Goal: Use online tool/utility: Utilize a website feature to perform a specific function

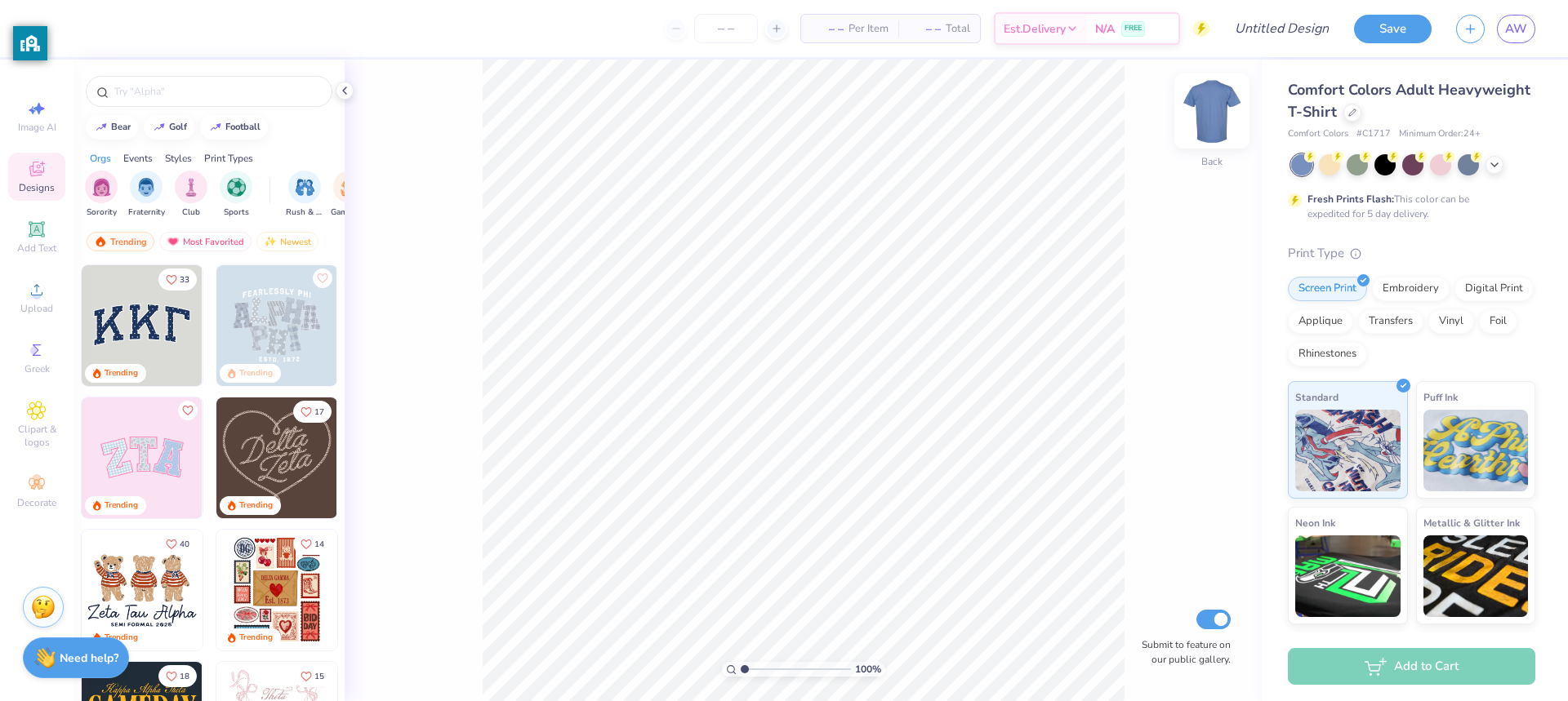
click at [1216, 125] on img at bounding box center [1212, 111] width 66 height 66
click at [1197, 129] on img at bounding box center [1212, 111] width 66 height 66
click at [1491, 169] on icon at bounding box center [1494, 163] width 13 height 13
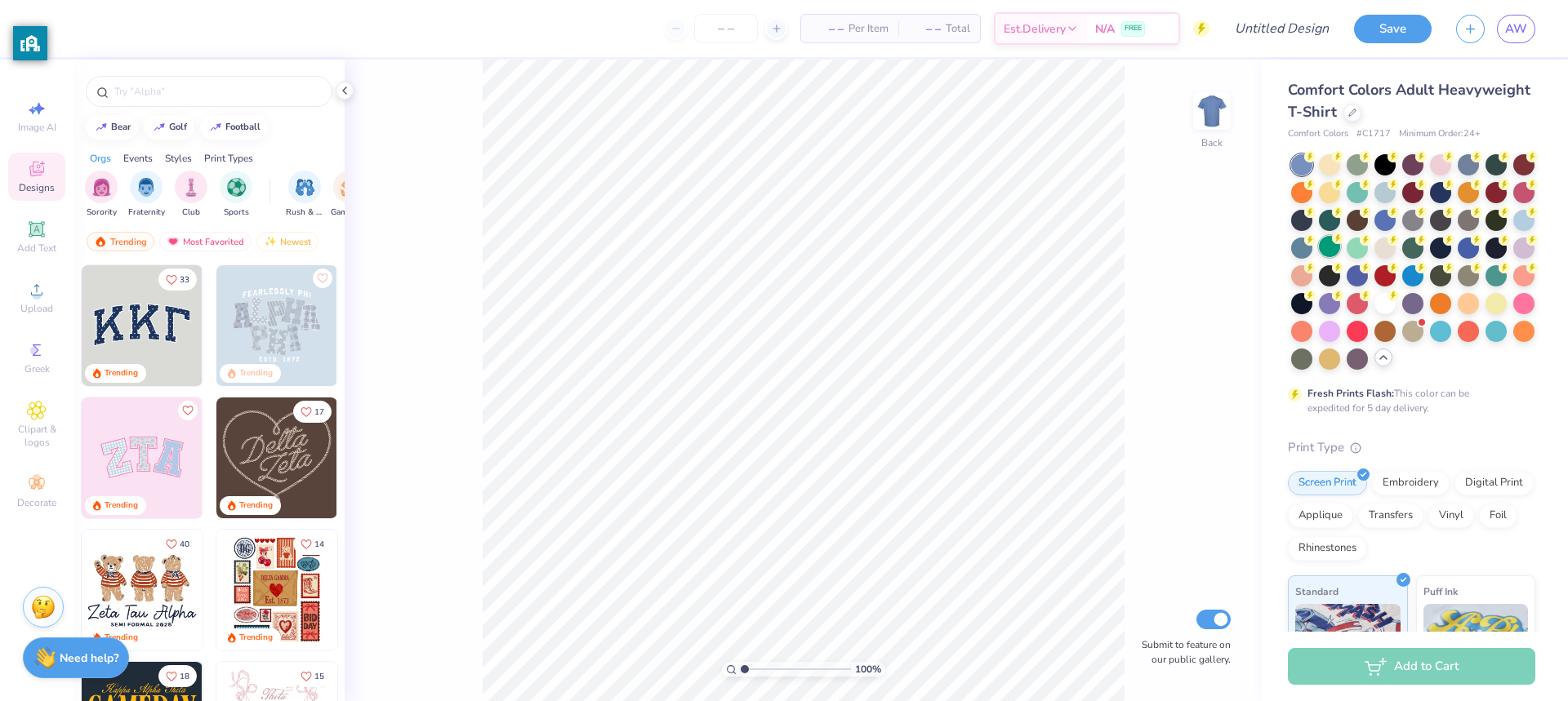
click at [1341, 243] on div at bounding box center [1330, 247] width 22 height 22
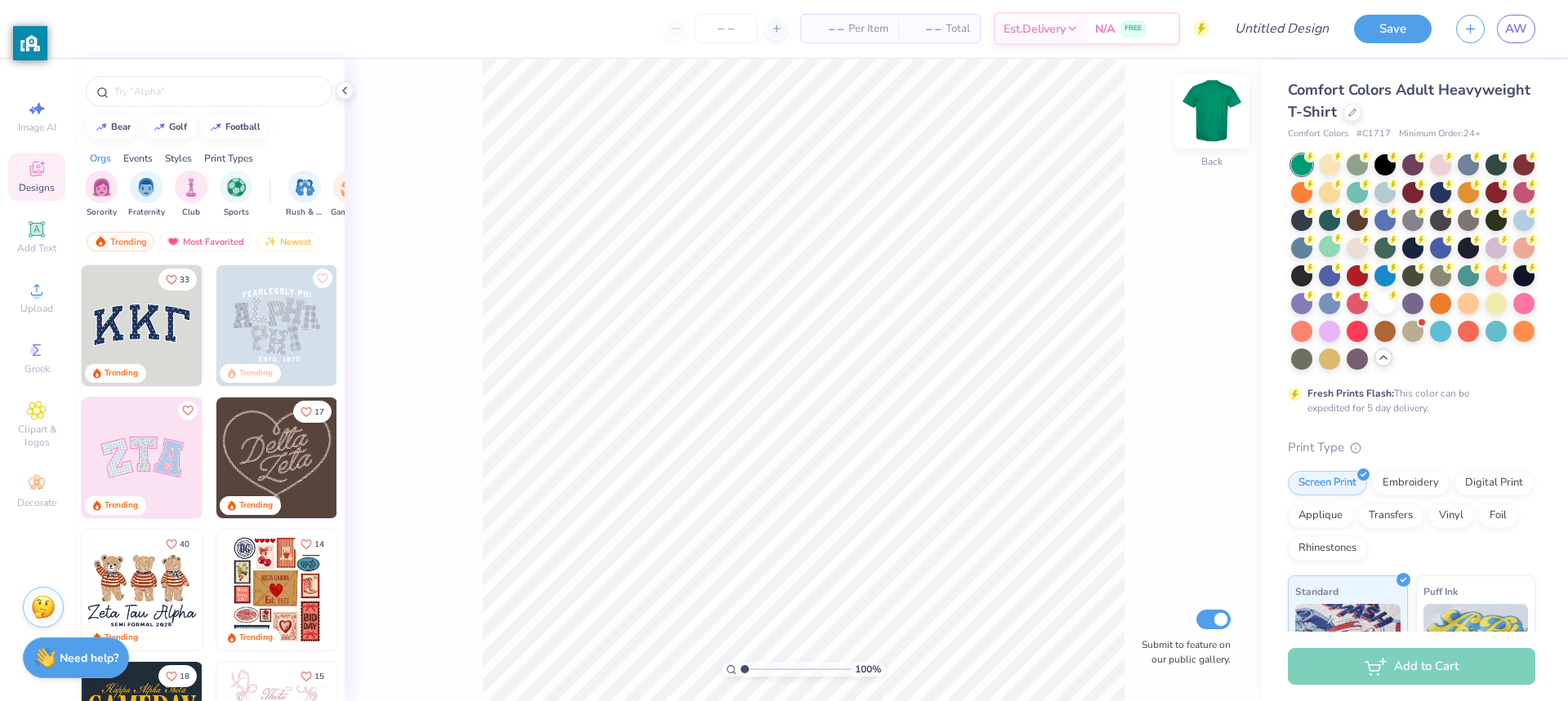
click at [1195, 120] on img at bounding box center [1212, 111] width 66 height 66
click at [47, 234] on div "Add Text" at bounding box center [37, 237] width 58 height 49
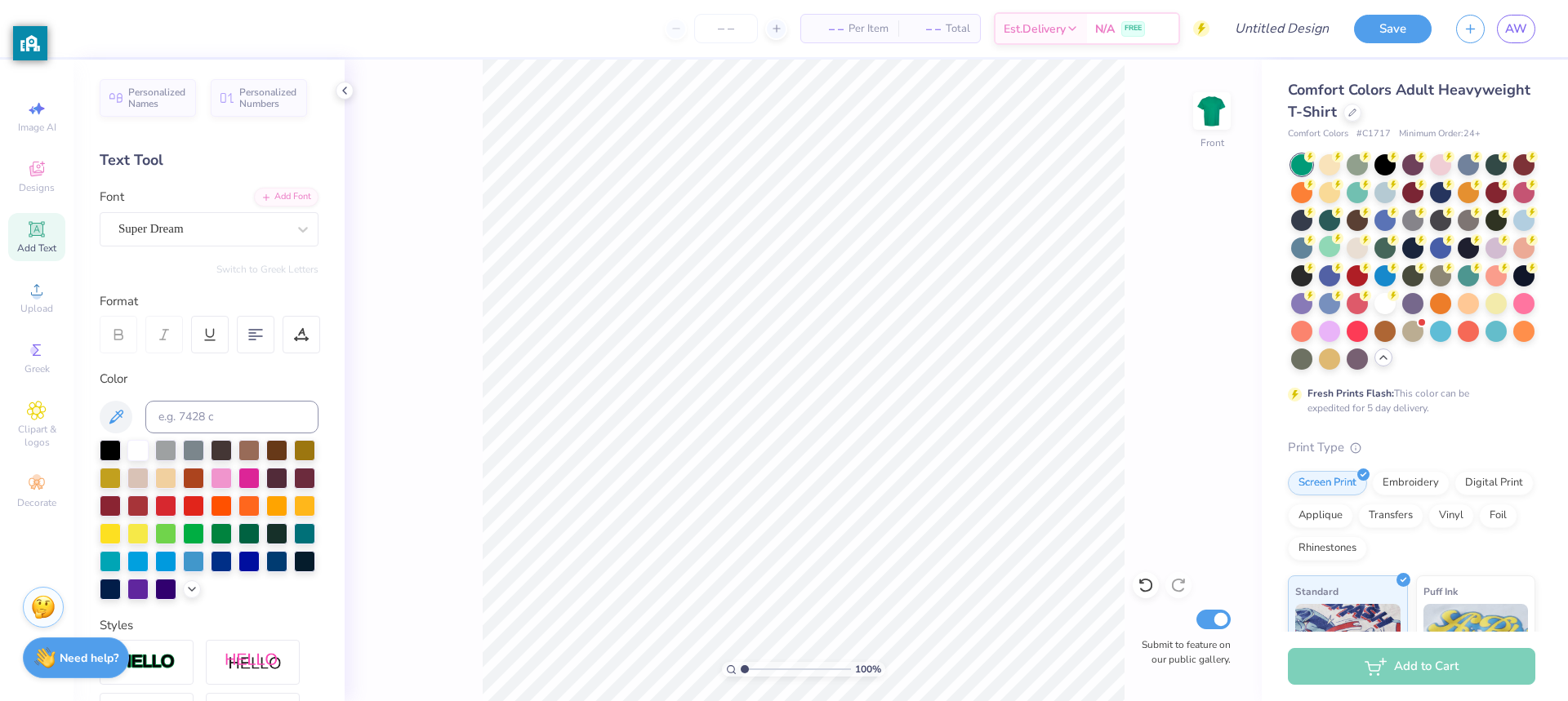
click at [58, 242] on div "Add Text" at bounding box center [37, 237] width 58 height 49
type textarea "T"
type textarea "CLASS OF 27'"
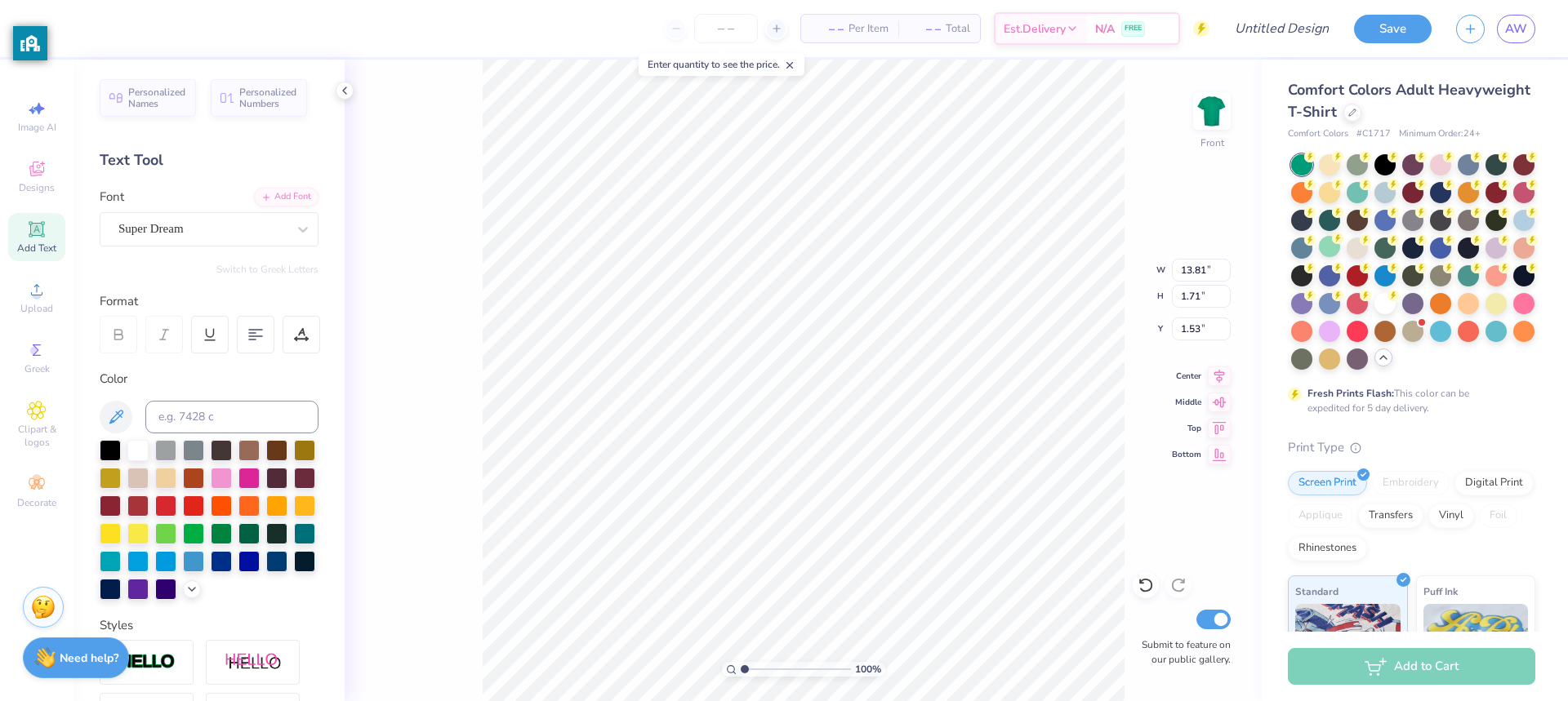
type input "1.53"
click at [39, 245] on span "Add Text" at bounding box center [37, 248] width 40 height 13
type textarea "T"
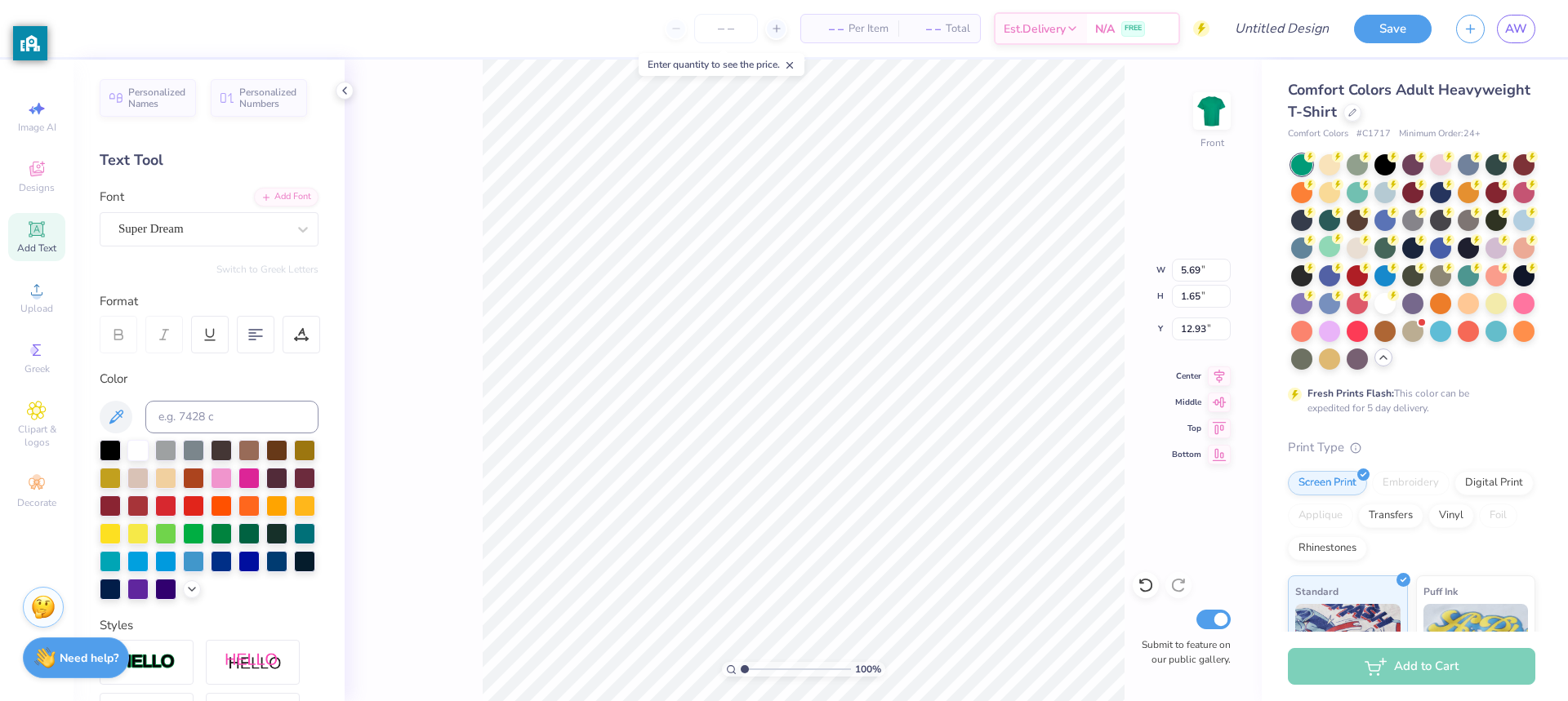
type textarea "CLASS OF 27'"
type input "3.53"
click at [40, 247] on span "Add Text" at bounding box center [37, 248] width 40 height 13
type textarea "T"
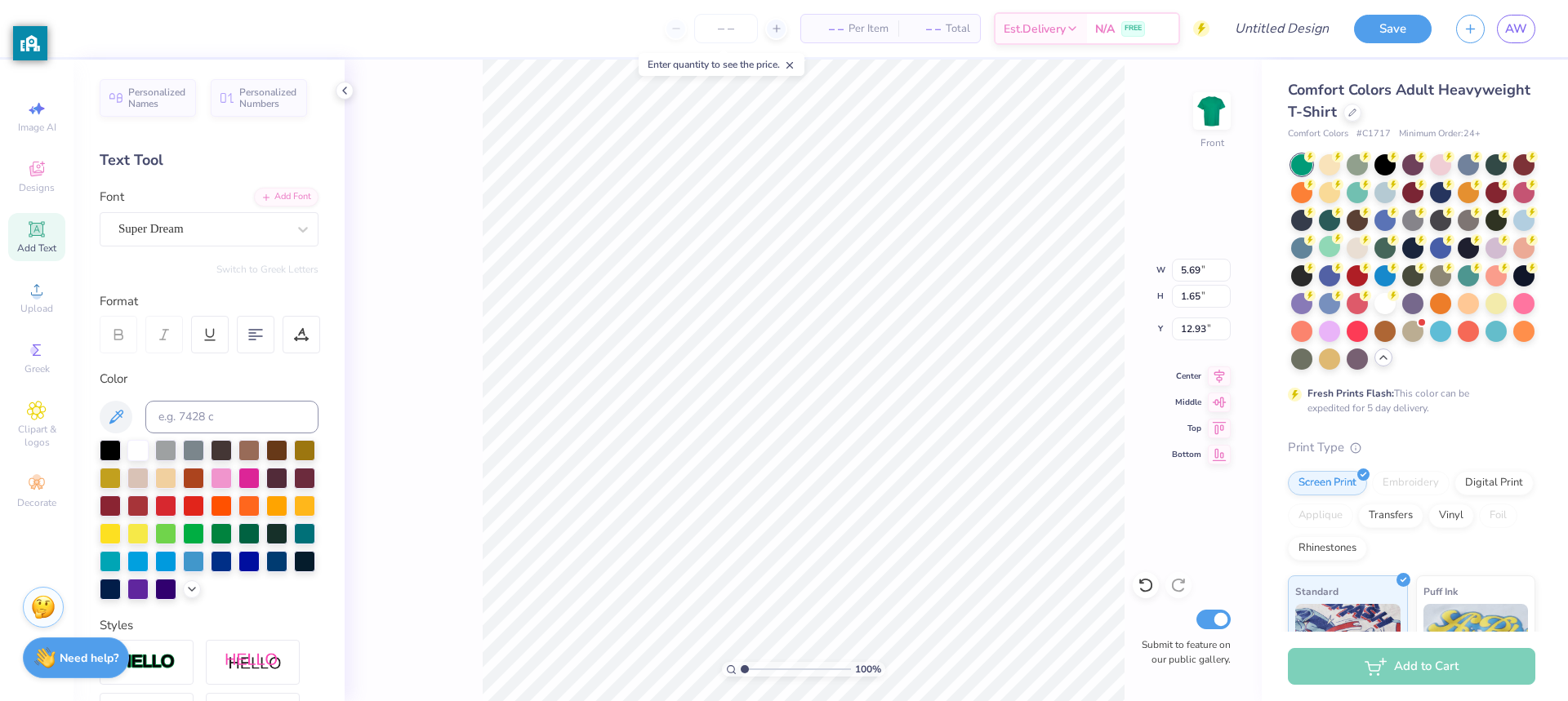
scroll to position [13, 4]
type textarea "CLASS OF 27'"
type input "5.50"
click at [43, 244] on span "Add Text" at bounding box center [37, 248] width 40 height 13
click at [364, 336] on div "100 % Front Submit to feature on our public gallery." at bounding box center [803, 380] width 917 height 642
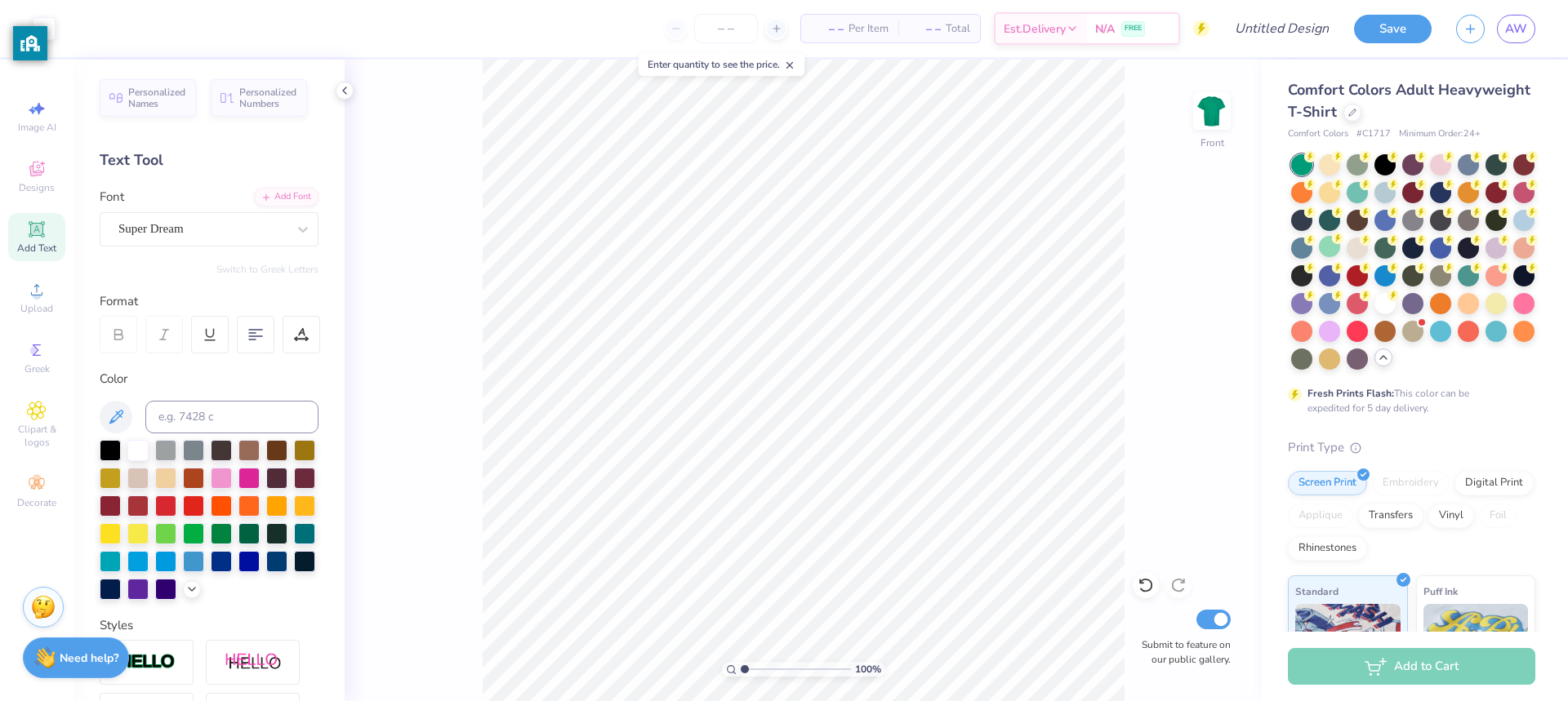
click at [38, 245] on span "Add Text" at bounding box center [37, 248] width 40 height 13
type textarea "T"
type textarea "CLASS OF 27'"
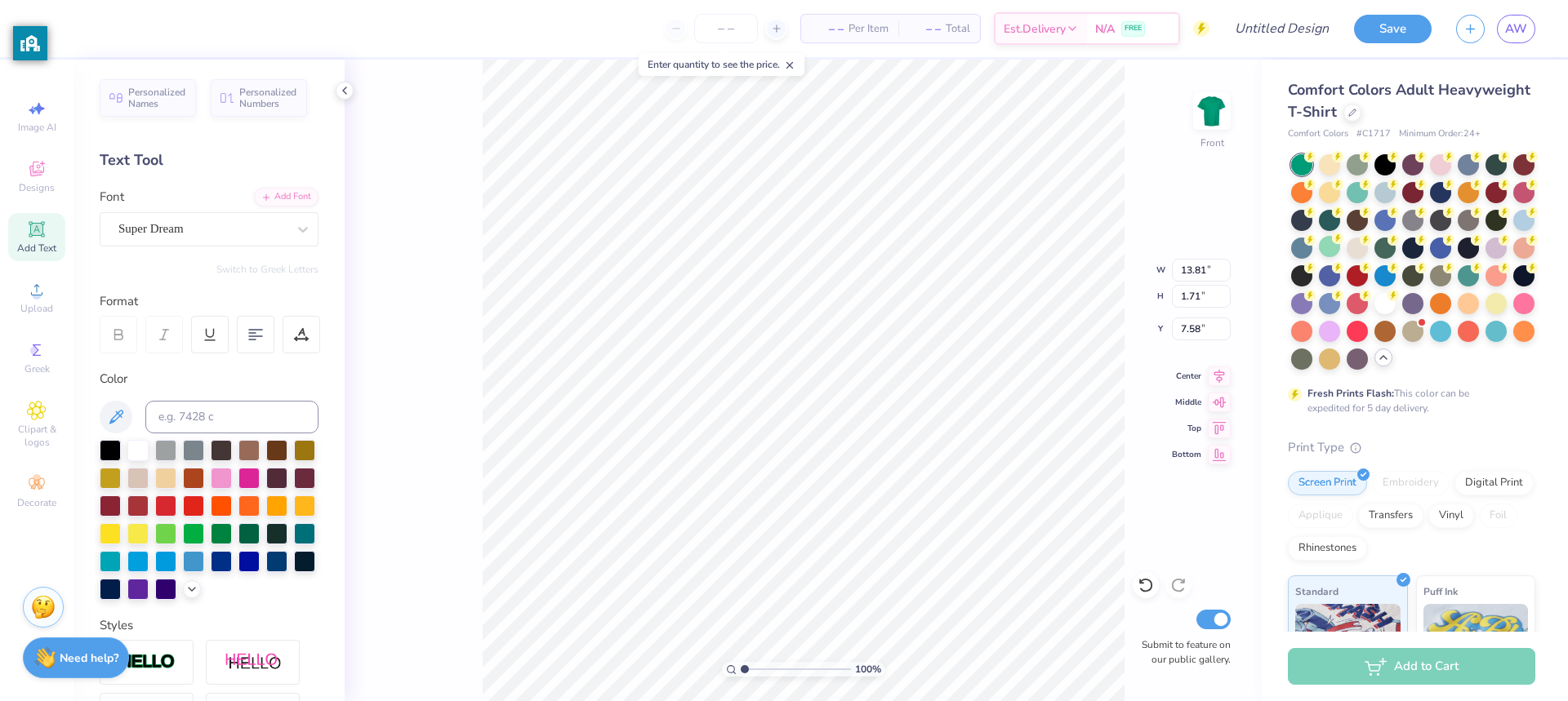
type input "7.58"
click at [45, 230] on icon at bounding box center [37, 229] width 20 height 20
type textarea "T"
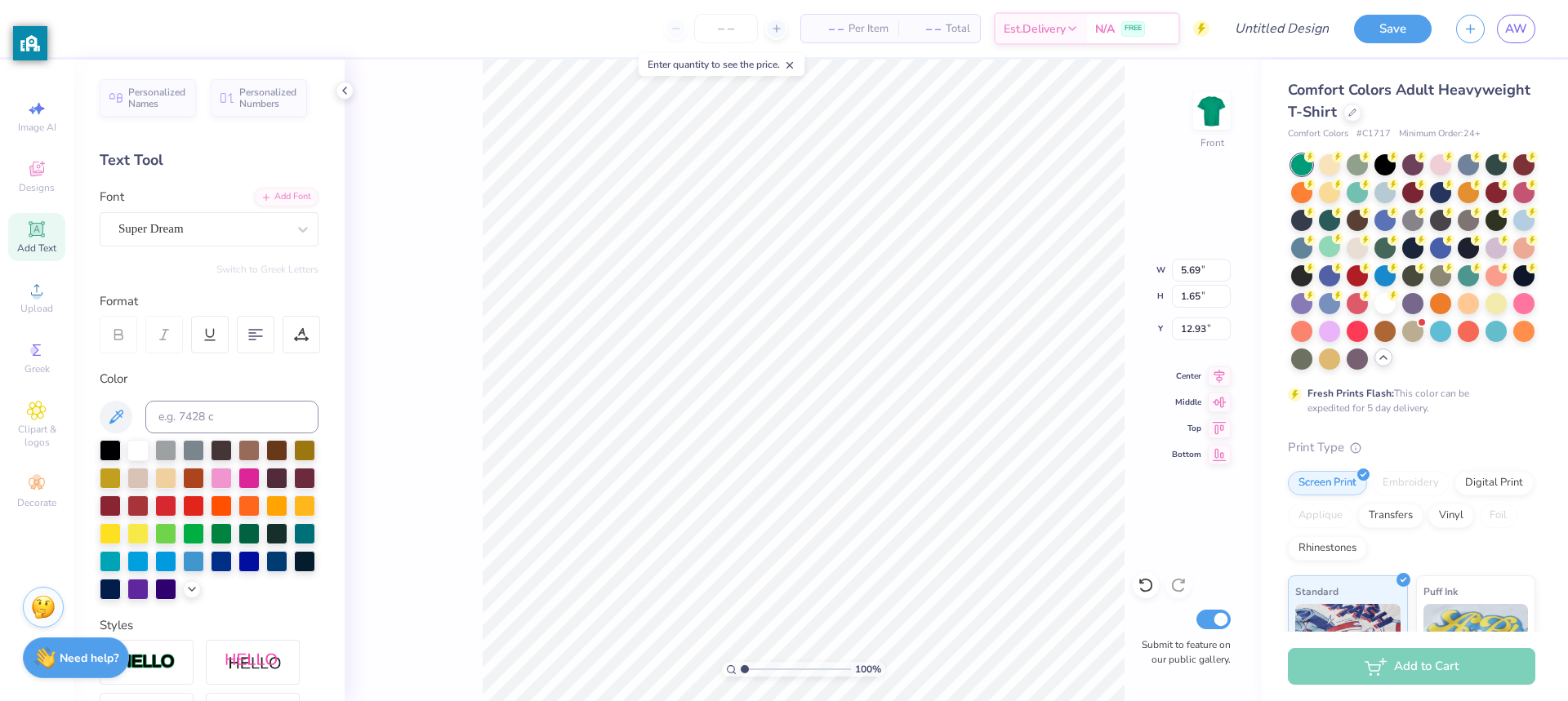
type textarea "CLASS OF 27'"
click at [49, 244] on span "Add Text" at bounding box center [37, 248] width 40 height 13
type textarea "T"
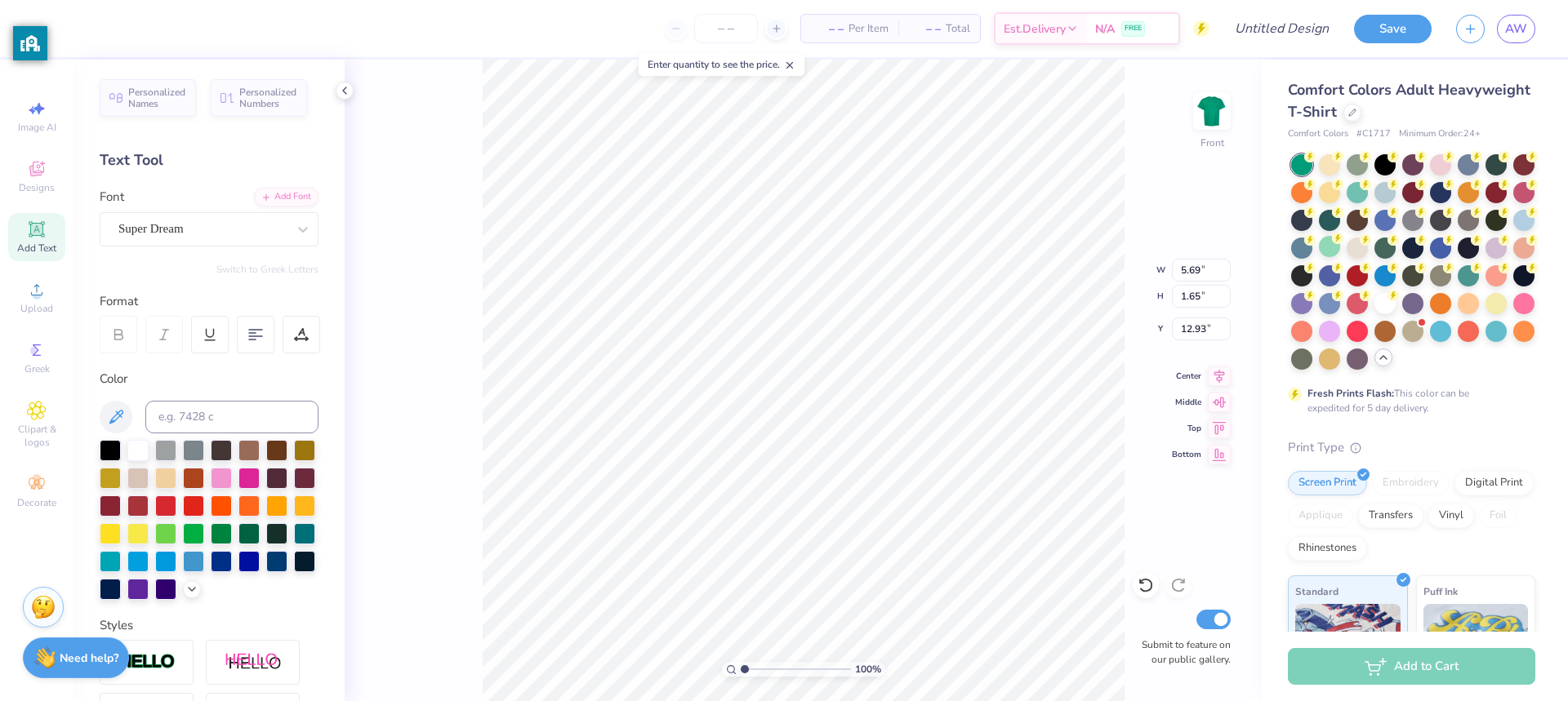
type textarea "CLASS OF 27'"
type input "11.56"
click at [1145, 495] on div "100 % Front W 13.81 13.81 " H 1.71 1.71 " Y 11.56 11.56 " Center Middle Top Bot…" at bounding box center [803, 380] width 917 height 642
click at [33, 246] on span "Add Text" at bounding box center [37, 248] width 40 height 13
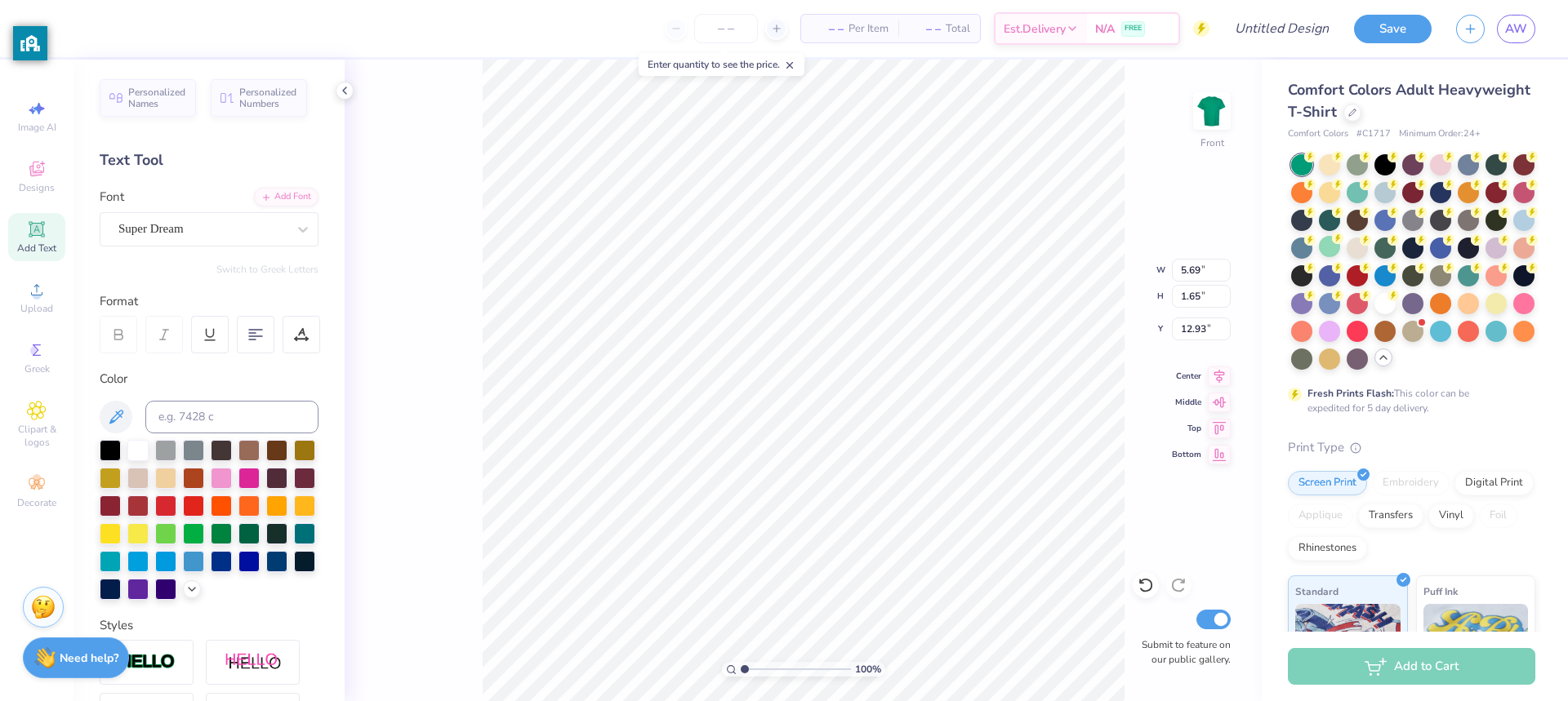
type textarea "T"
type textarea "CLASS OF 27'"
click at [40, 240] on div "Add Text" at bounding box center [37, 237] width 58 height 49
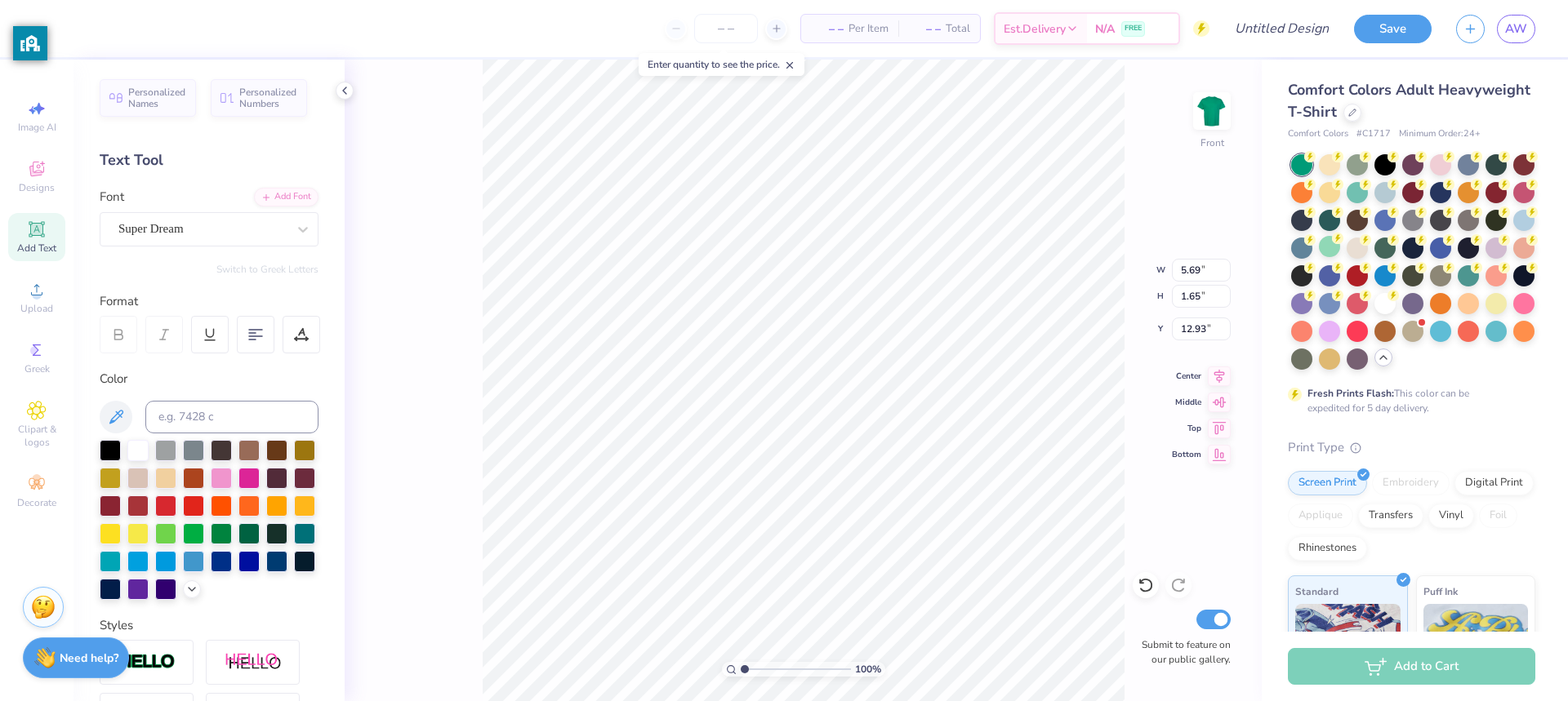
type textarea "T"
type textarea "CLASS OF 27'"
click at [40, 248] on span "Add Text" at bounding box center [37, 248] width 40 height 13
type input "19.34"
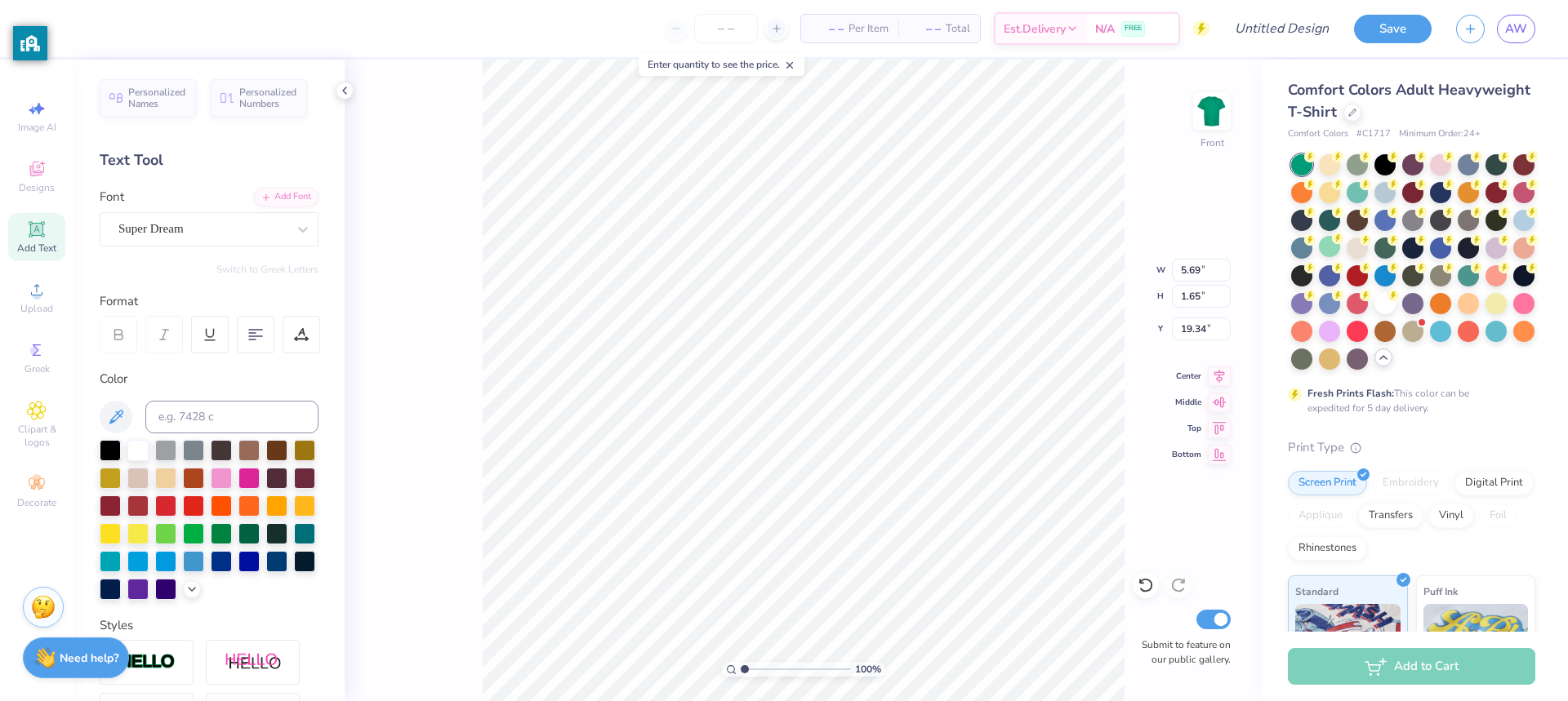
scroll to position [13, 2]
type textarea "T"
type textarea "CLASS OF 27'"
type input "17.38"
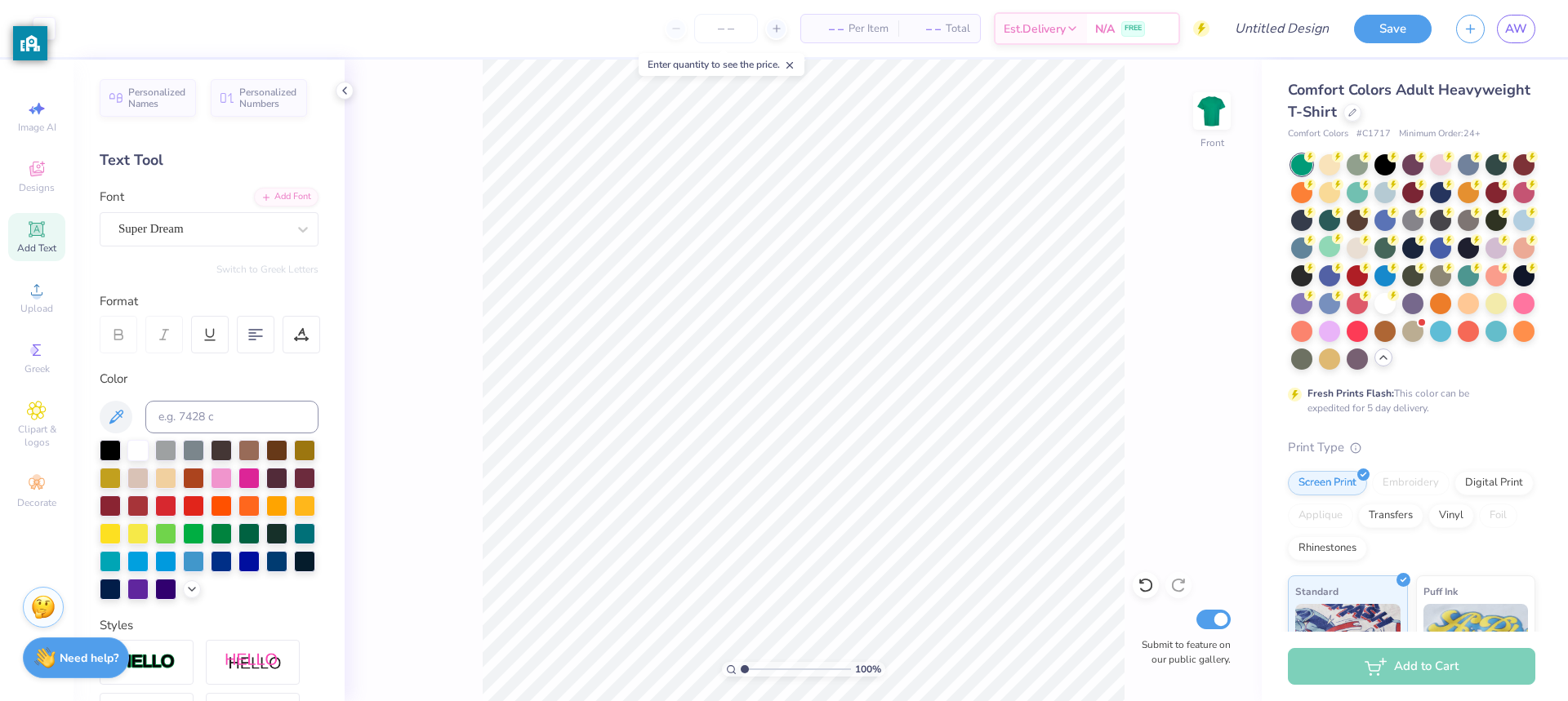
click at [40, 251] on span "Add Text" at bounding box center [37, 248] width 40 height 13
type input "13.81"
type input "1.71"
type input "13.52"
type input "5.69"
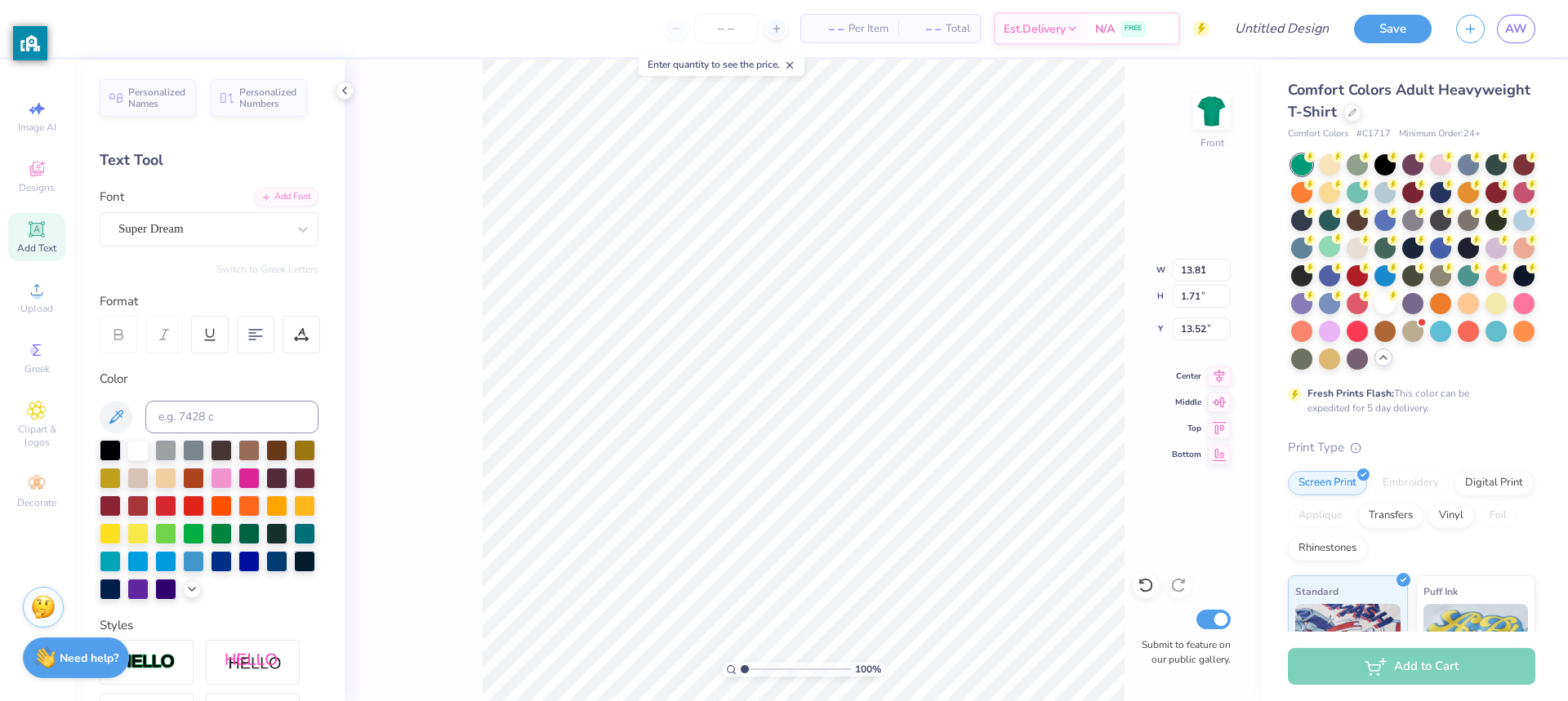
type input "1.65"
type input "12.93"
click at [43, 253] on span "Add Text" at bounding box center [37, 248] width 40 height 13
type input "21.15"
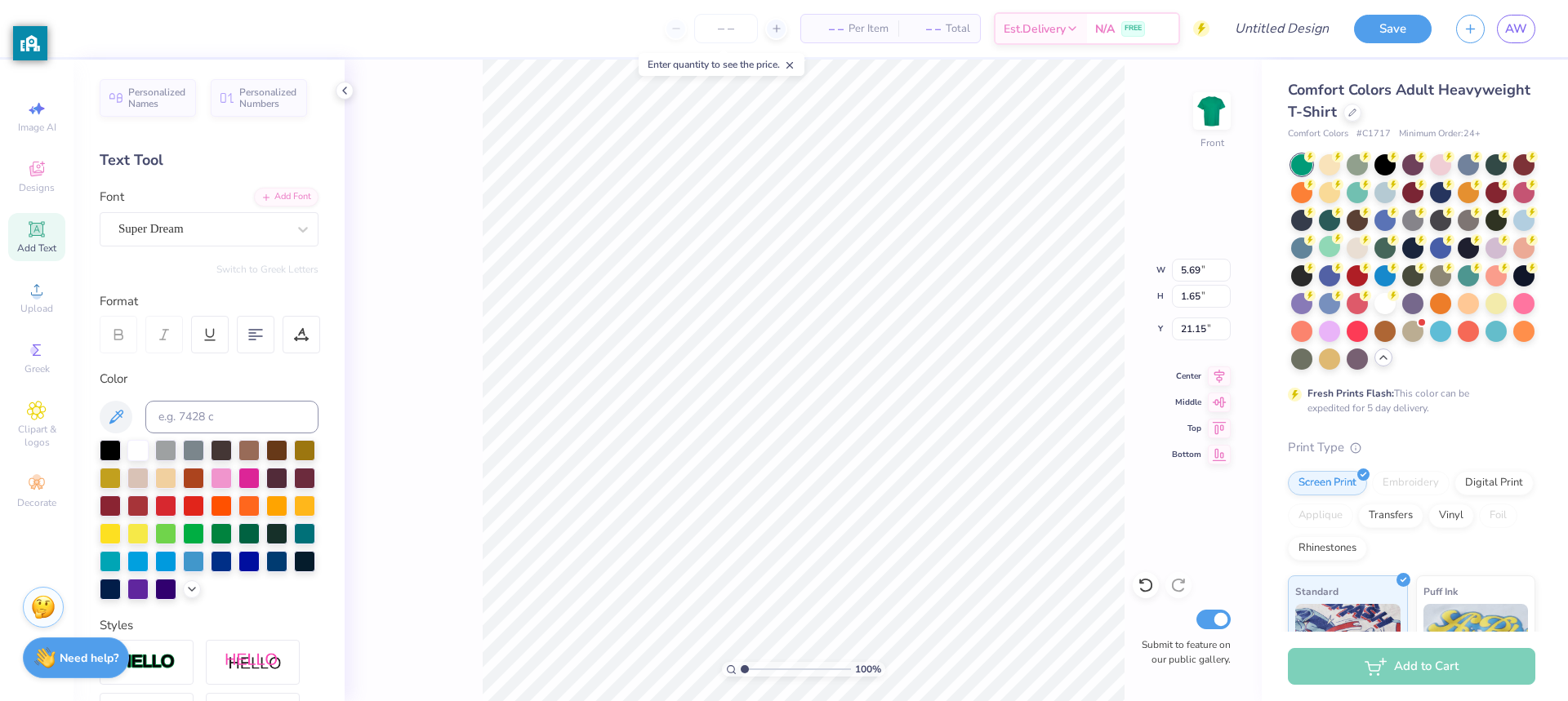
type textarea "T"
type textarea "CLASS OF 27'"
type input "13.81"
type input "1.71"
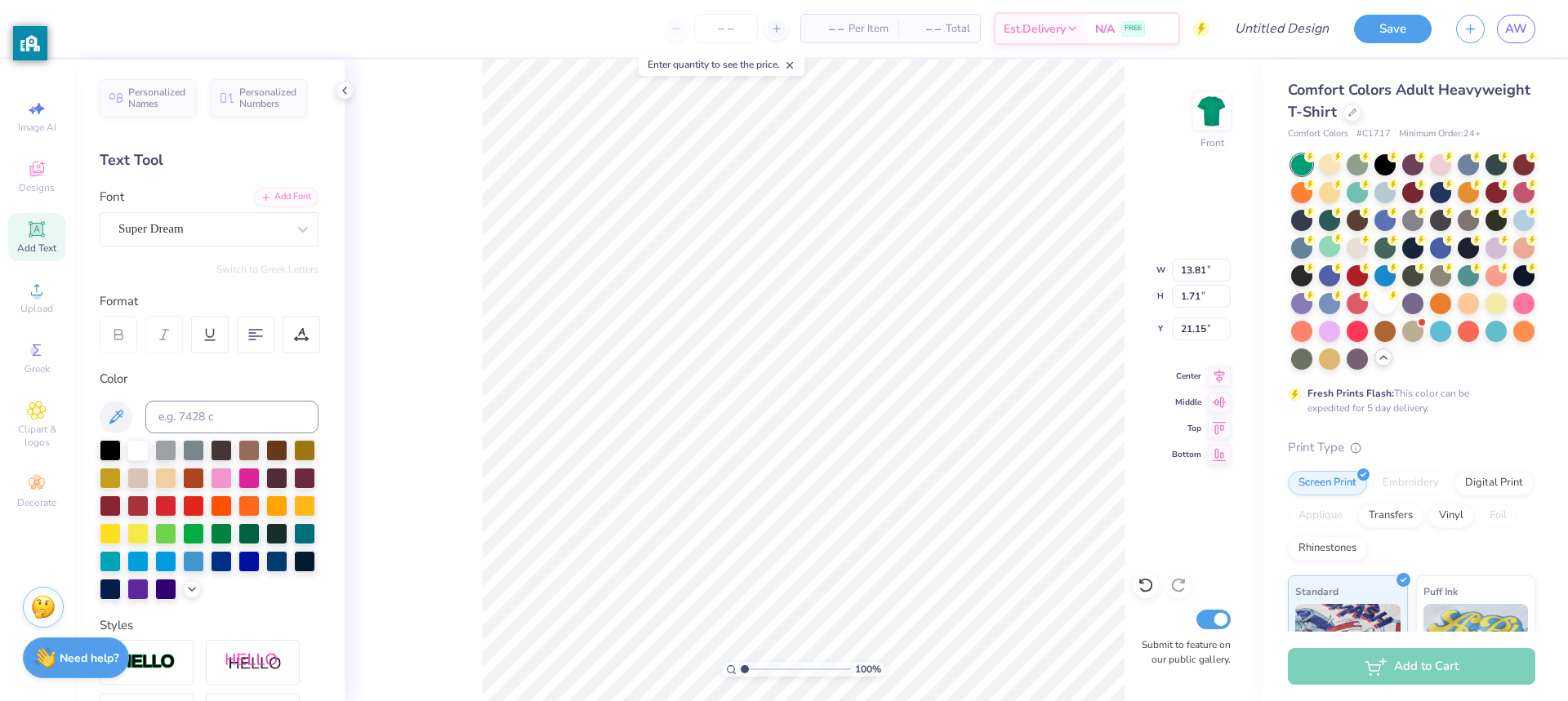
type input "21.12"
click at [1455, 493] on div "Digital Print" at bounding box center [1494, 480] width 79 height 24
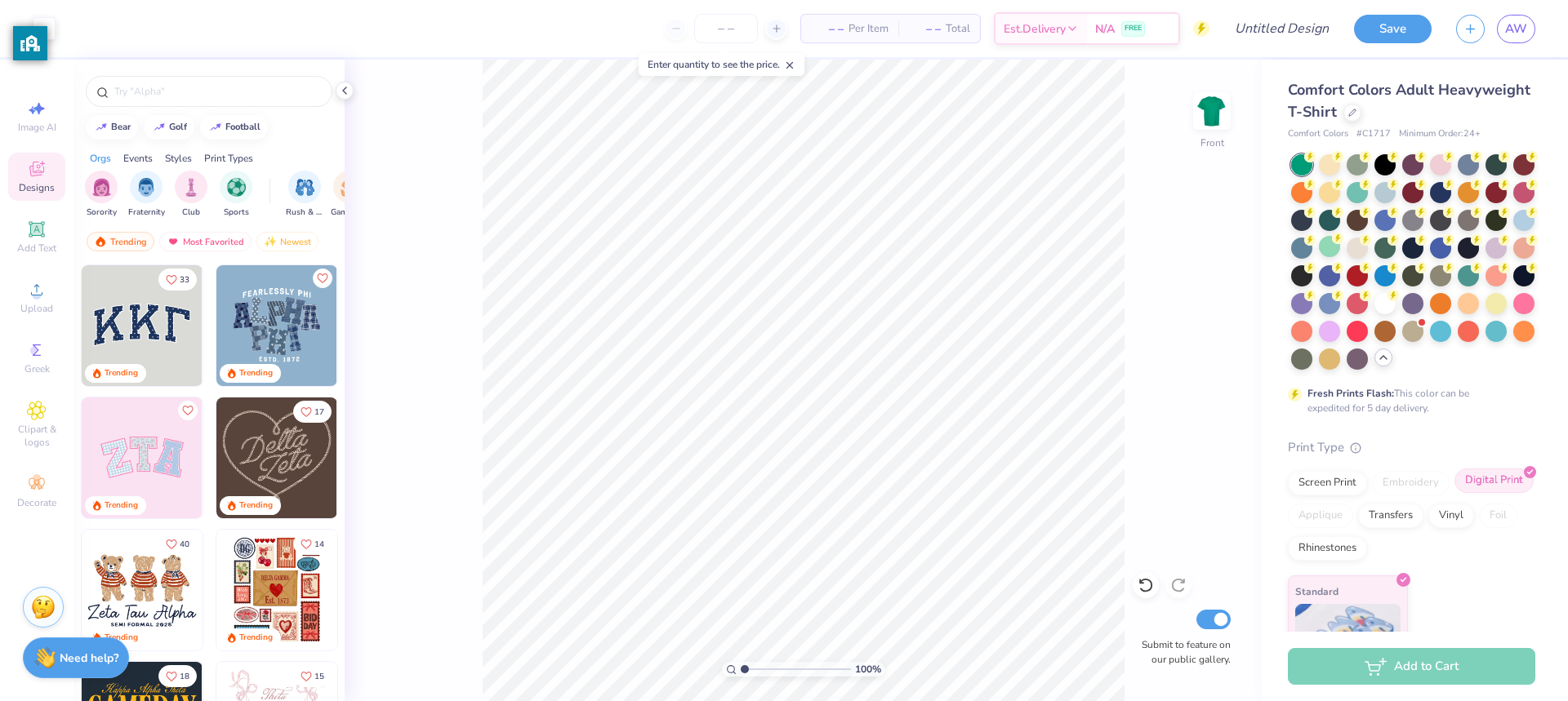
click at [1455, 493] on div "Digital Print" at bounding box center [1494, 480] width 79 height 24
click at [1313, 493] on div "Screen Print" at bounding box center [1327, 480] width 79 height 24
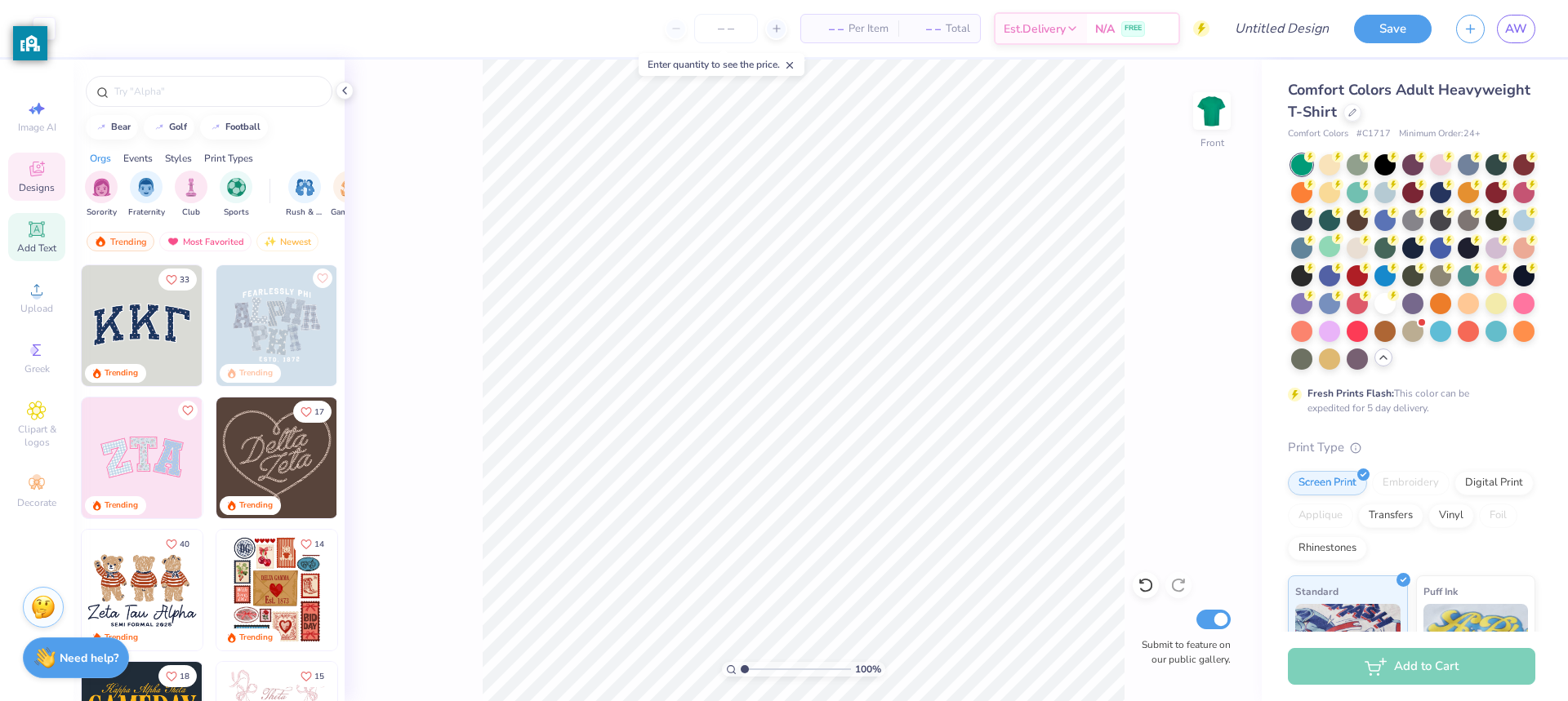
click at [31, 247] on span "Add Text" at bounding box center [37, 248] width 40 height 13
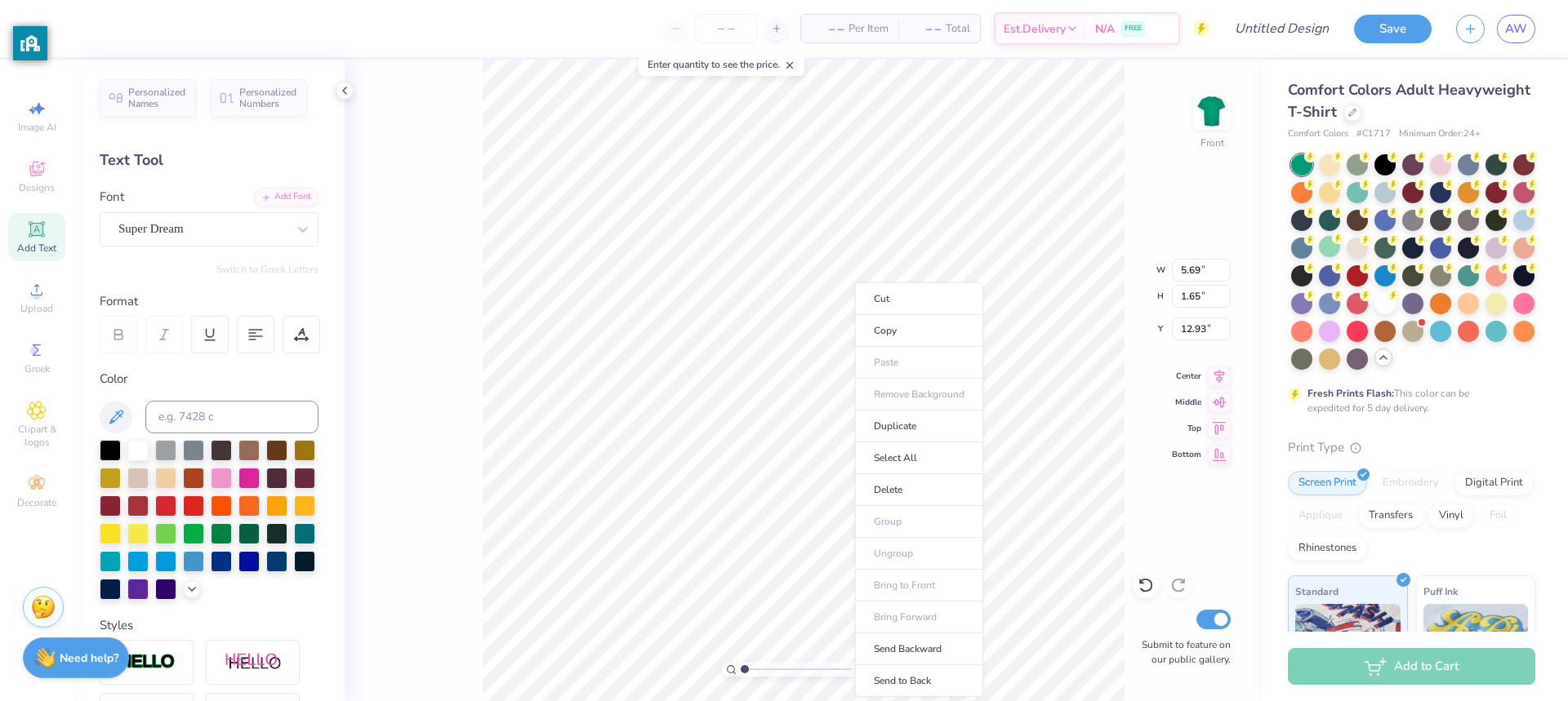
type input "22.29"
type textarea "T"
type textarea "CLASS OF 27'"
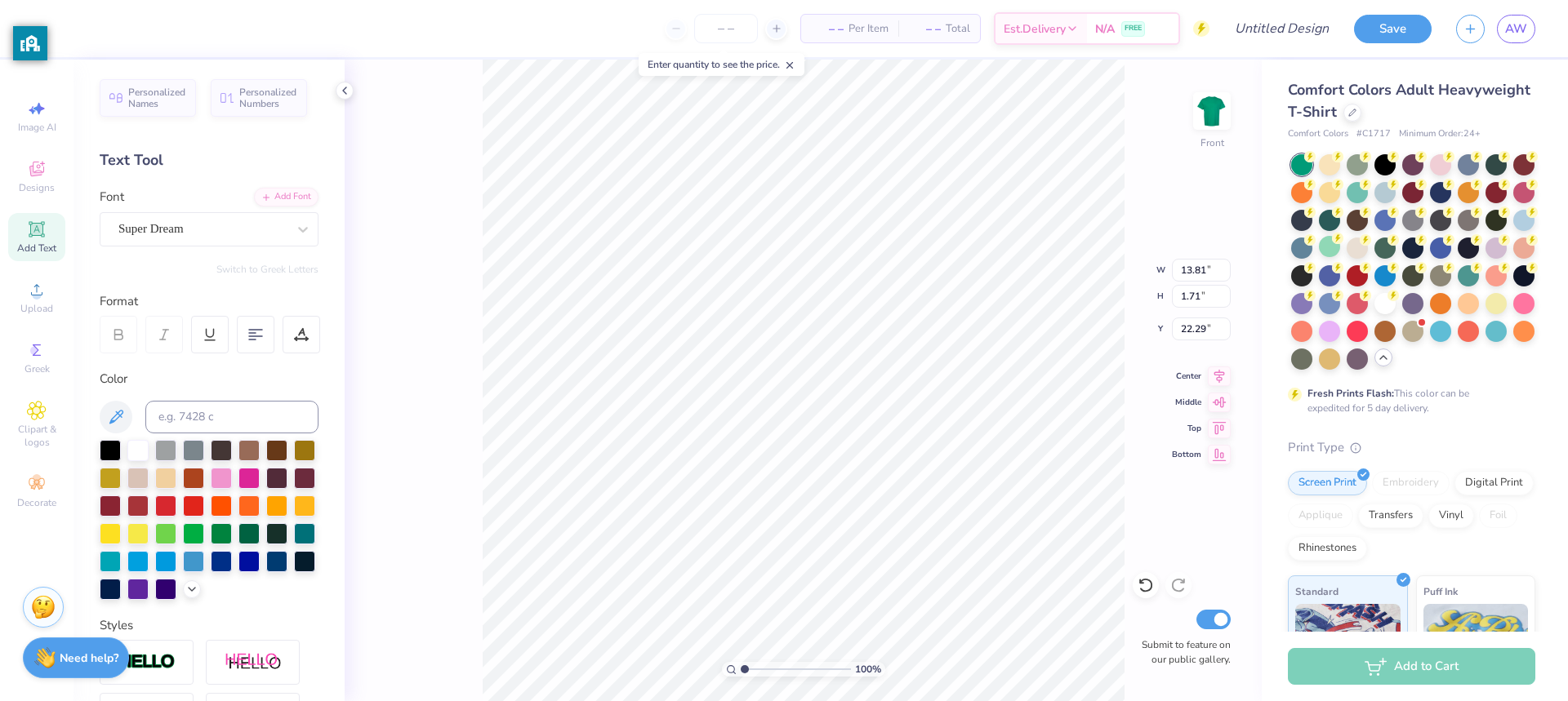
type input "13.81"
type input "1.71"
type input "22.26"
click at [34, 236] on icon at bounding box center [37, 229] width 20 height 20
type input "23.86"
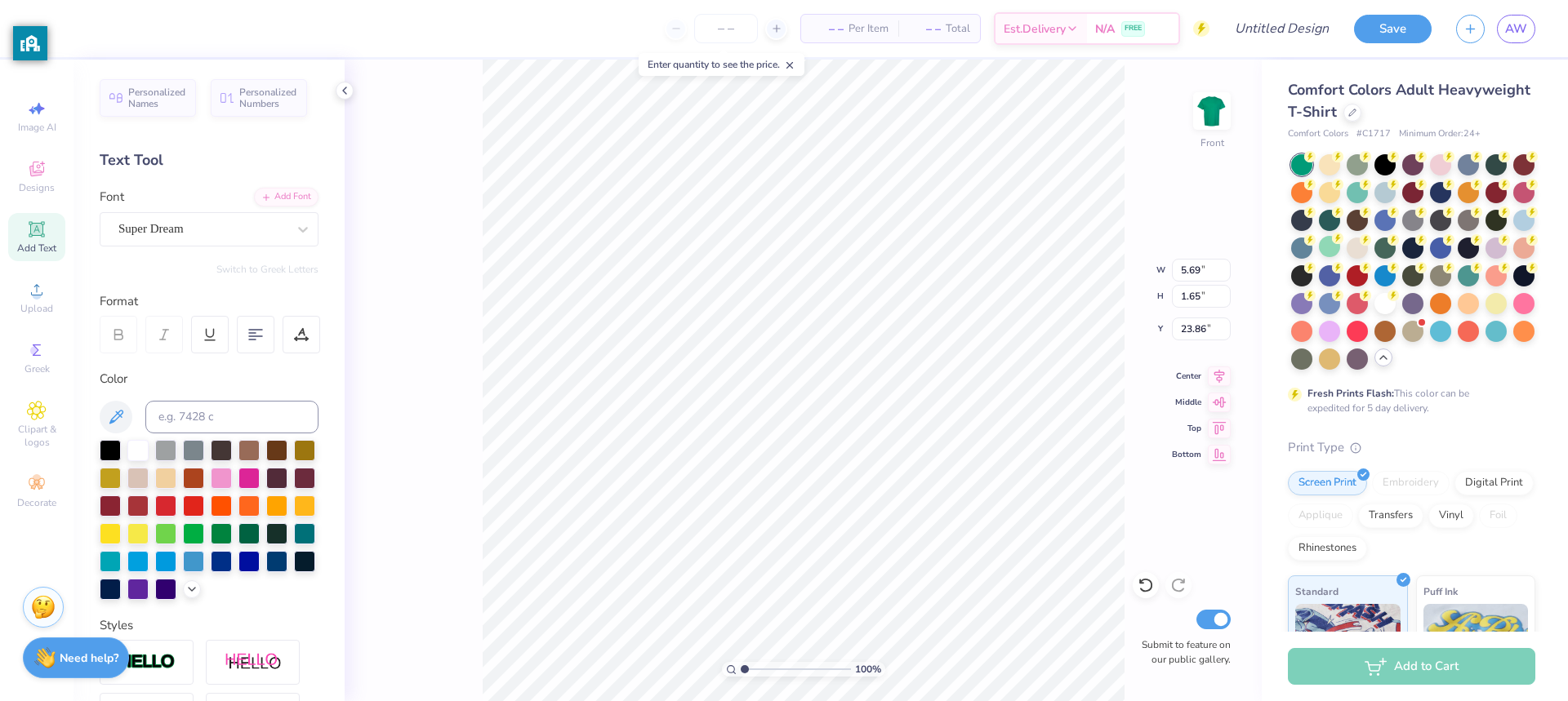
scroll to position [13, 3]
type textarea "T"
type textarea "CLASS OF 27'"
click at [37, 237] on icon at bounding box center [37, 229] width 20 height 20
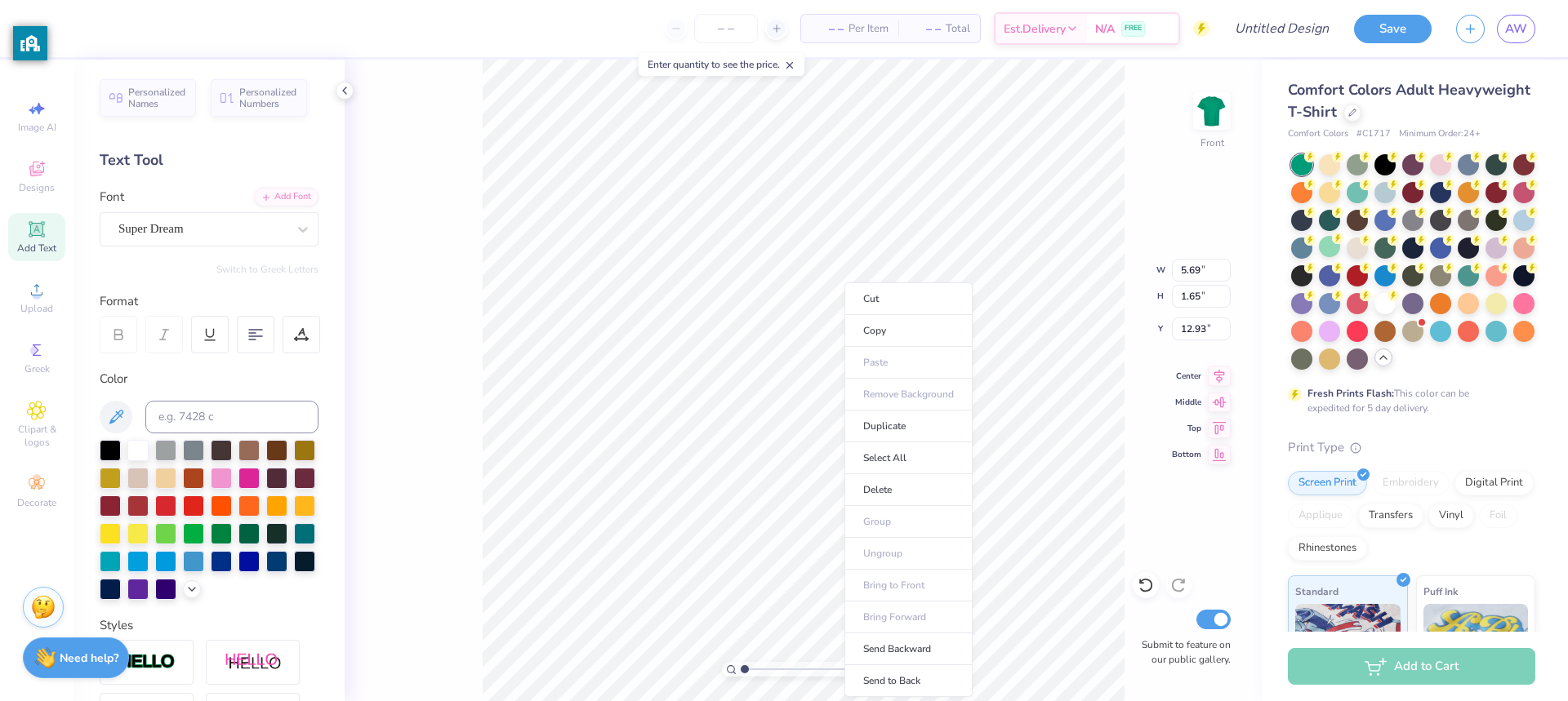
type input "25.35"
drag, startPoint x: 432, startPoint y: 328, endPoint x: 844, endPoint y: 645, distance: 519.8
click at [844, 645] on li "Send Backward" at bounding box center [908, 649] width 129 height 31
type textarea "T"
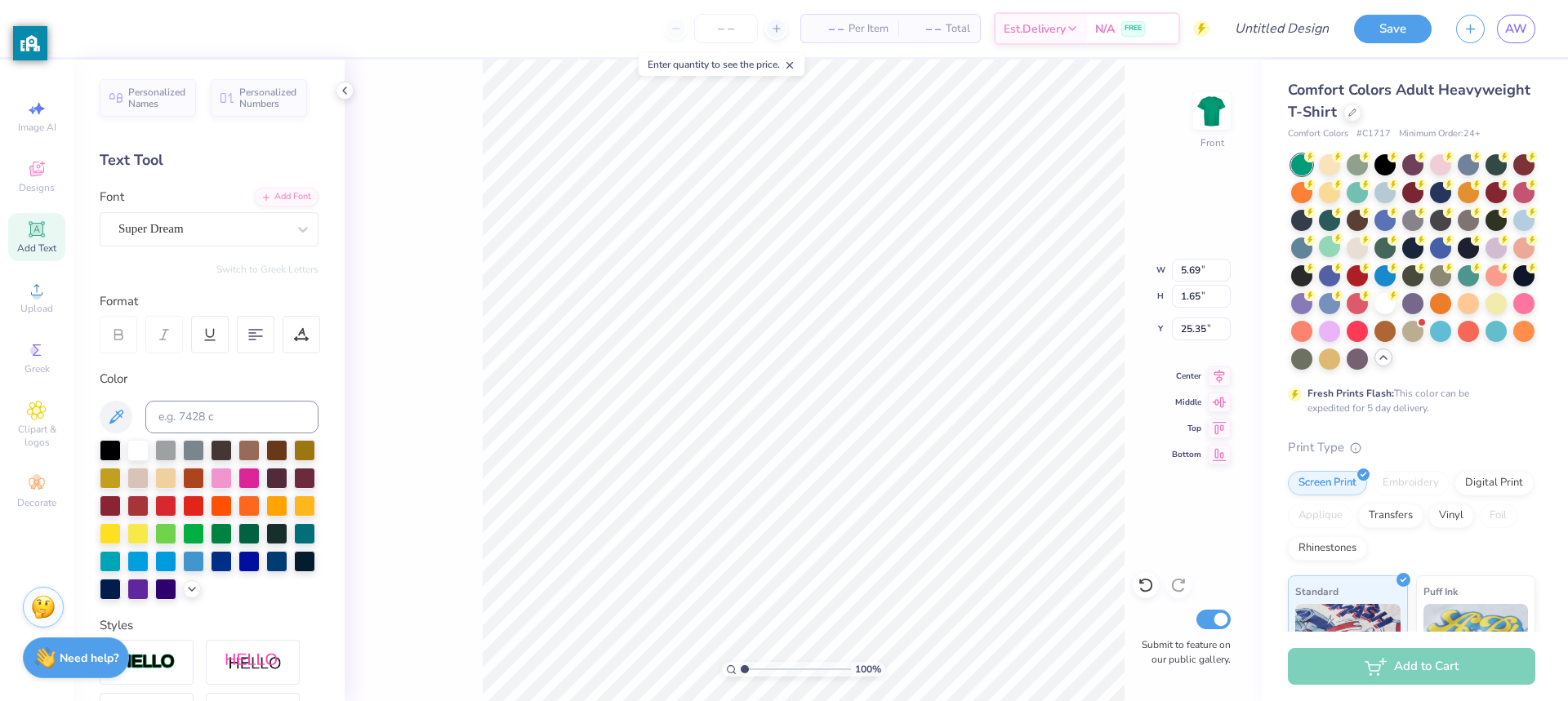
scroll to position [13, 4]
type textarea "CLASS OF 27'"
click at [405, 402] on div "100 % Front Submit to feature on our public gallery." at bounding box center [803, 380] width 917 height 642
click at [53, 474] on div "Decorate" at bounding box center [37, 492] width 58 height 49
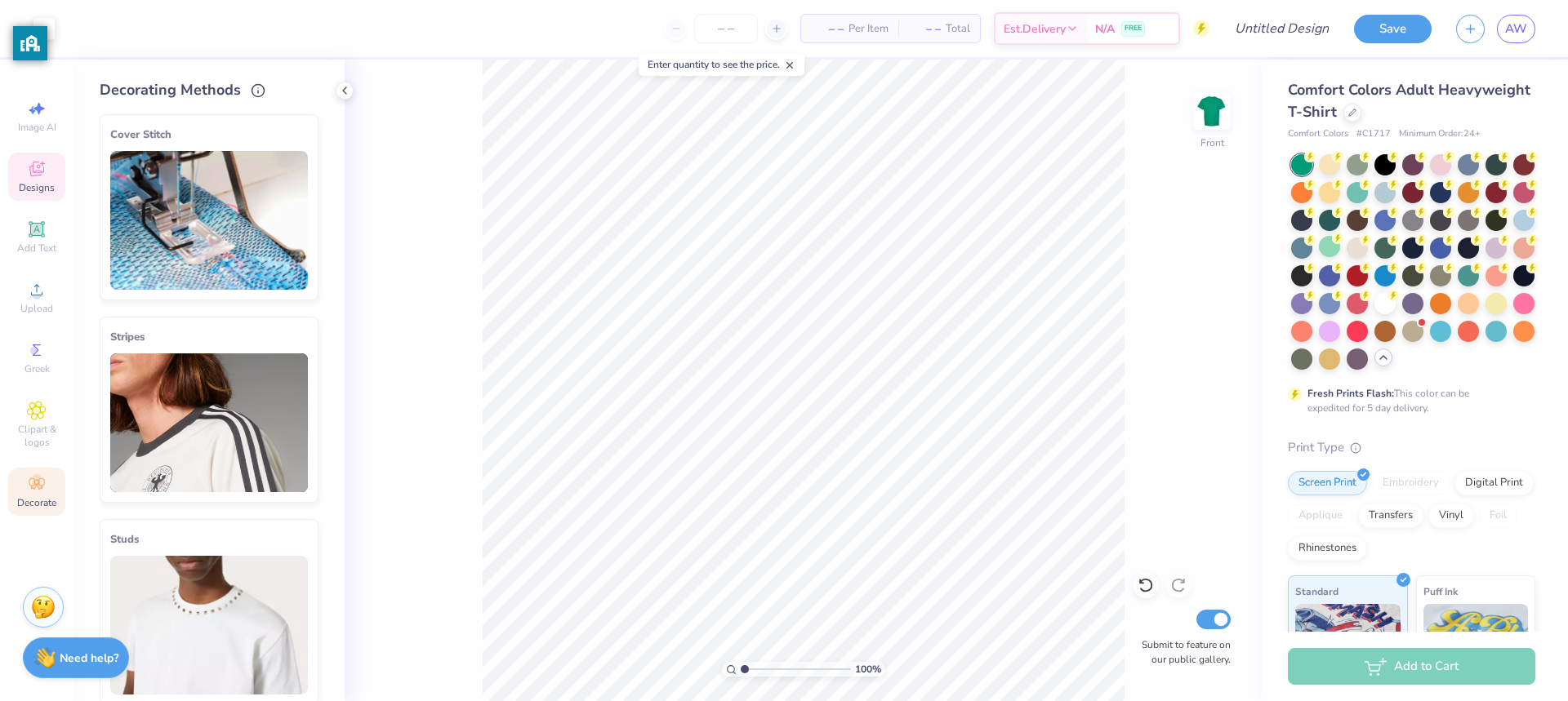
click at [40, 174] on icon at bounding box center [37, 171] width 13 height 11
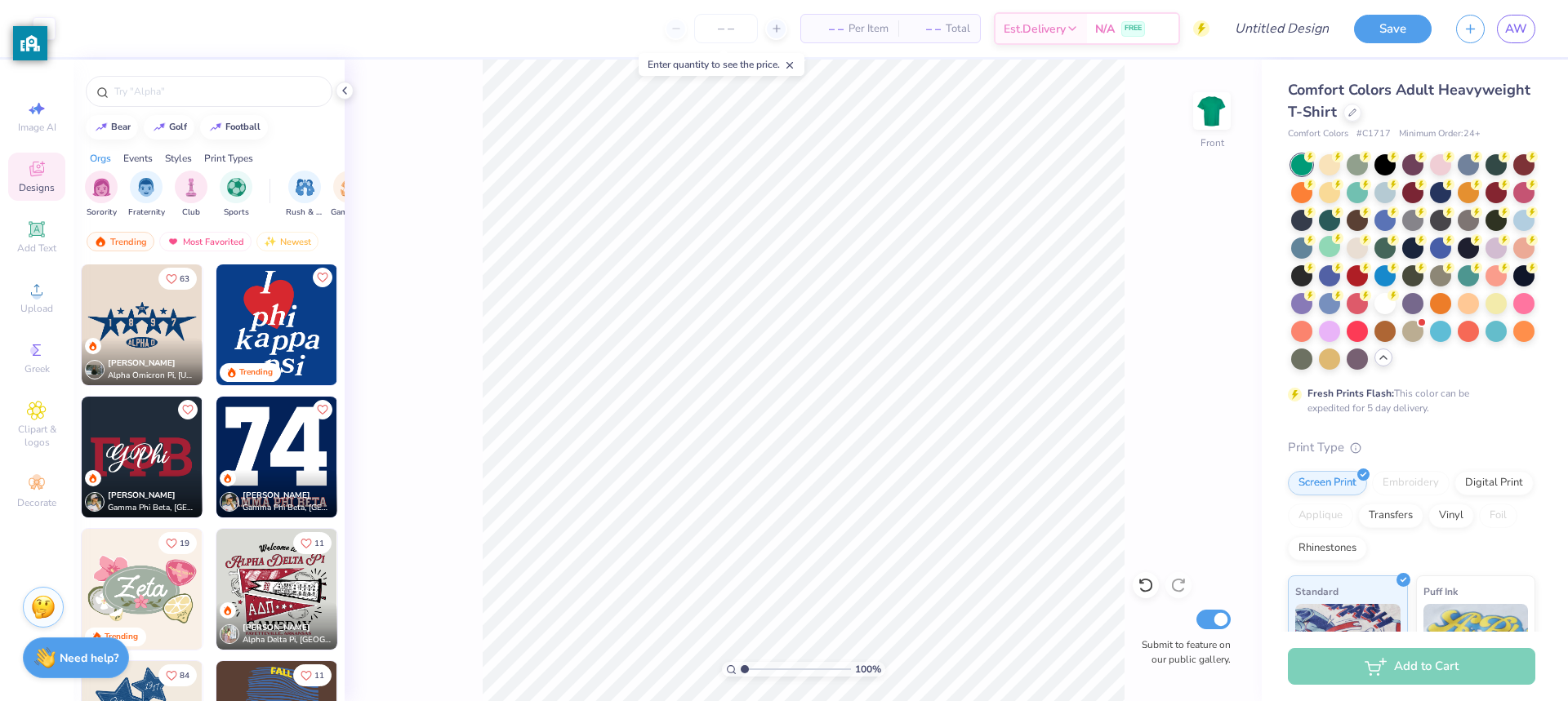
scroll to position [663, 0]
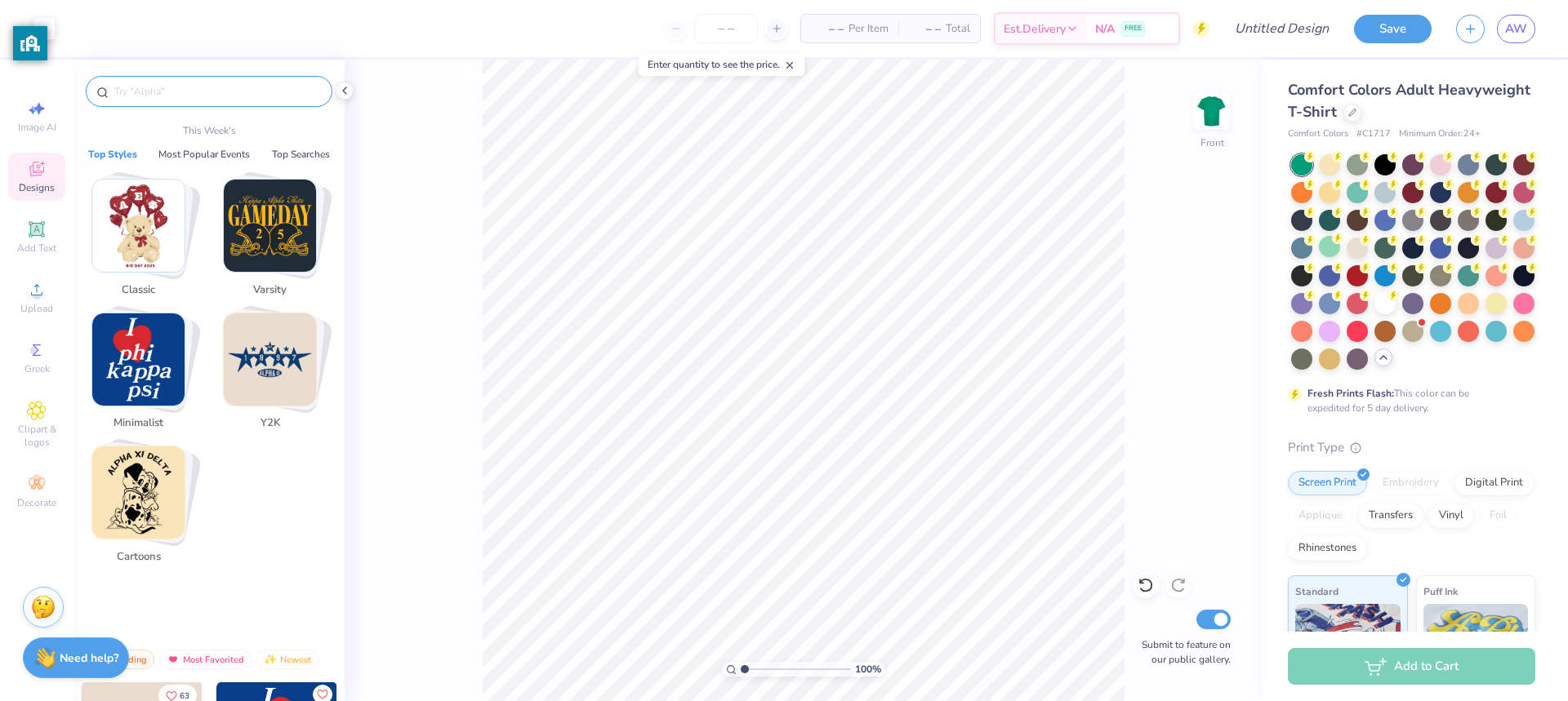
click at [209, 84] on input "text" at bounding box center [217, 92] width 209 height 16
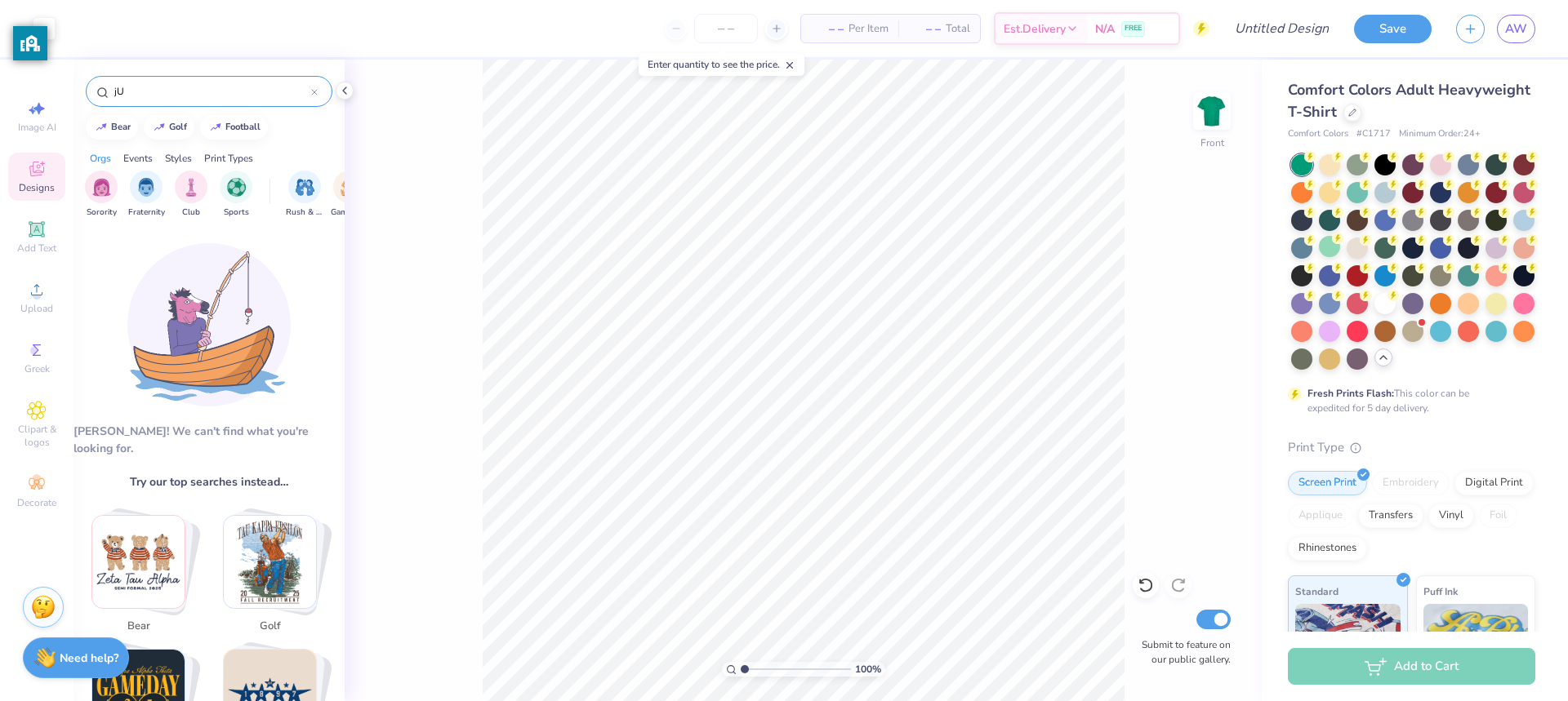
type input "j"
type input "J"
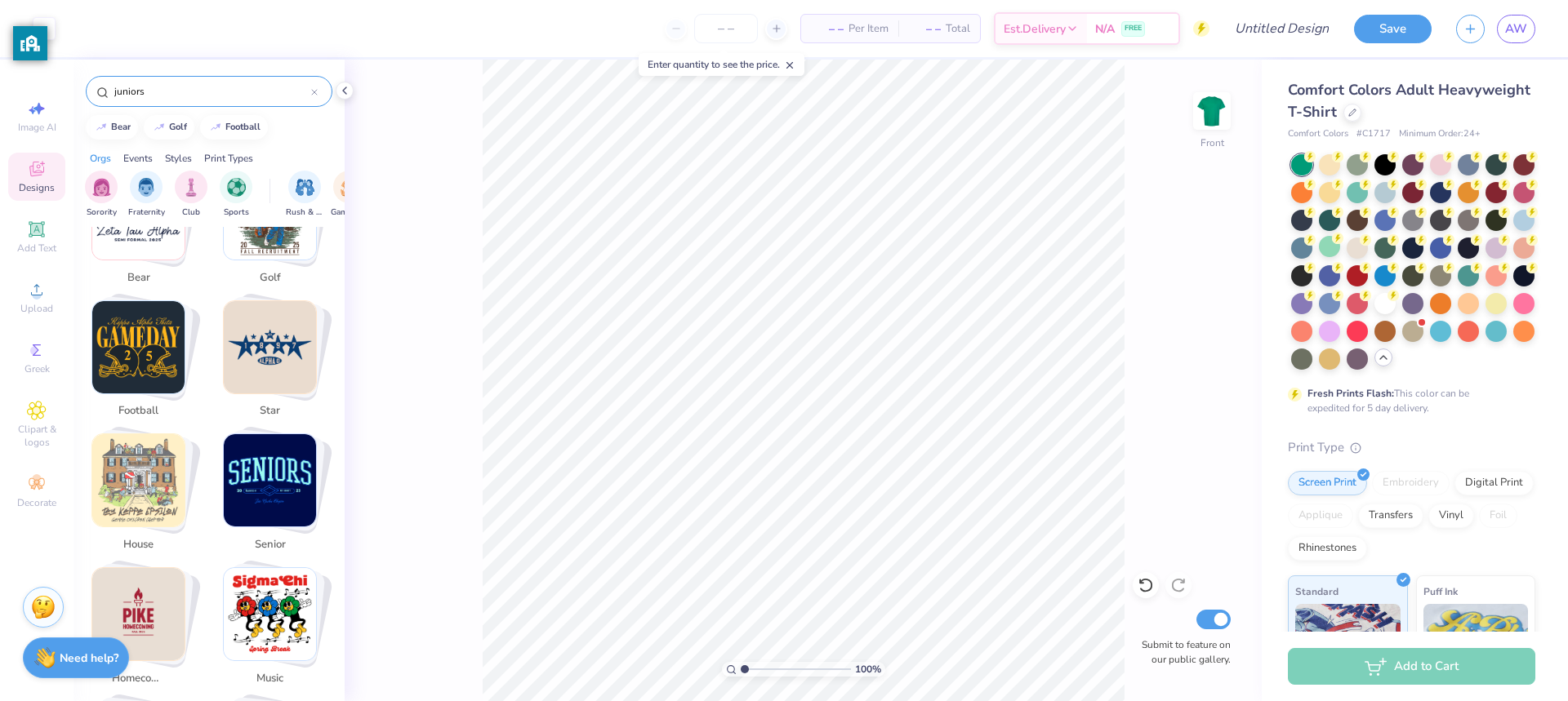
scroll to position [368, 0]
click at [281, 439] on img "Stack Card Button senior" at bounding box center [270, 480] width 93 height 93
type input "senior"
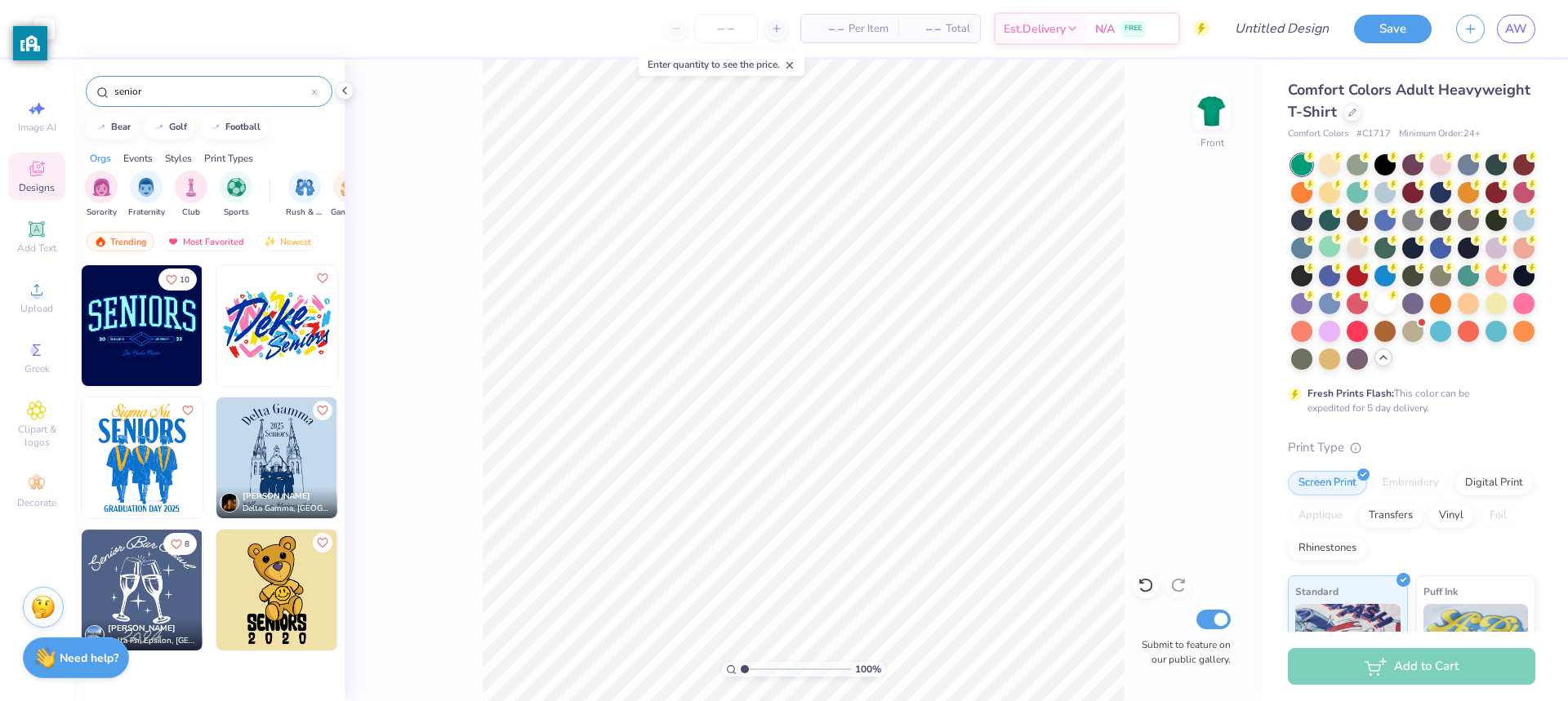
click at [311, 93] on icon at bounding box center [314, 92] width 6 height 6
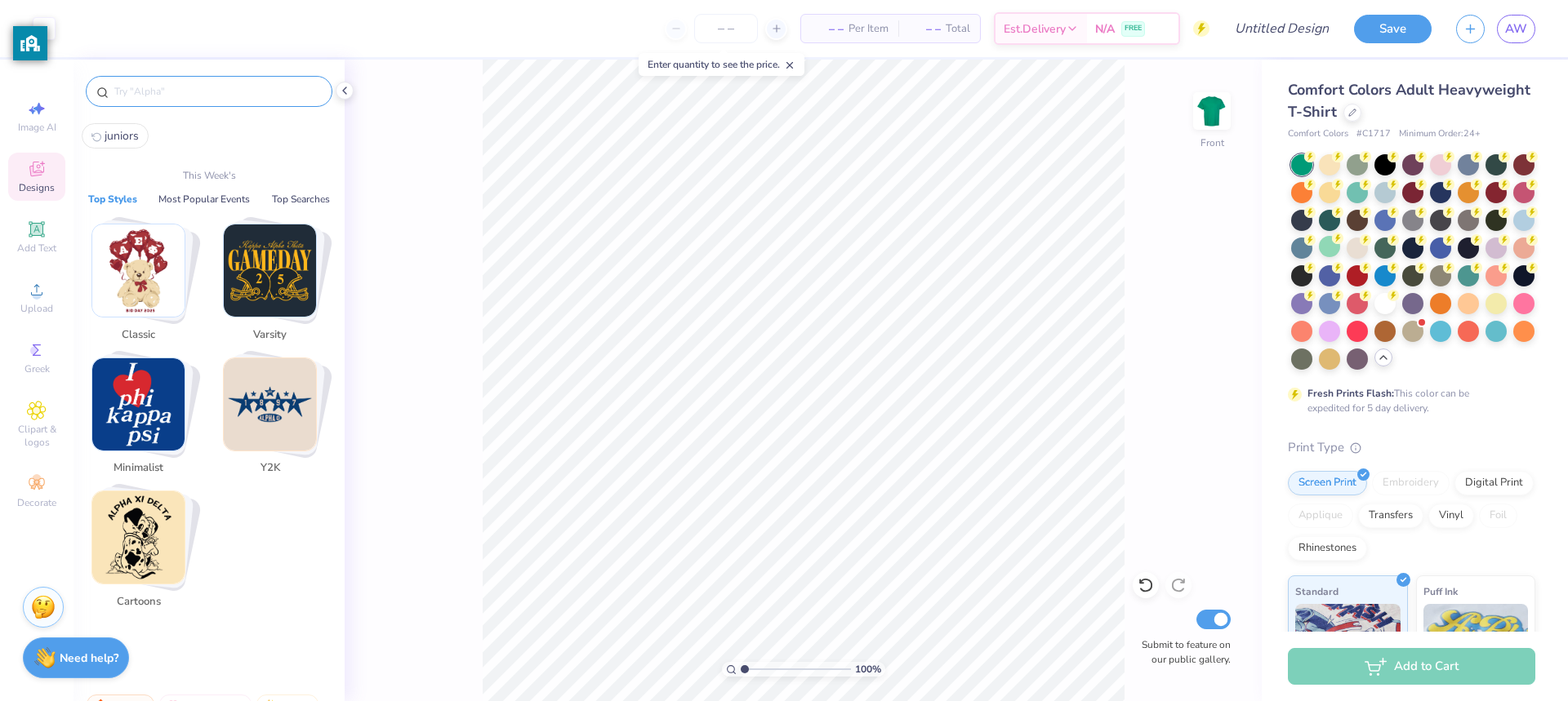
click at [280, 95] on input "text" at bounding box center [217, 92] width 209 height 16
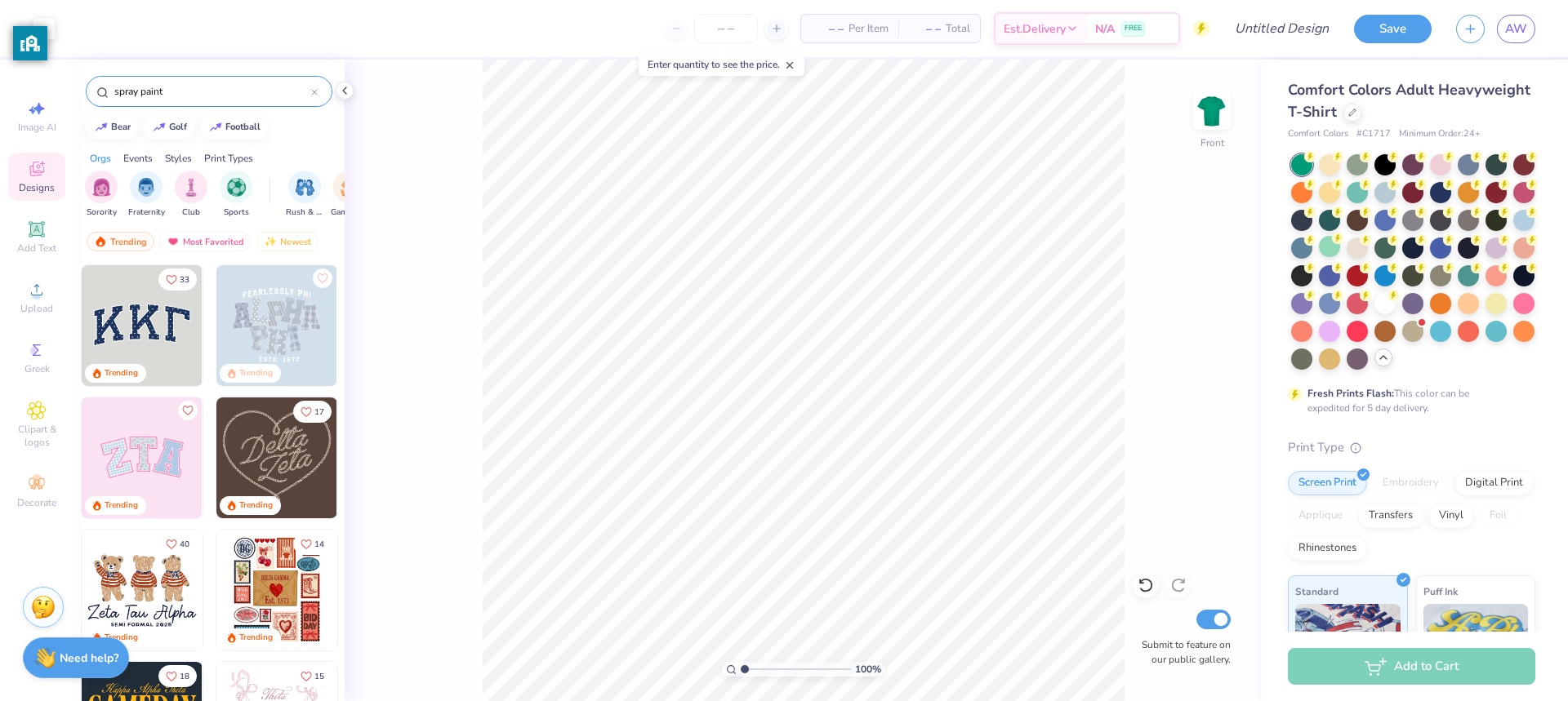
type input "spray paint"
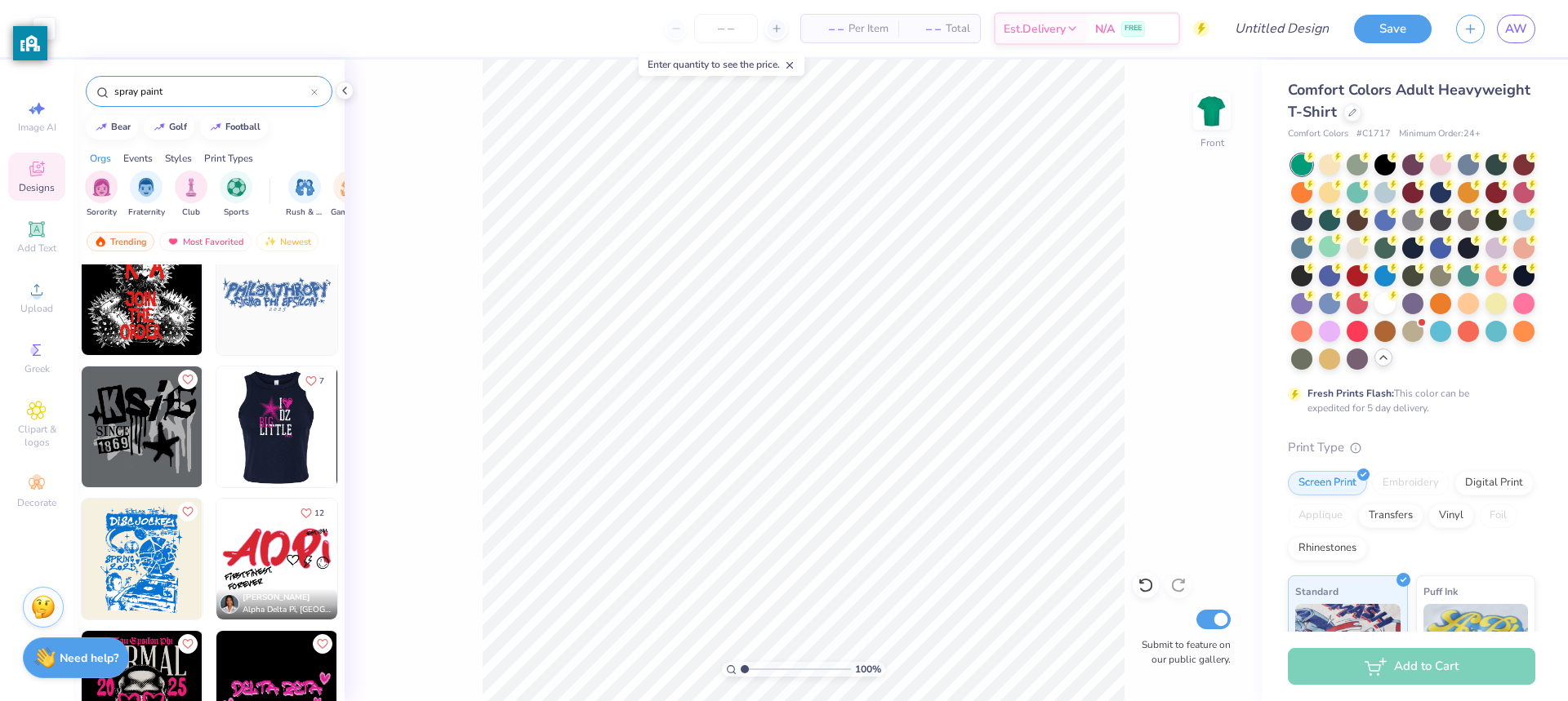
scroll to position [0, 0]
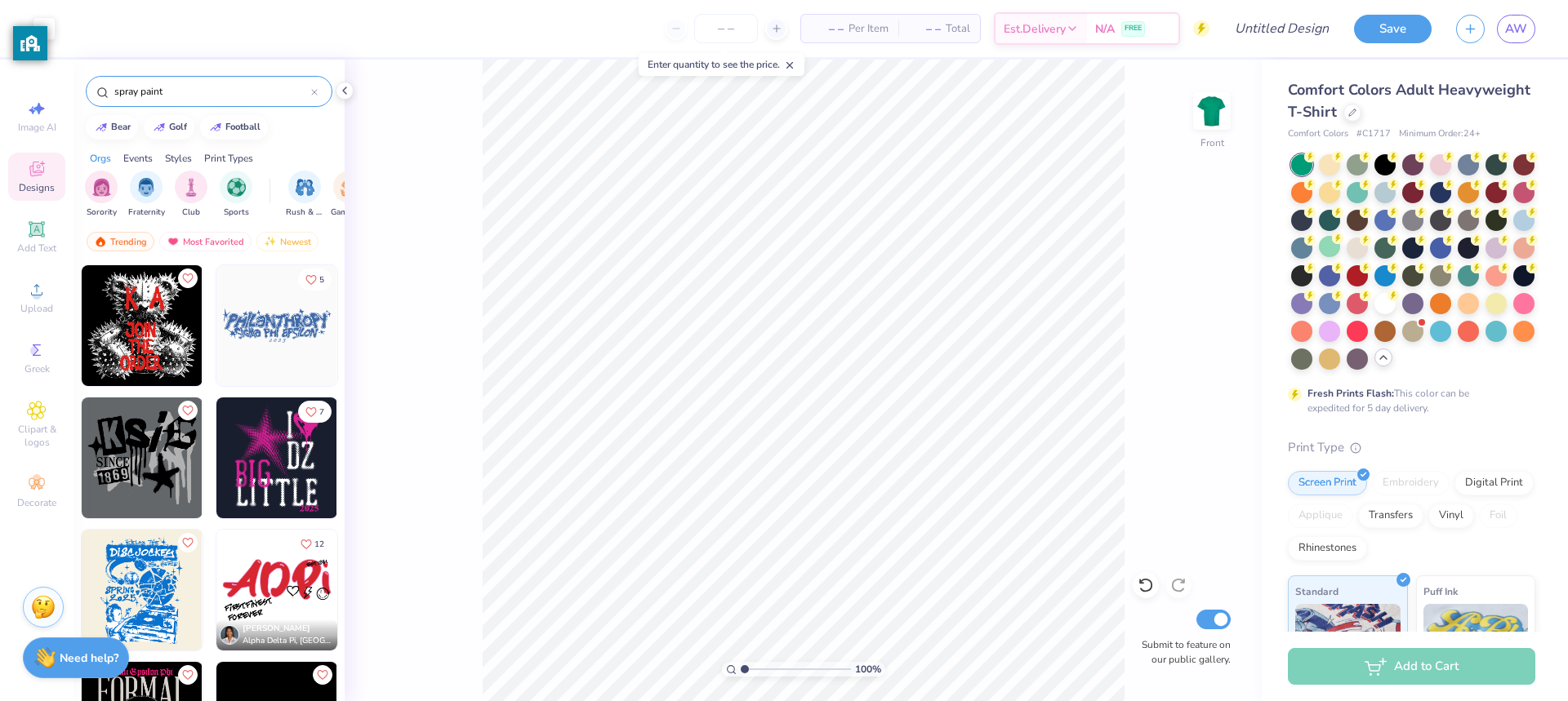
click at [315, 92] on icon at bounding box center [314, 92] width 6 height 6
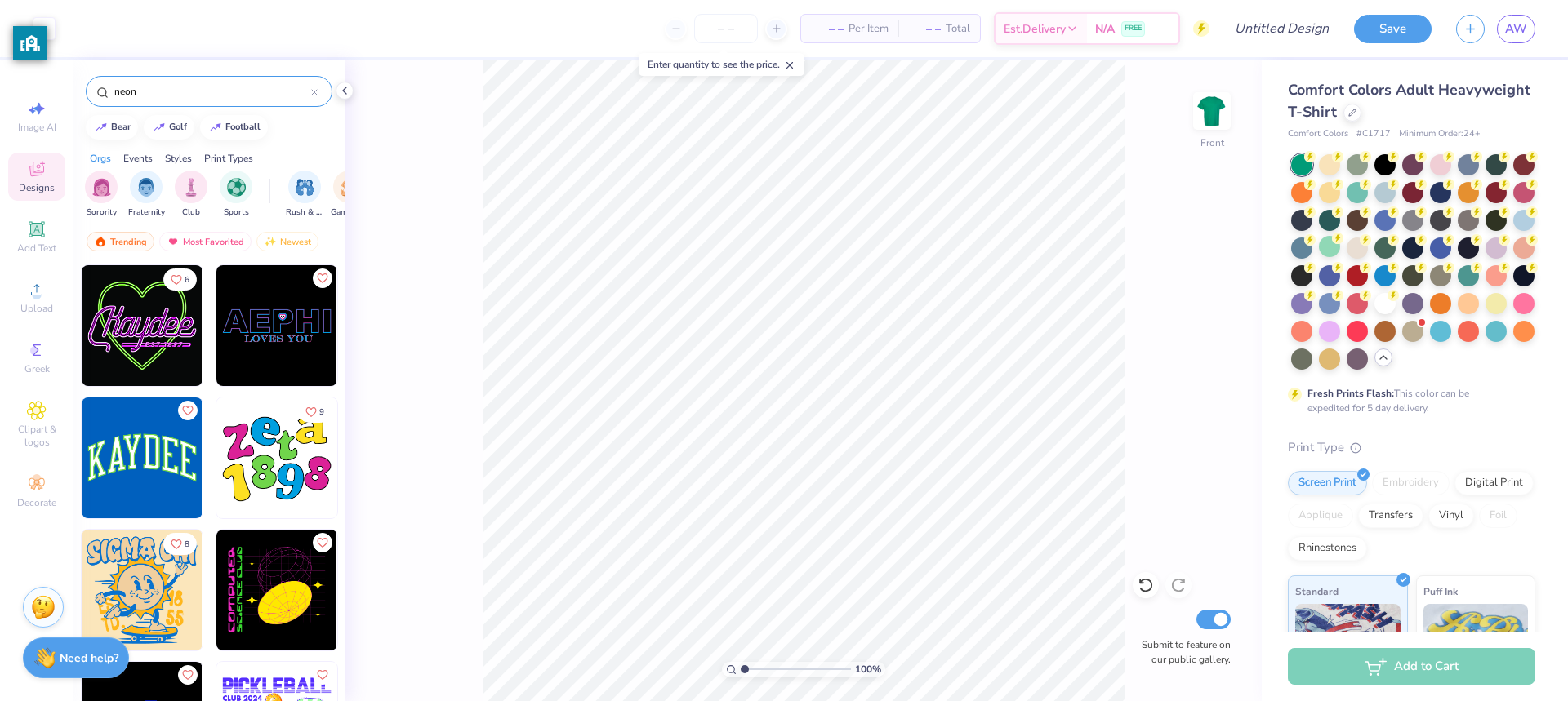
type input "neon"
click at [139, 457] on img at bounding box center [142, 457] width 120 height 120
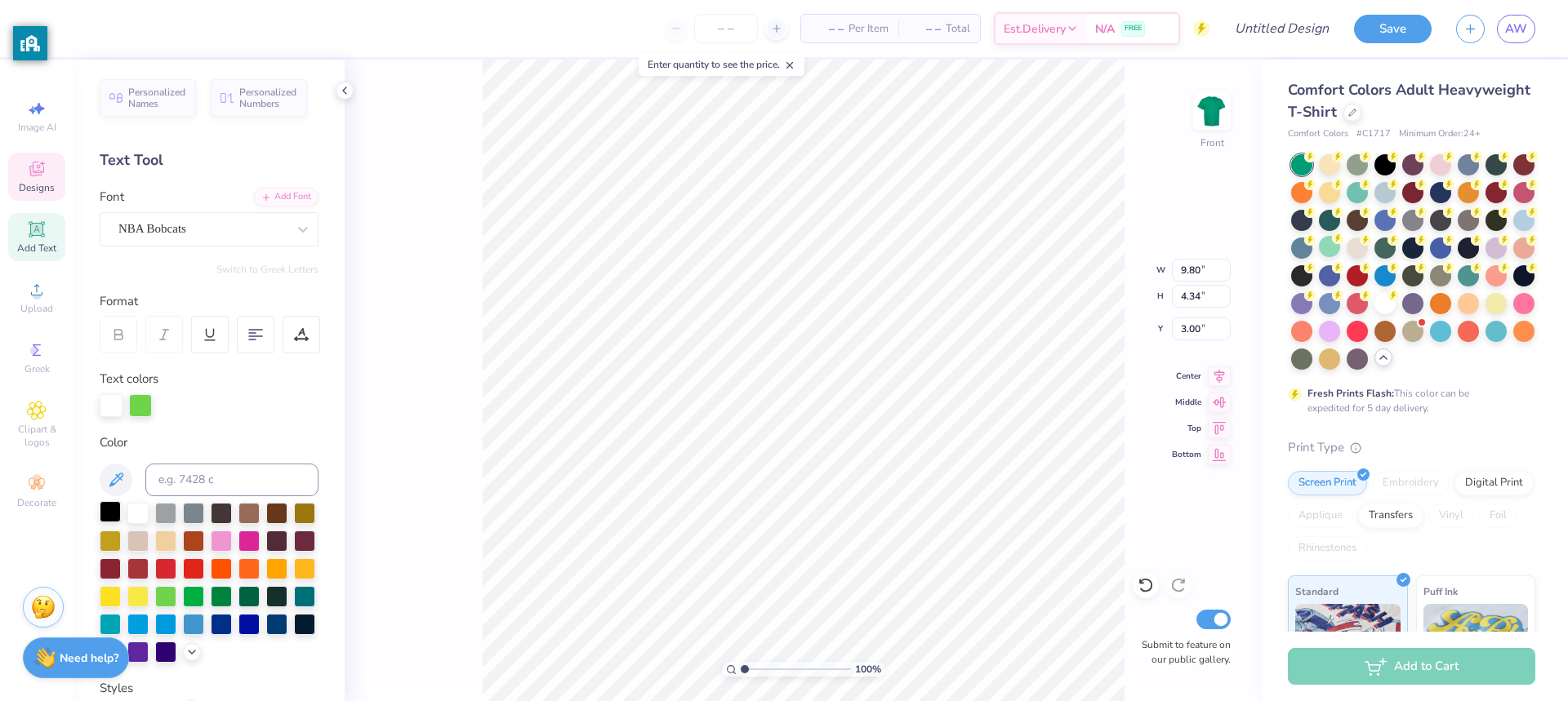
type input "14.75"
click at [108, 515] on div at bounding box center [111, 512] width 22 height 22
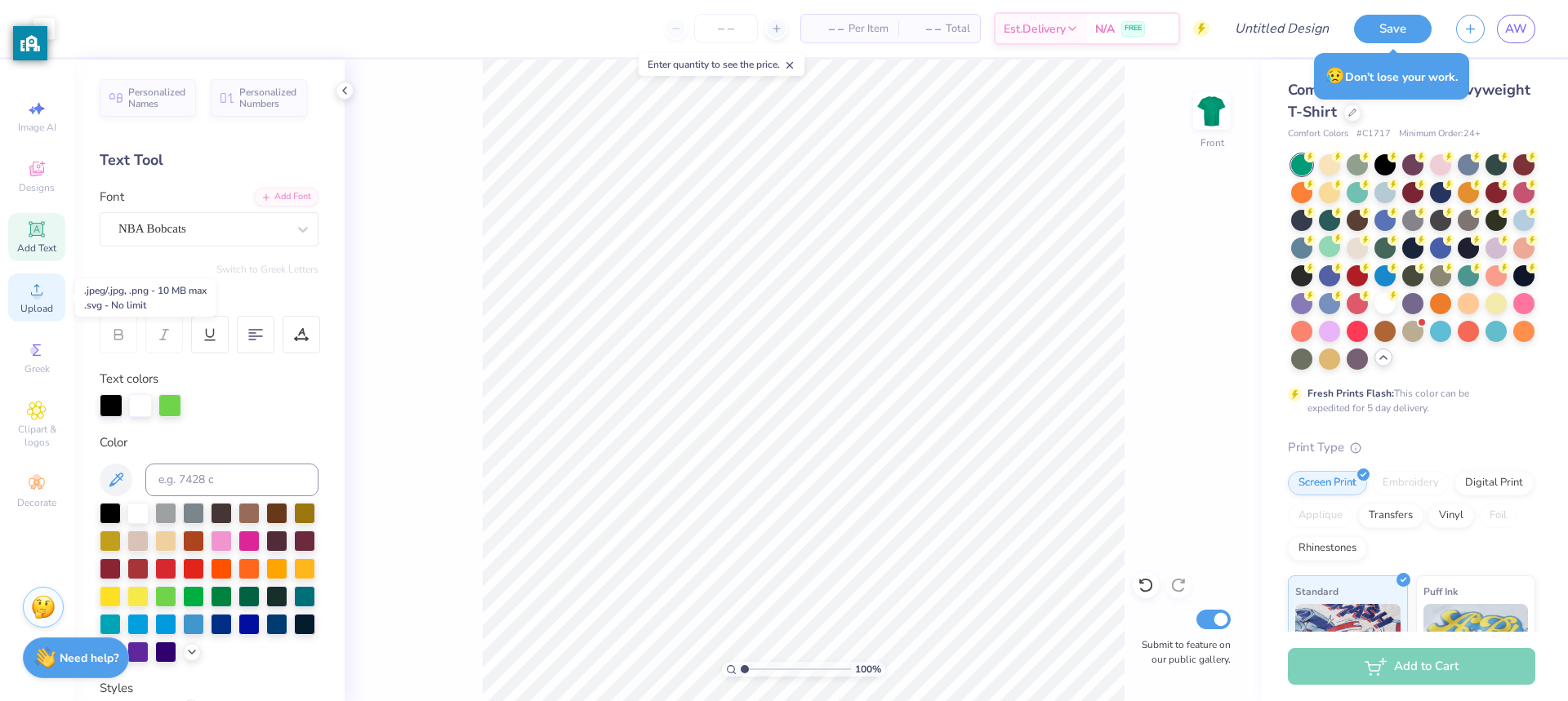
click at [38, 289] on icon at bounding box center [37, 290] width 20 height 20
click at [31, 361] on div "Greek" at bounding box center [37, 359] width 58 height 49
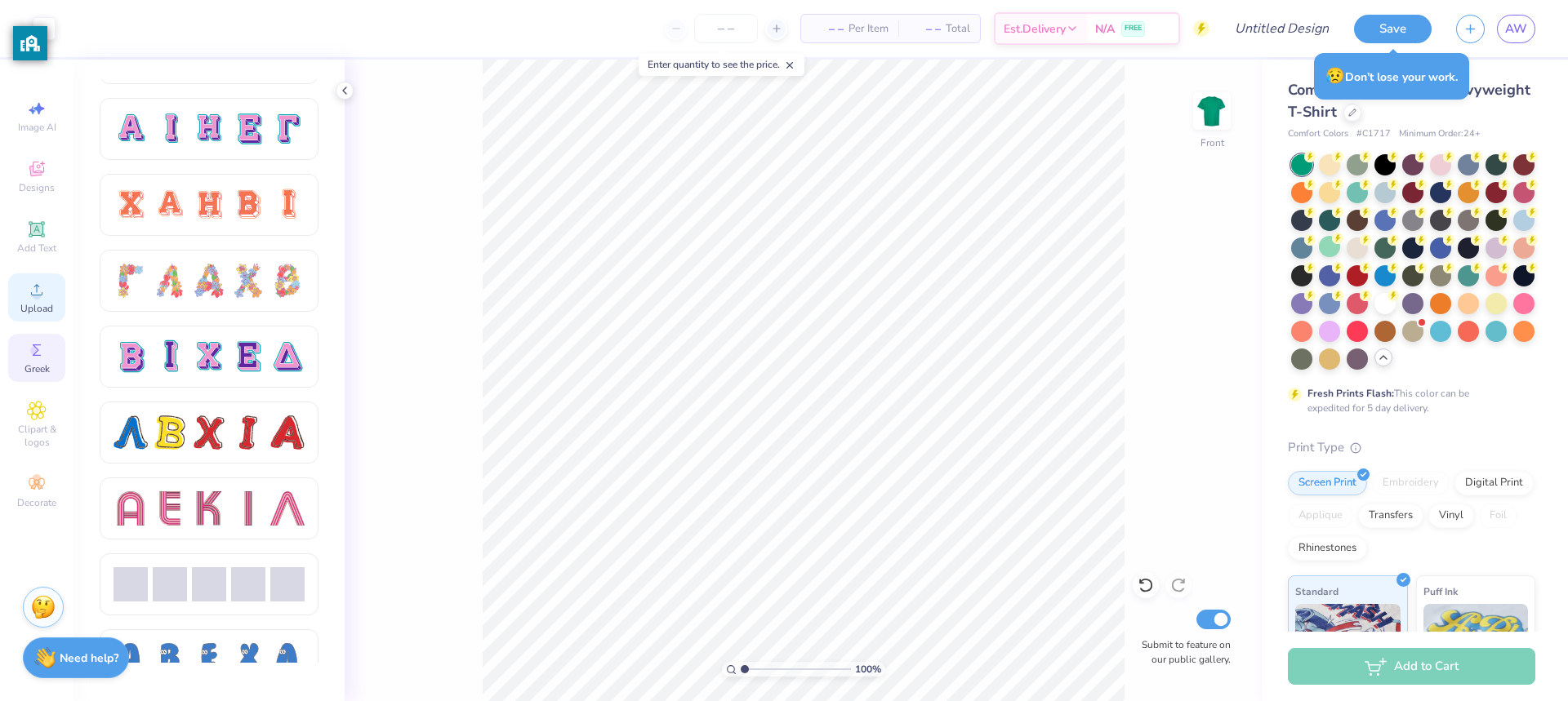
scroll to position [1121, 0]
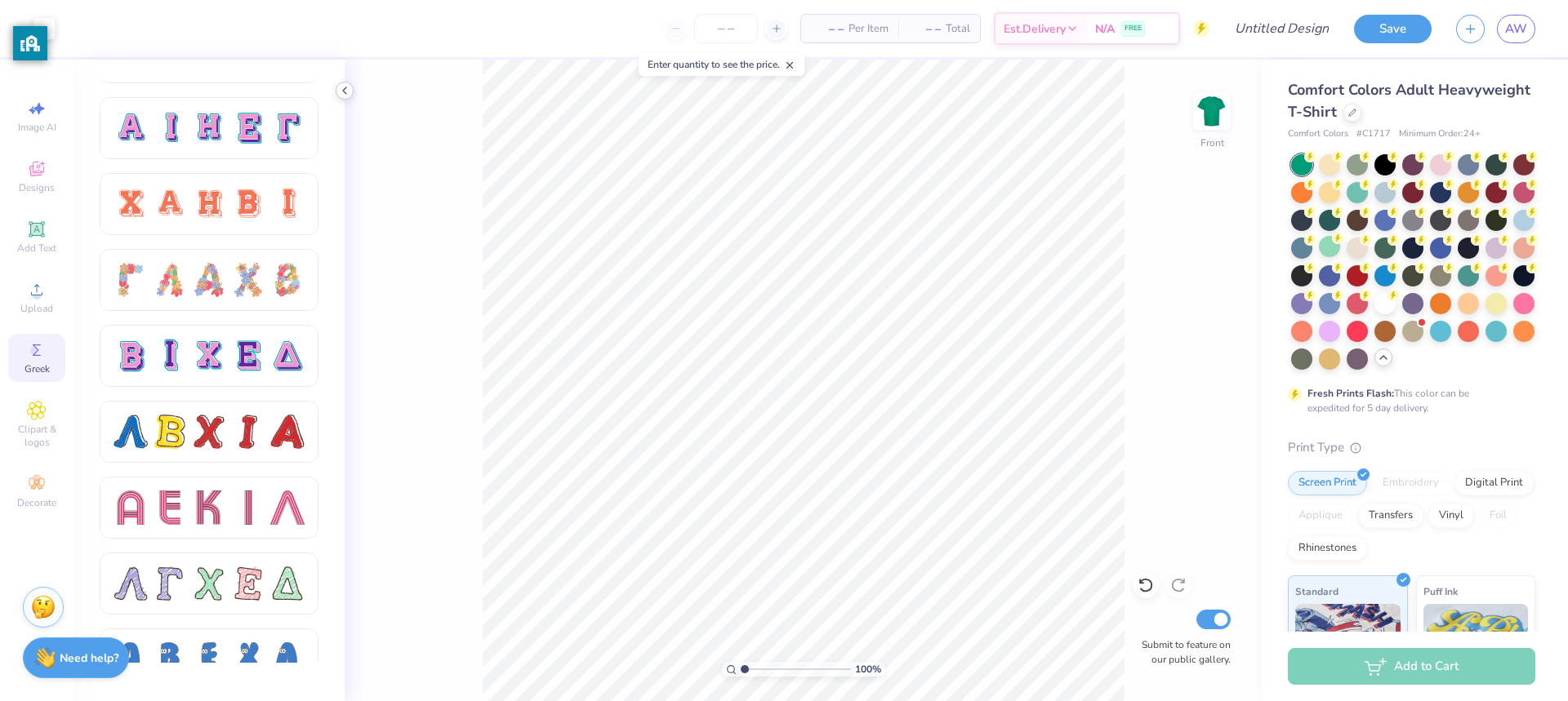
click at [344, 90] on icon at bounding box center [344, 91] width 13 height 13
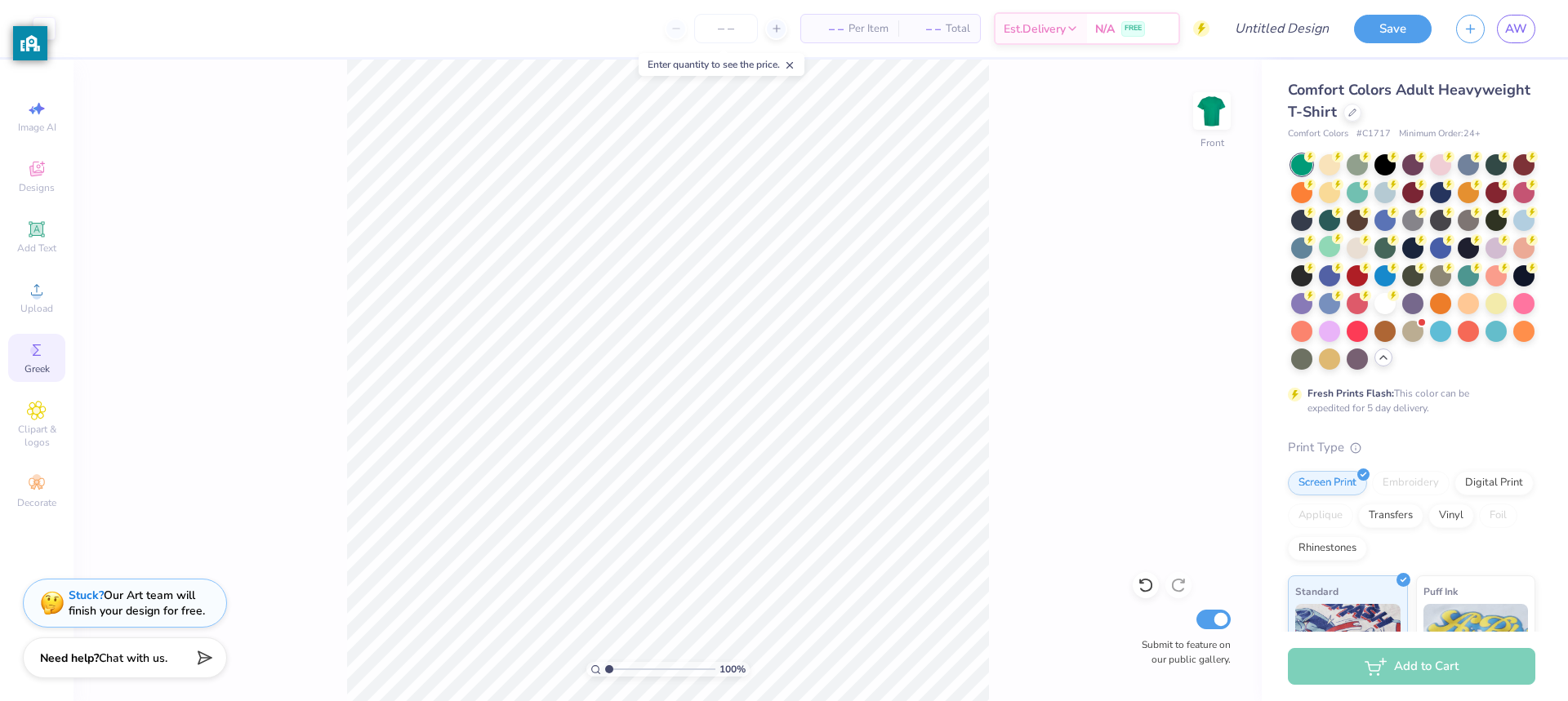
click at [344, 90] on div "100 % Front Submit to feature on our public gallery." at bounding box center [668, 380] width 1189 height 642
click at [50, 120] on span "Image AI" at bounding box center [37, 127] width 39 height 13
select select "4"
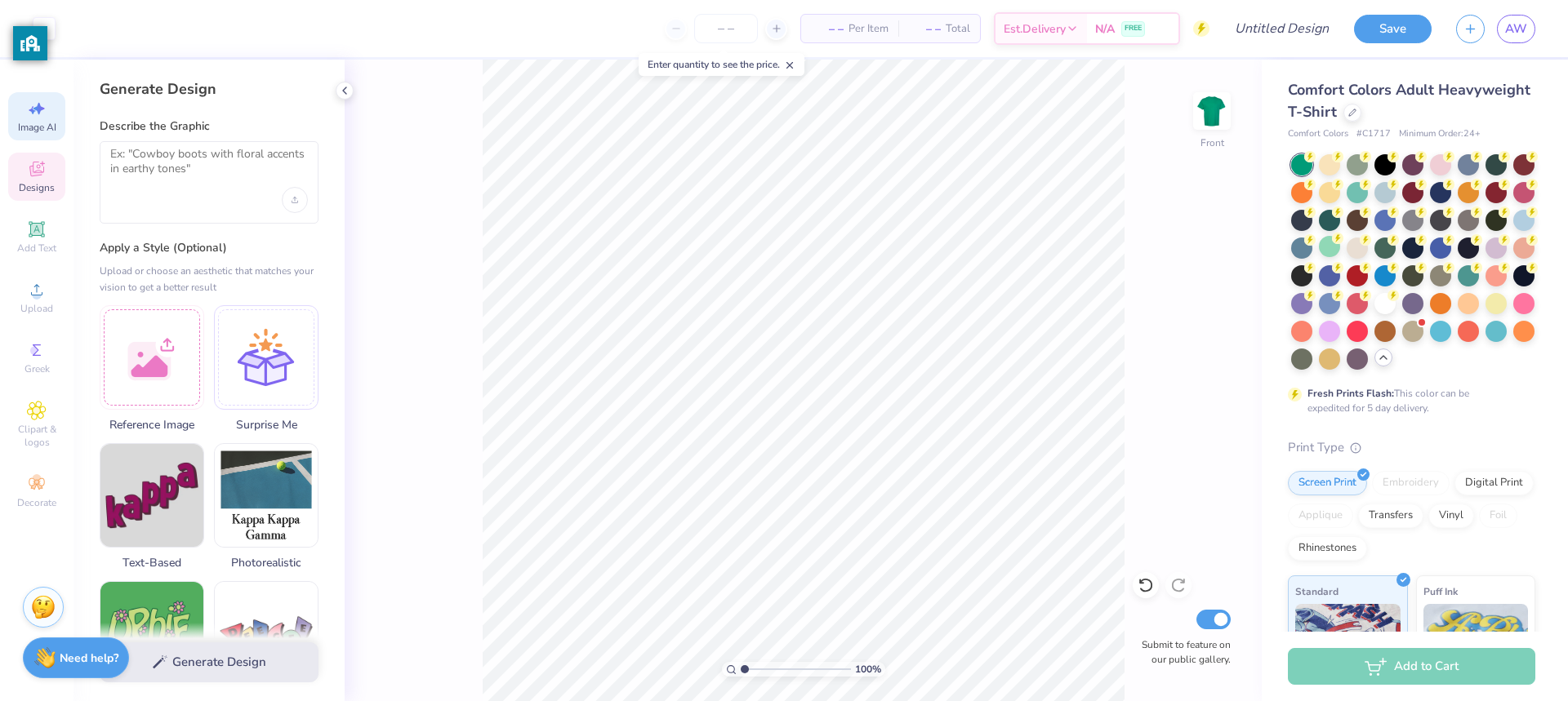
click at [40, 183] on span "Designs" at bounding box center [37, 188] width 36 height 13
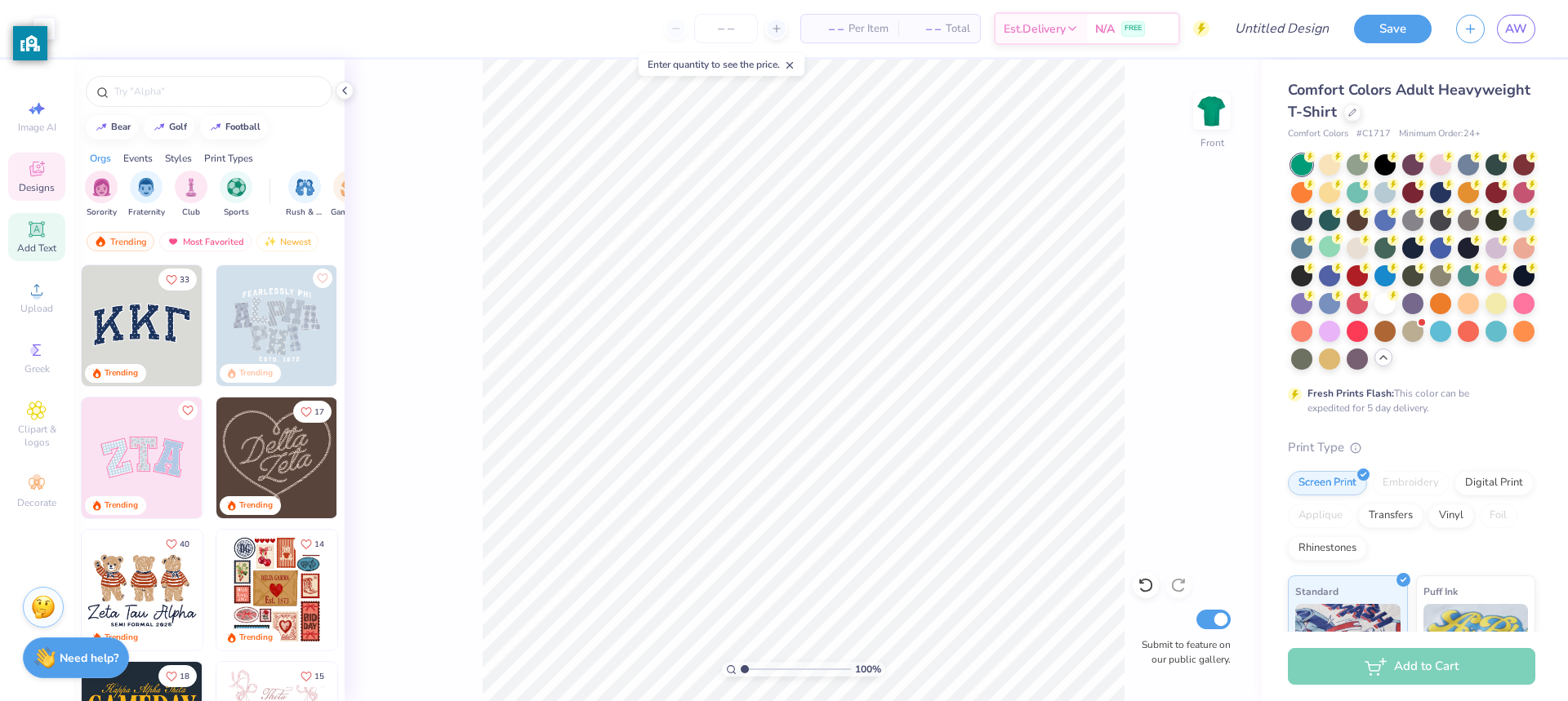
click at [40, 234] on icon at bounding box center [37, 229] width 13 height 13
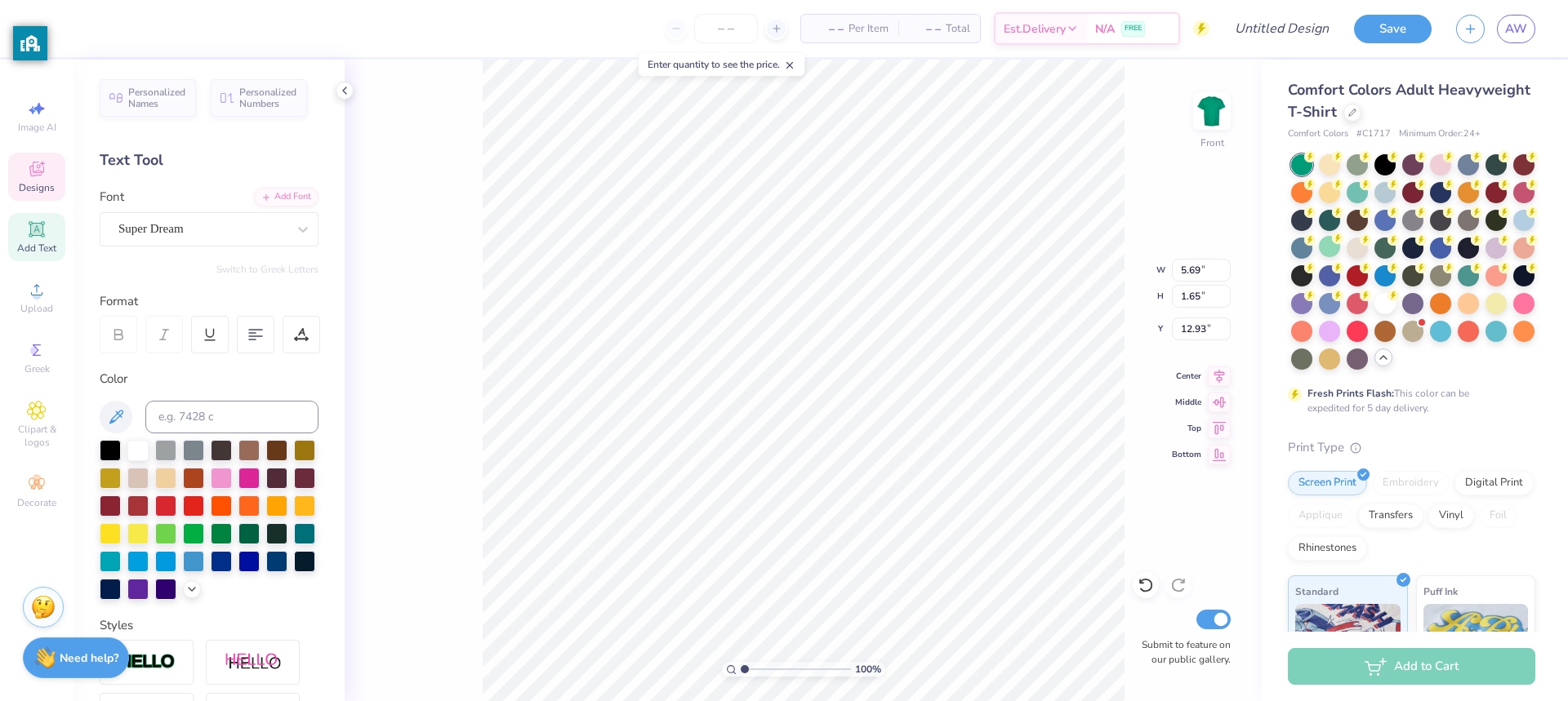
click at [31, 167] on icon at bounding box center [37, 171] width 13 height 11
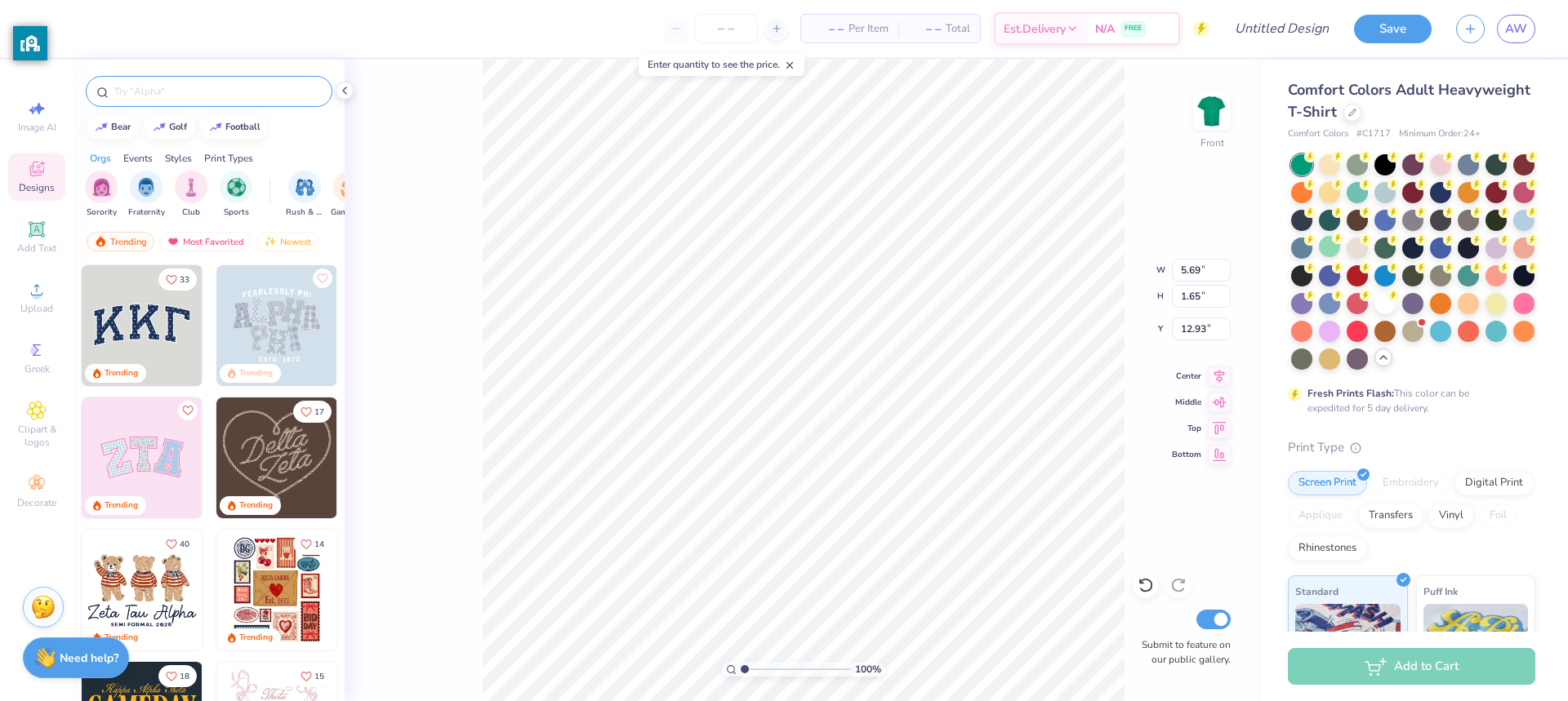
click at [183, 93] on input "text" at bounding box center [217, 92] width 209 height 16
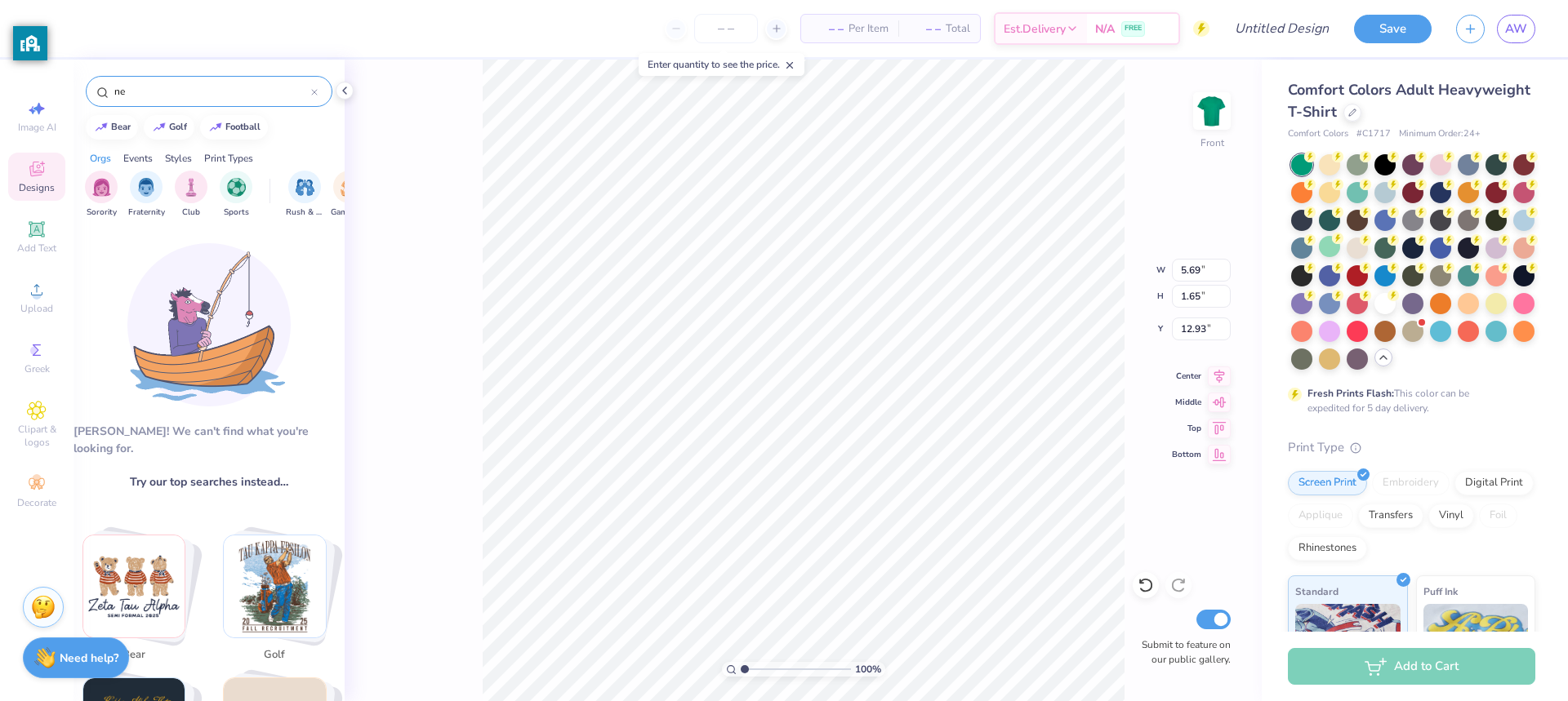
type input "n"
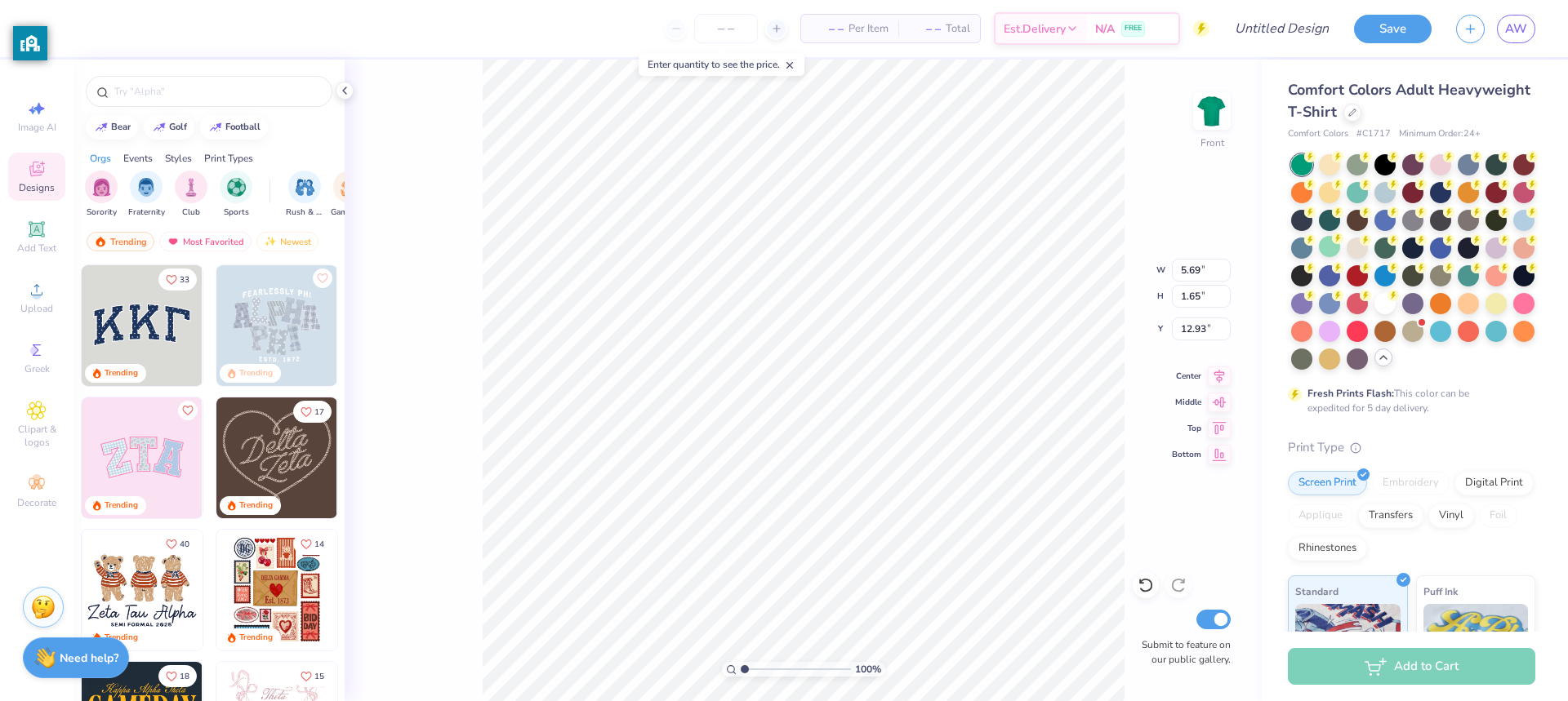
click at [459, 138] on div "100 % Front W 5.69 5.69 " H 1.65 1.65 " Y 12.93 12.93 " Center Middle Top Botto…" at bounding box center [803, 380] width 917 height 642
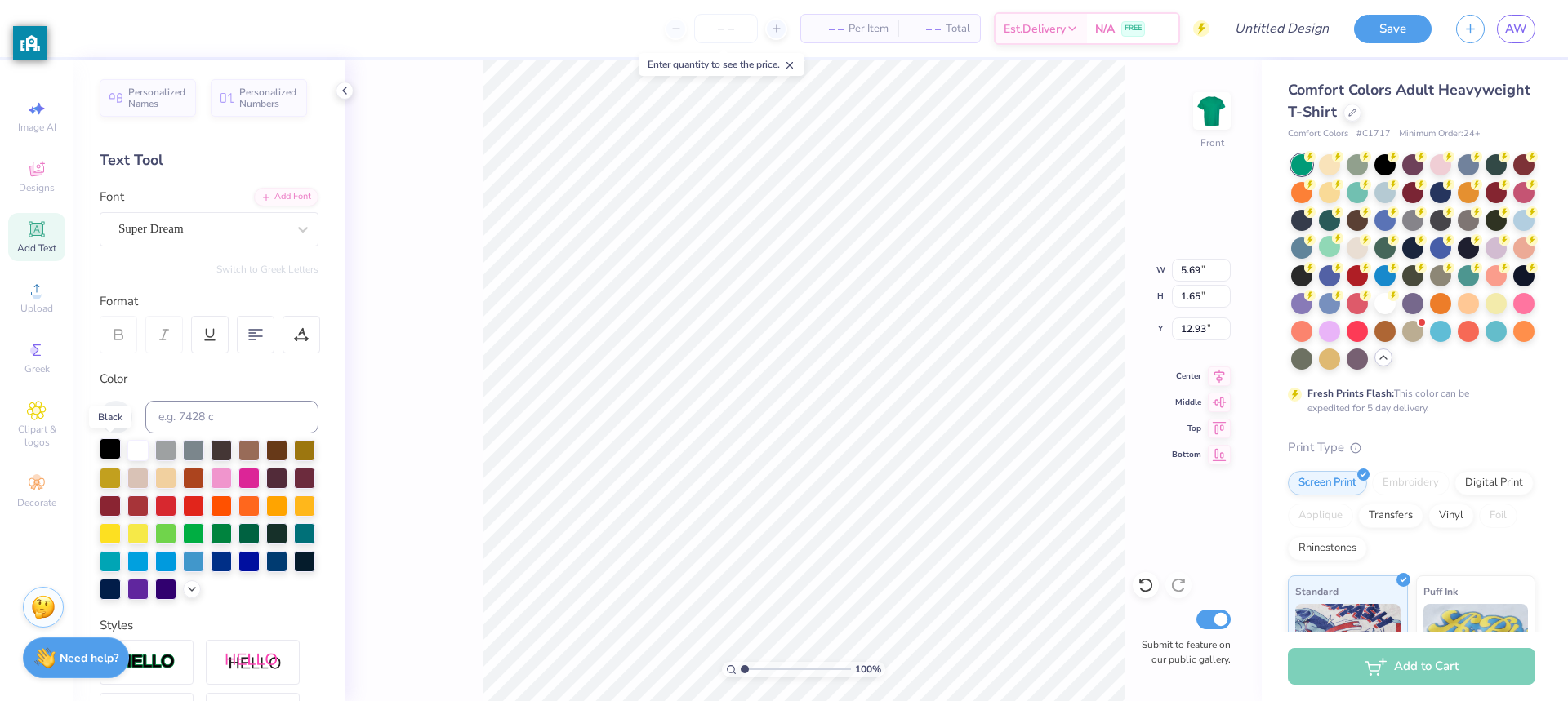
click at [114, 448] on div at bounding box center [111, 449] width 22 height 22
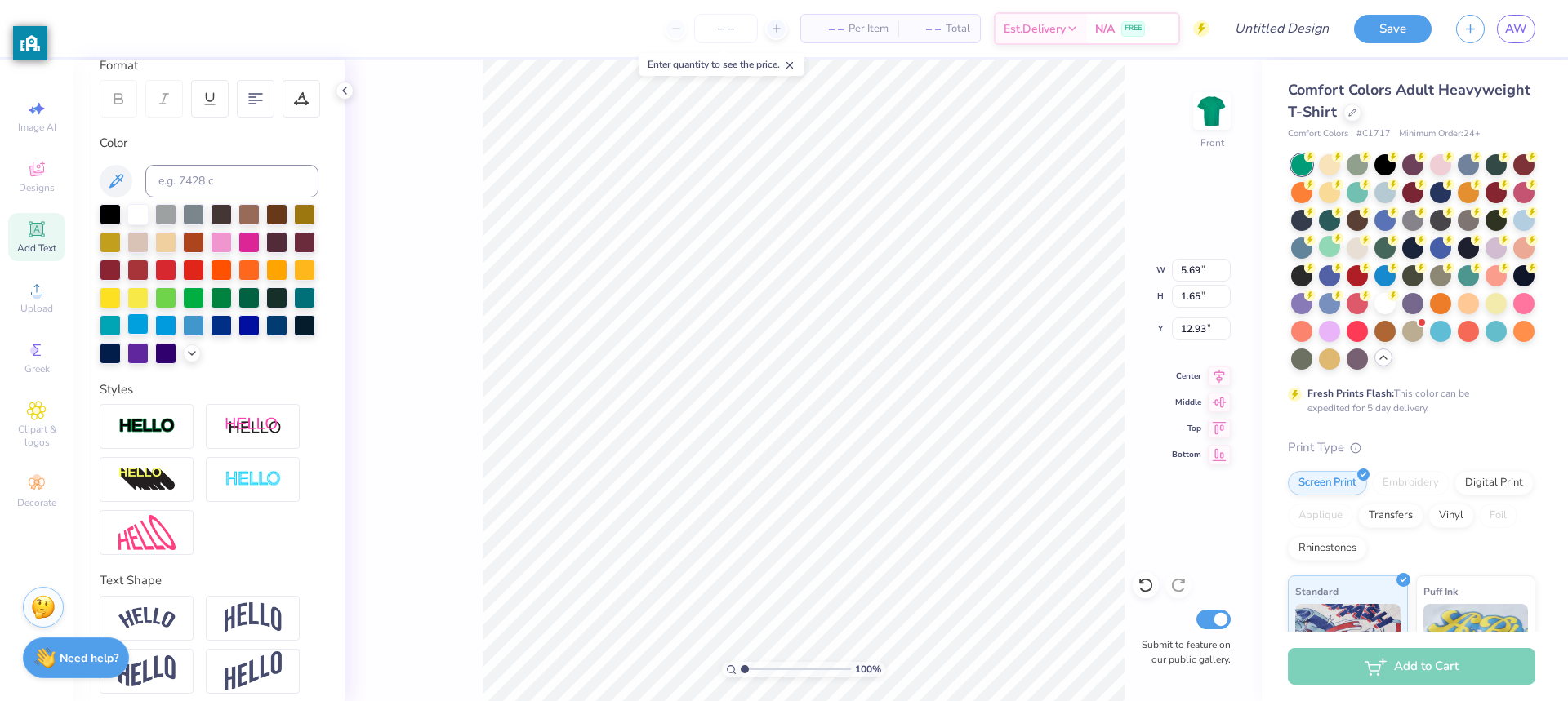
scroll to position [235, 0]
click at [120, 400] on div "Styles" at bounding box center [209, 390] width 218 height 19
click at [263, 438] on img at bounding box center [254, 427] width 58 height 21
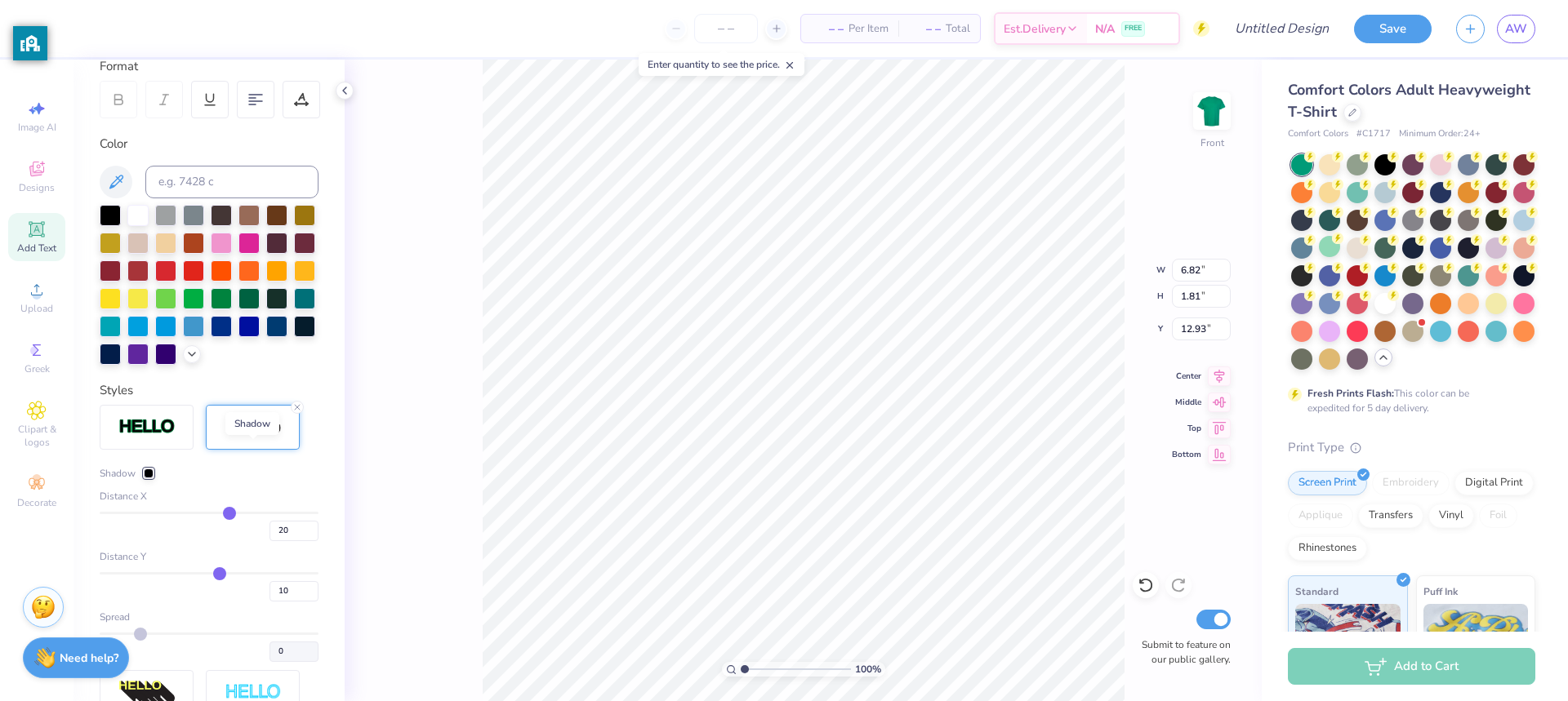
type input "6.82"
type input "1.81"
click at [263, 438] on img at bounding box center [254, 427] width 58 height 21
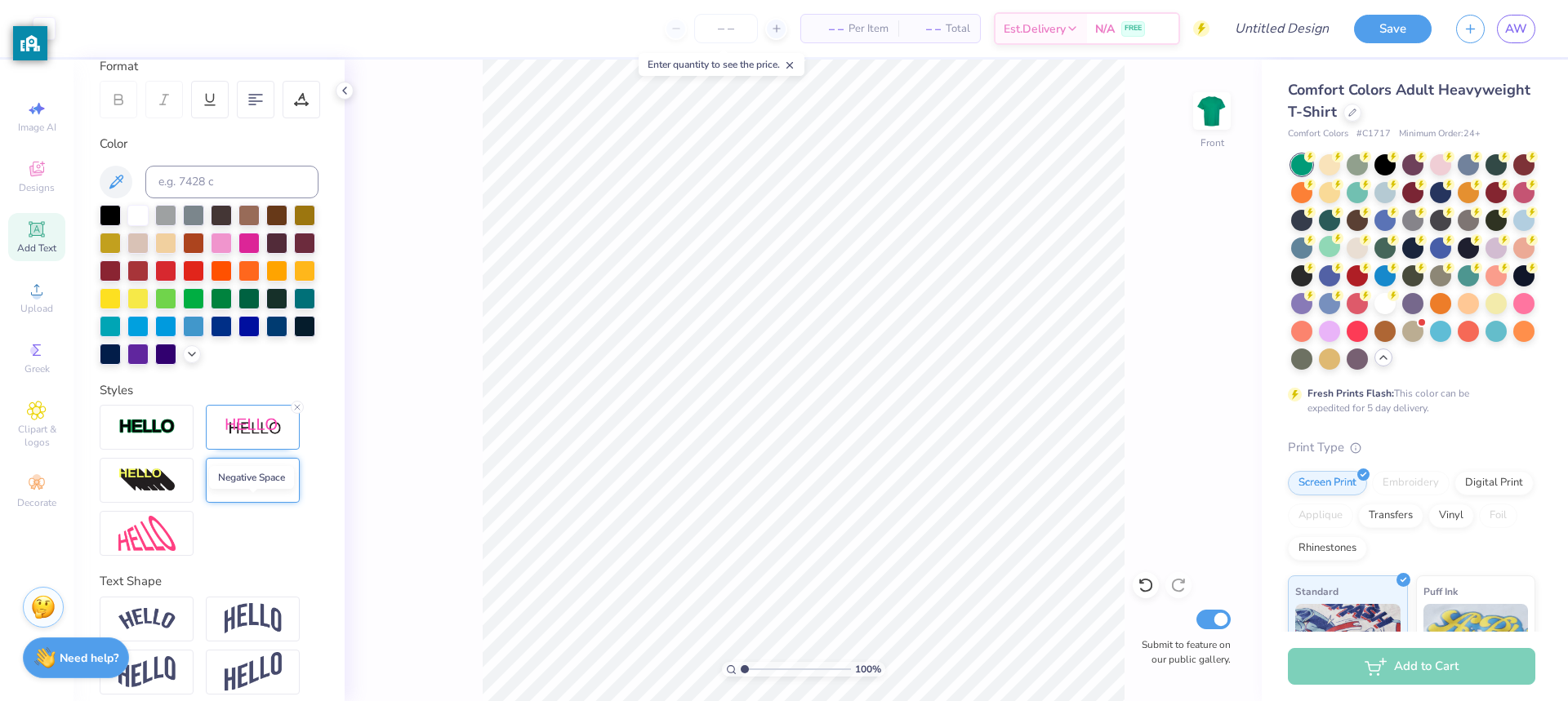
click at [271, 490] on img at bounding box center [254, 480] width 58 height 19
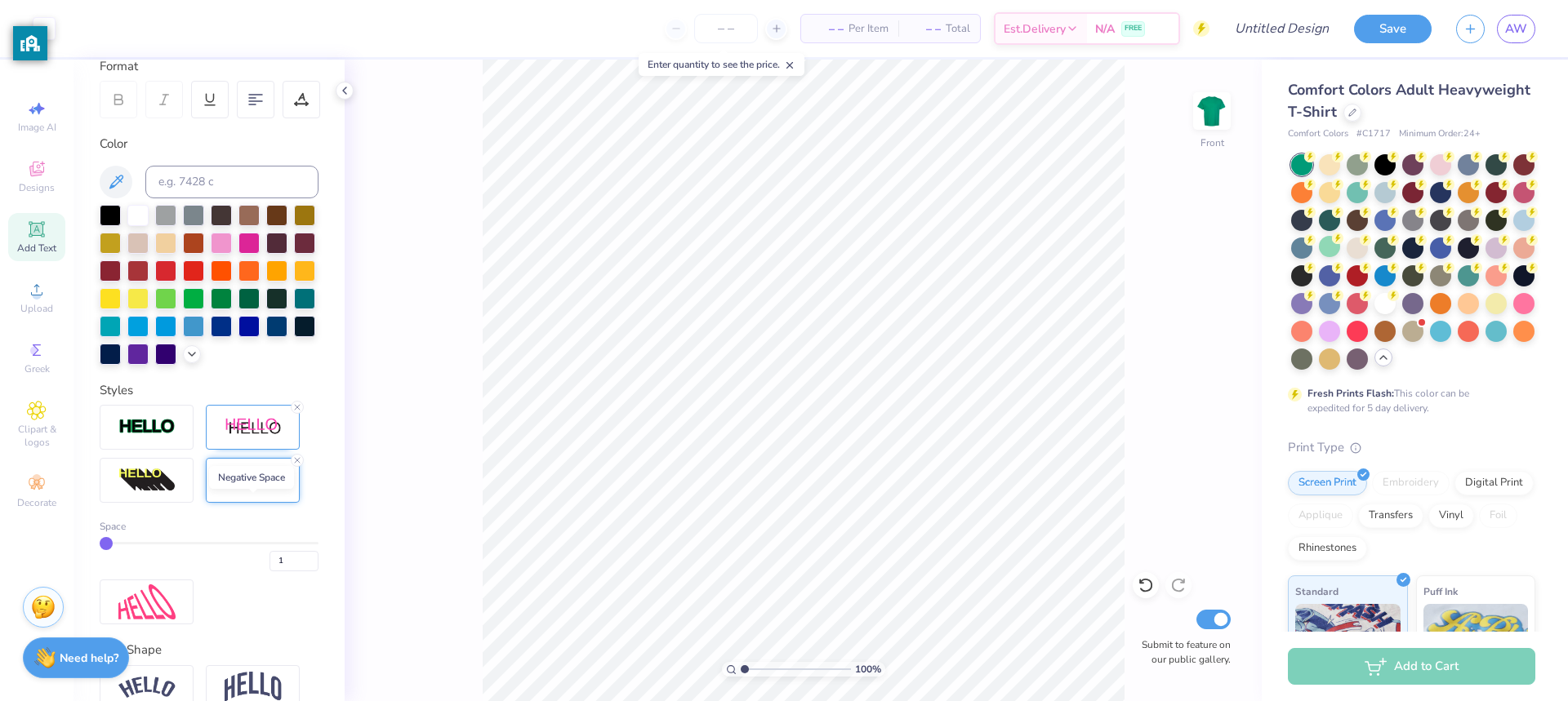
click at [271, 490] on img at bounding box center [254, 480] width 58 height 19
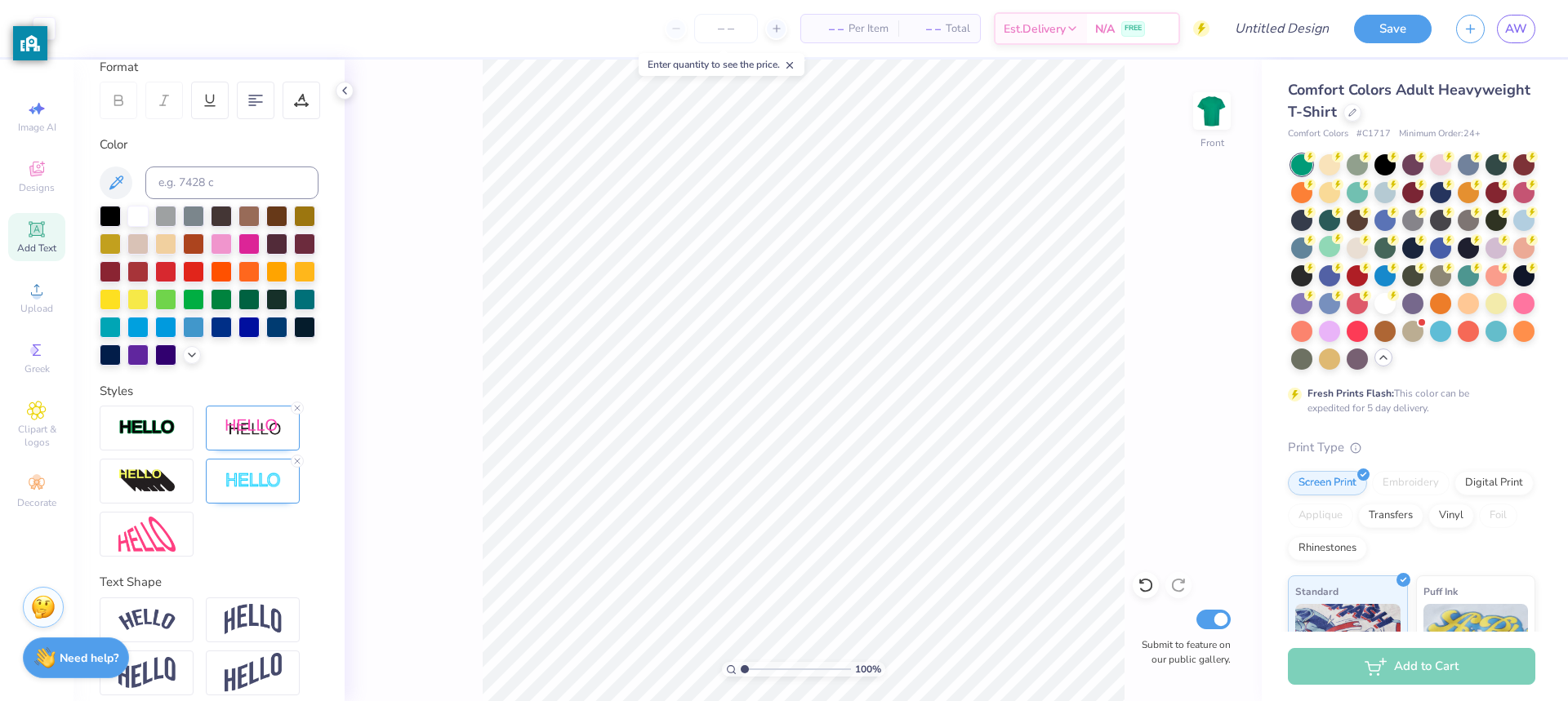
scroll to position [229, 0]
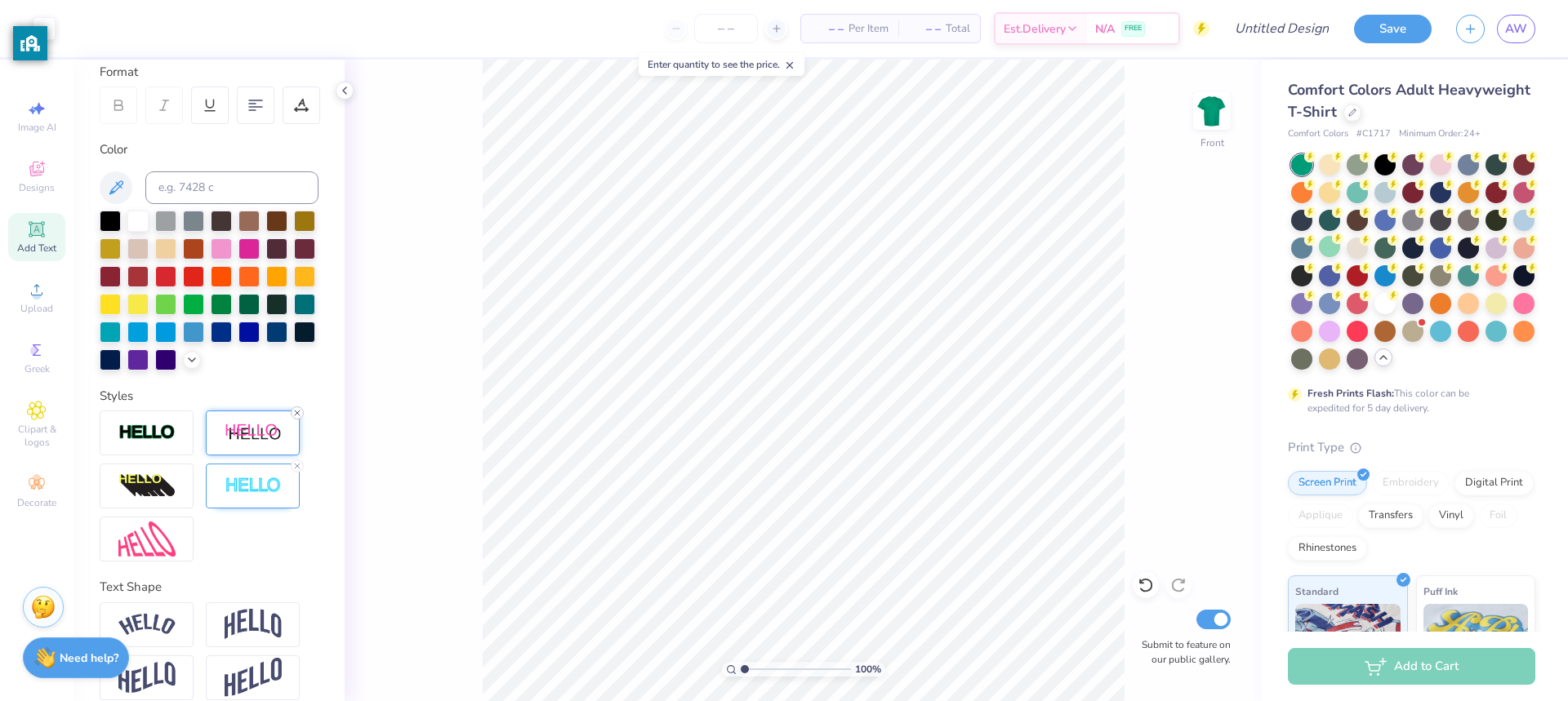
click at [298, 420] on div at bounding box center [297, 413] width 13 height 13
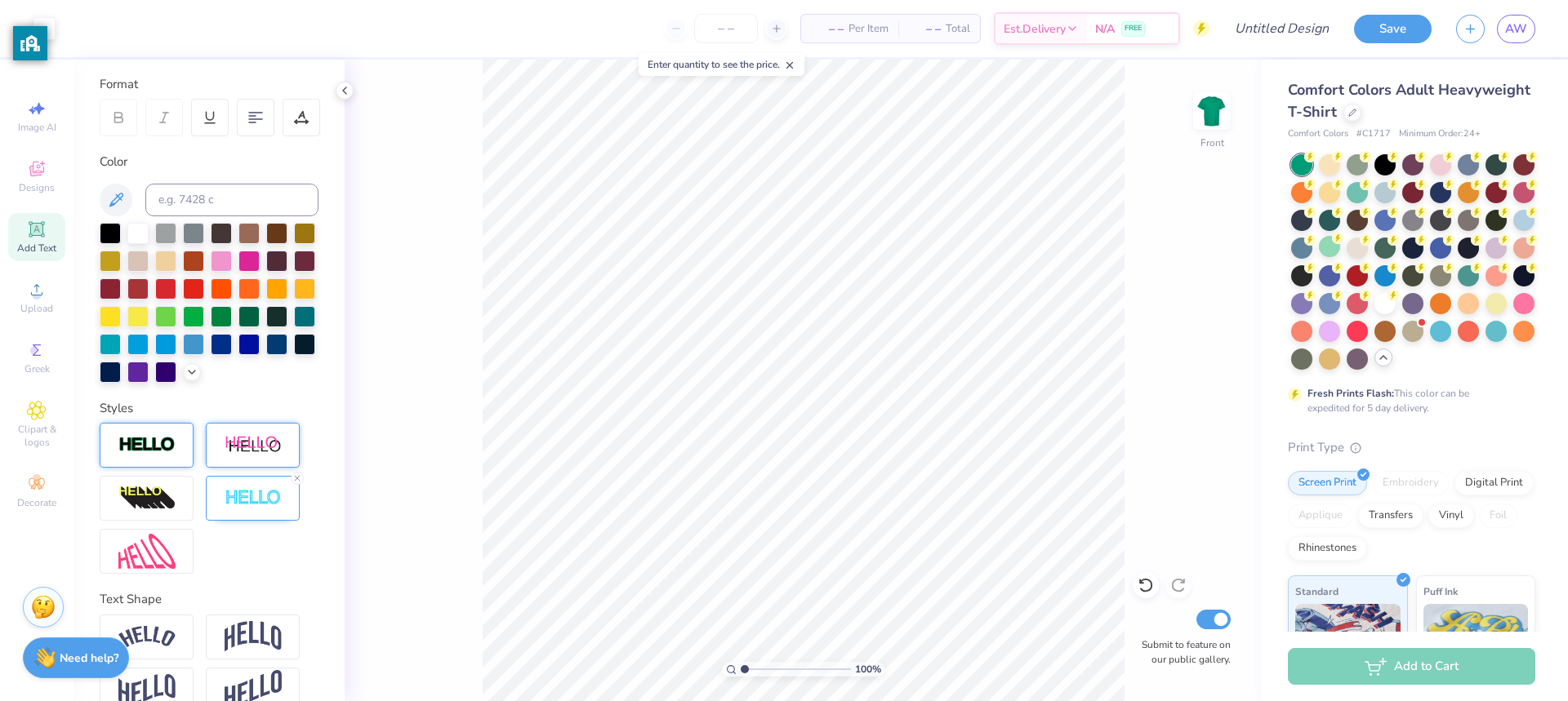
scroll to position [219, 0]
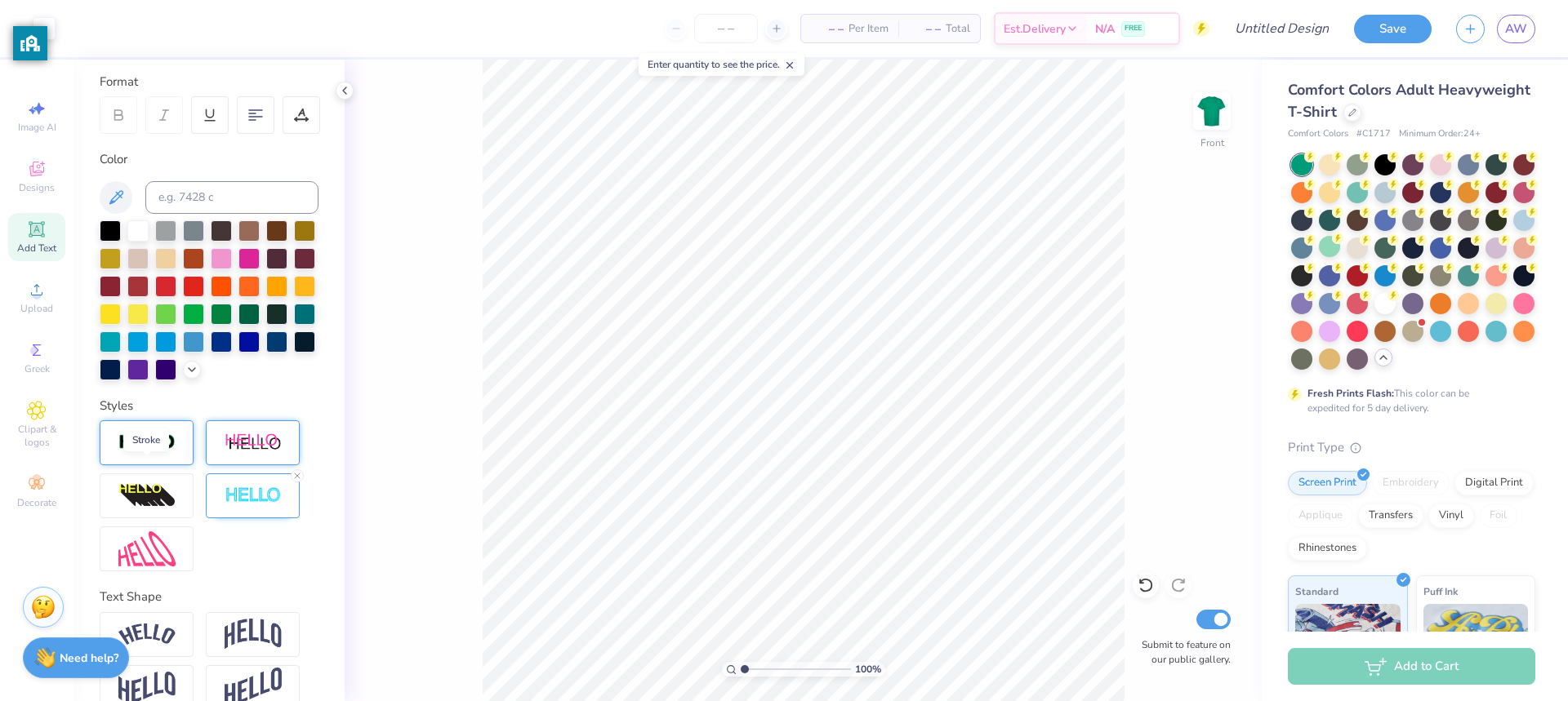
click at [152, 452] on img at bounding box center [147, 442] width 58 height 19
click at [239, 505] on img at bounding box center [254, 495] width 58 height 19
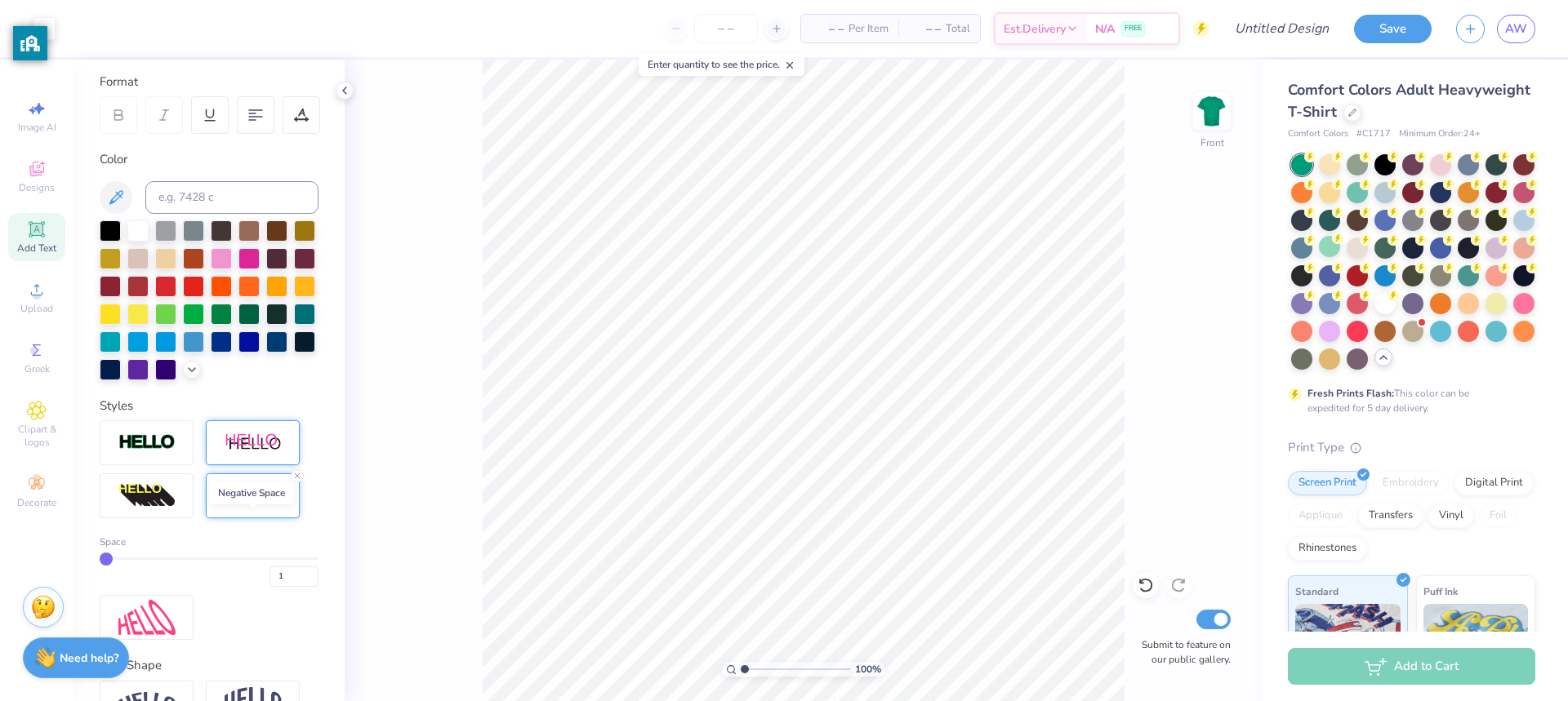
click at [239, 505] on img at bounding box center [254, 495] width 58 height 19
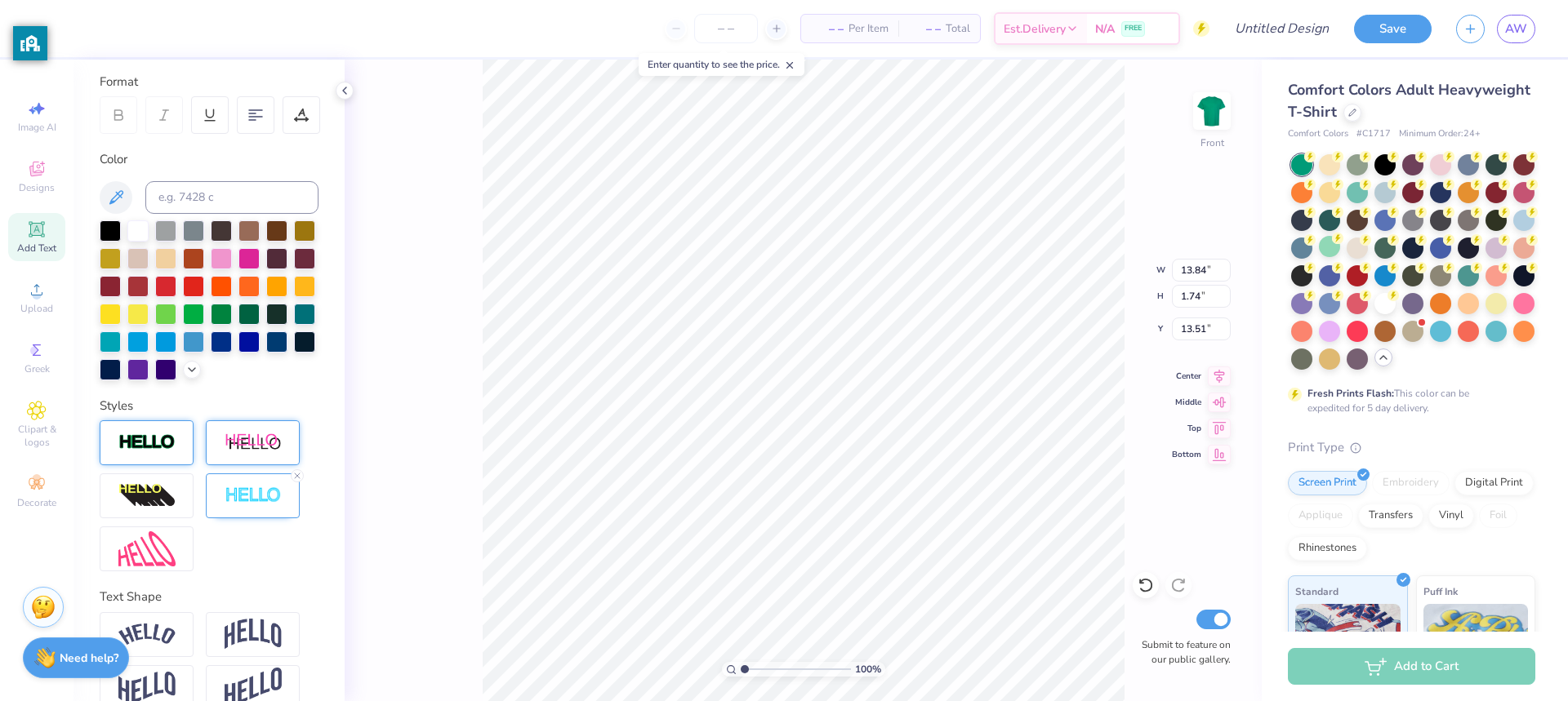
click at [176, 458] on div at bounding box center [147, 443] width 94 height 45
click at [176, 380] on div at bounding box center [209, 300] width 218 height 160
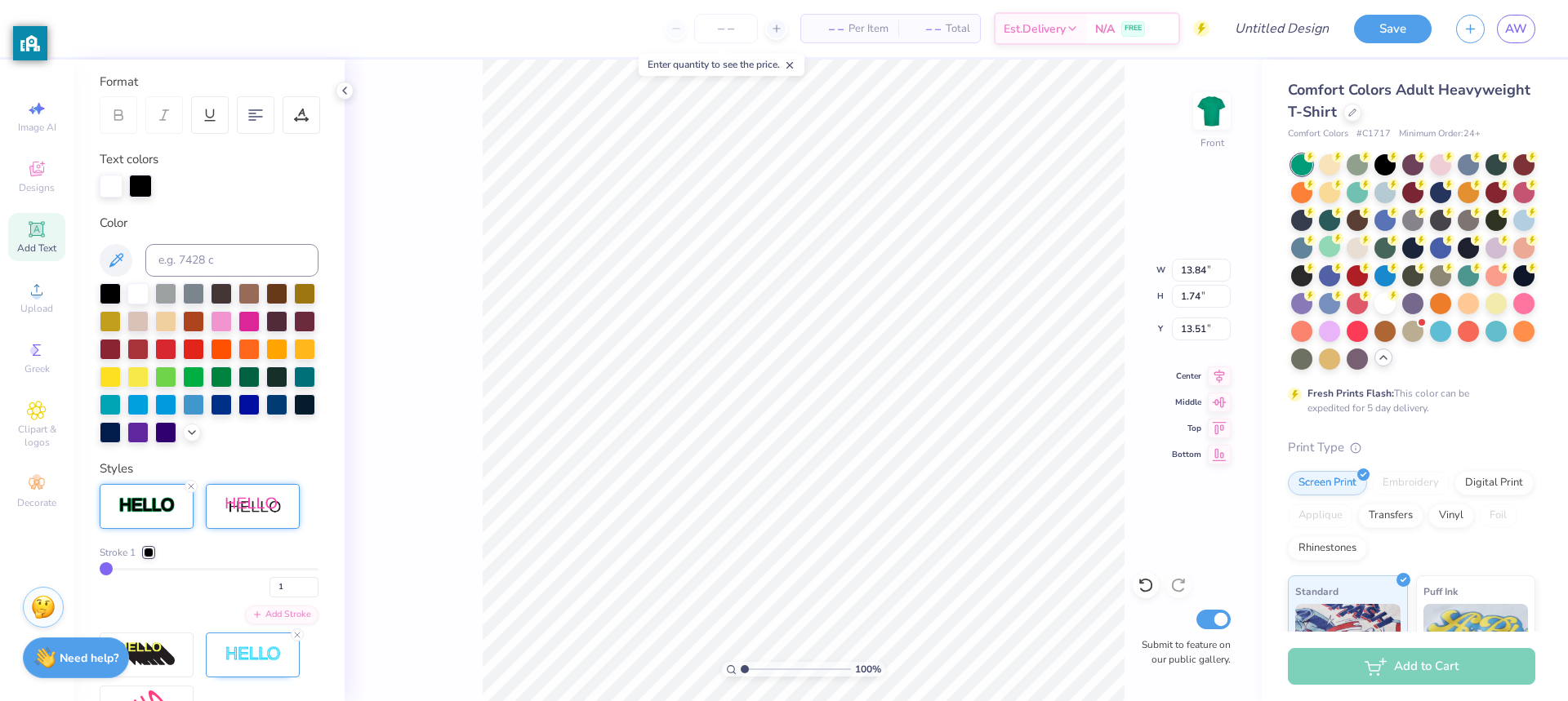
click at [176, 443] on div at bounding box center [209, 363] width 218 height 160
click at [1152, 583] on icon at bounding box center [1145, 586] width 13 height 14
click at [1167, 444] on div "100 % Front Submit to feature on our public gallery." at bounding box center [803, 380] width 917 height 642
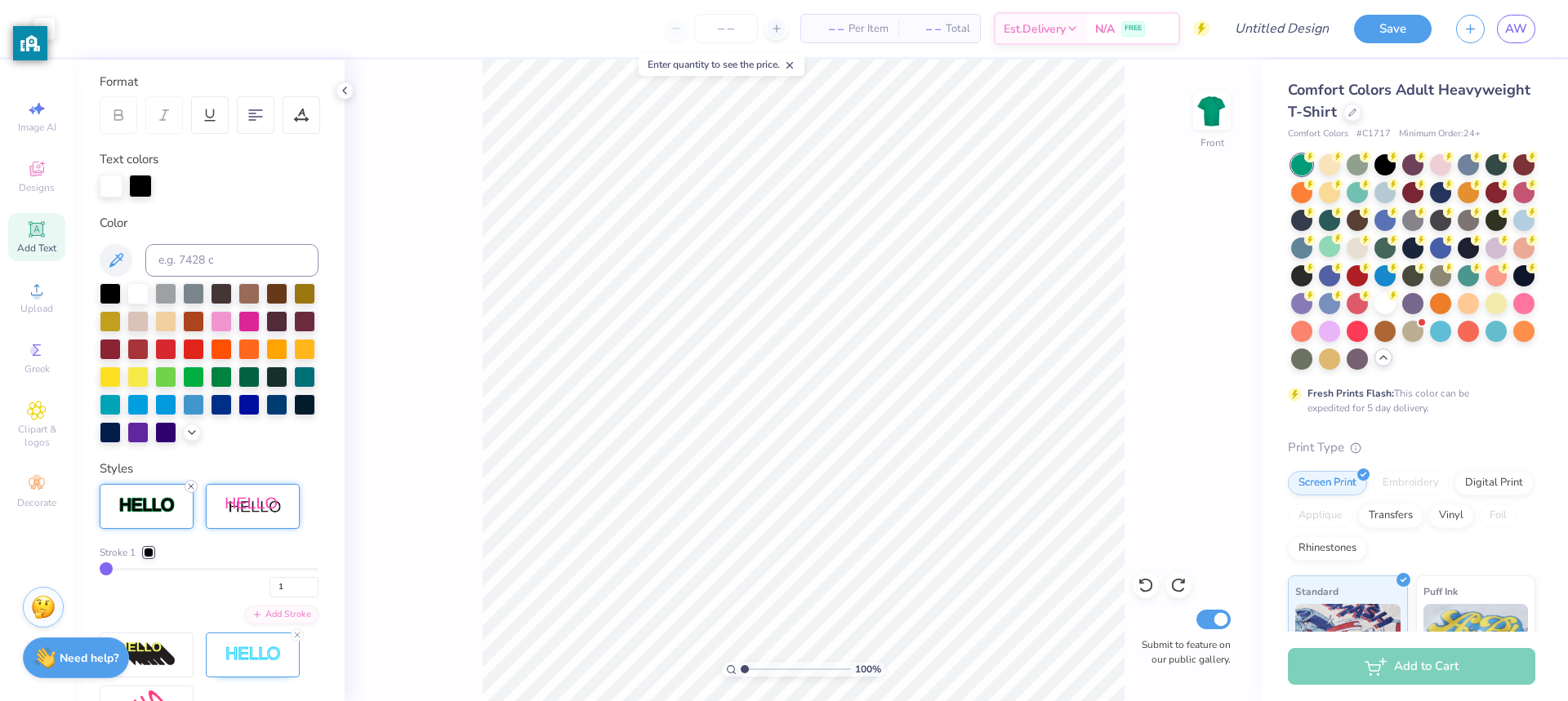
click at [189, 492] on icon at bounding box center [191, 486] width 10 height 10
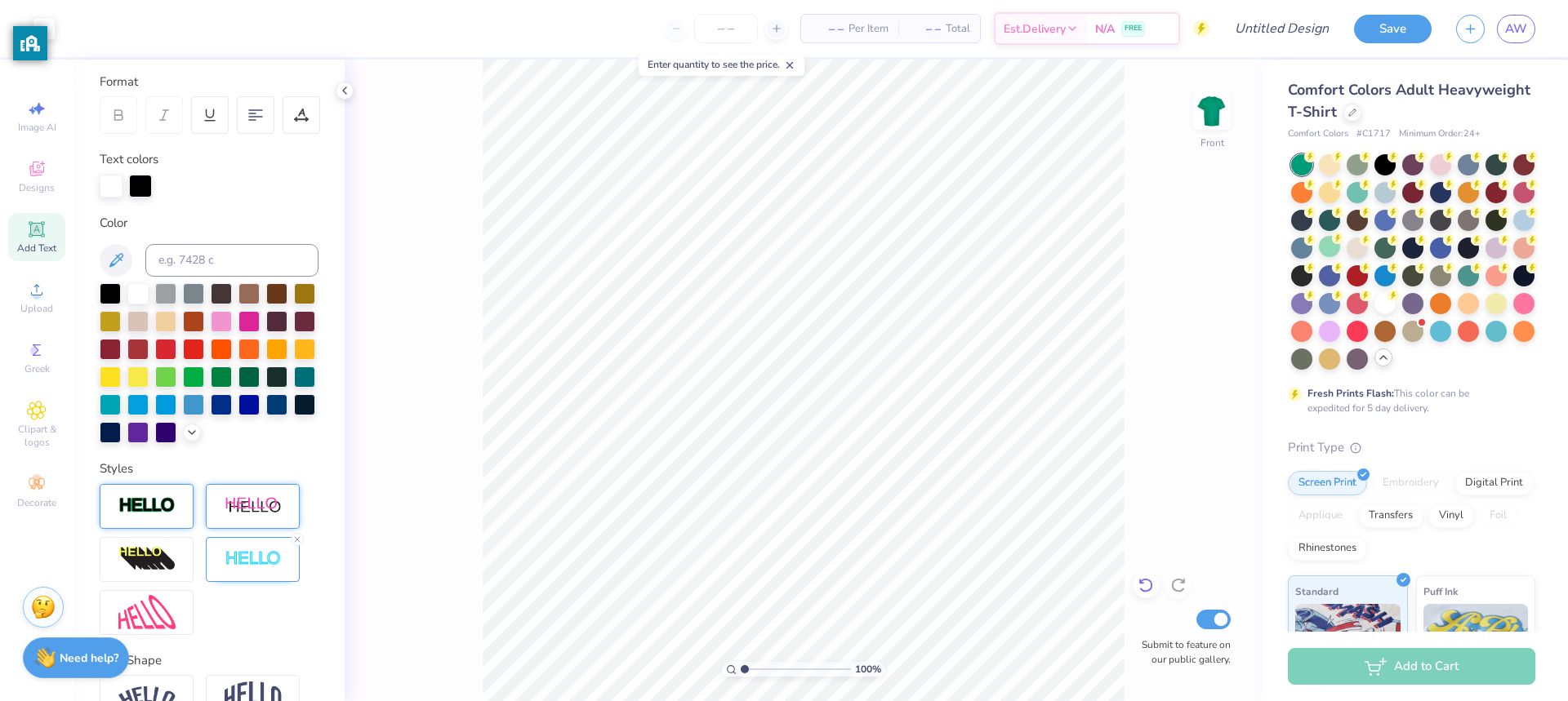
click at [1146, 590] on icon at bounding box center [1145, 585] width 16 height 16
click at [452, 433] on div "100 % Front Submit to feature on our public gallery." at bounding box center [803, 380] width 917 height 642
click at [414, 491] on div "100 % Front Submit to feature on our public gallery." at bounding box center [803, 380] width 917 height 642
click at [31, 255] on div "Add Text" at bounding box center [37, 237] width 58 height 49
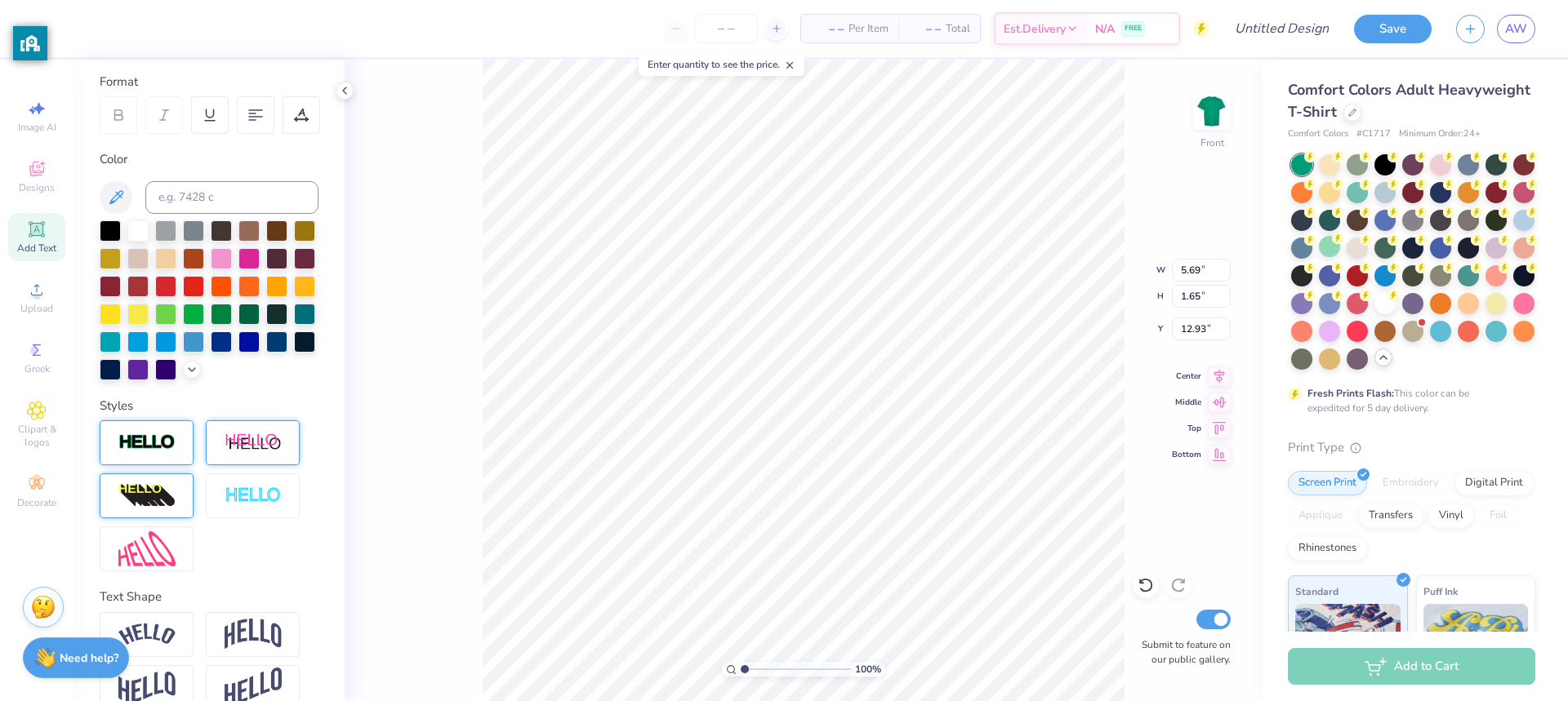
click at [159, 510] on img at bounding box center [147, 496] width 58 height 26
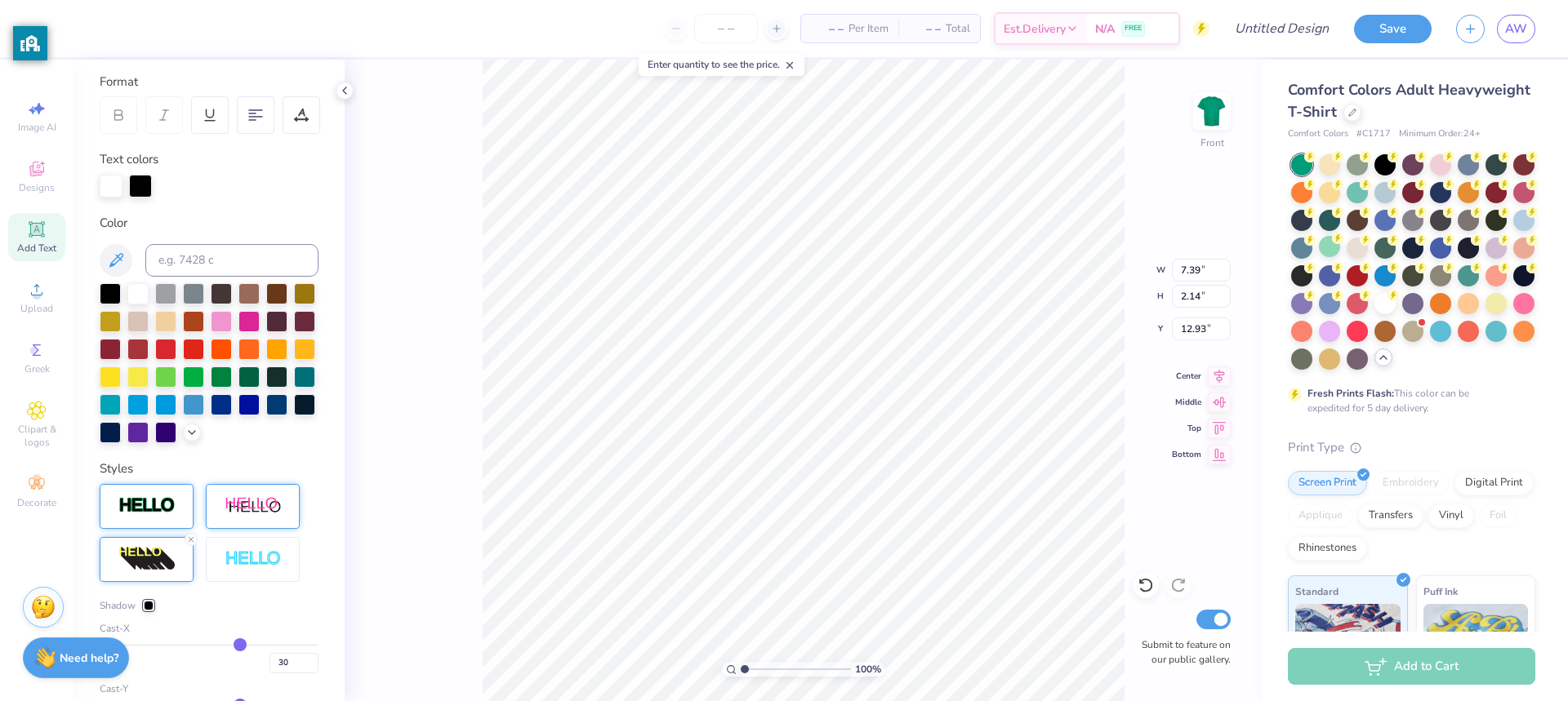
type input "7.39"
type input "2.14"
type textarea "T"
type textarea "Juniors"
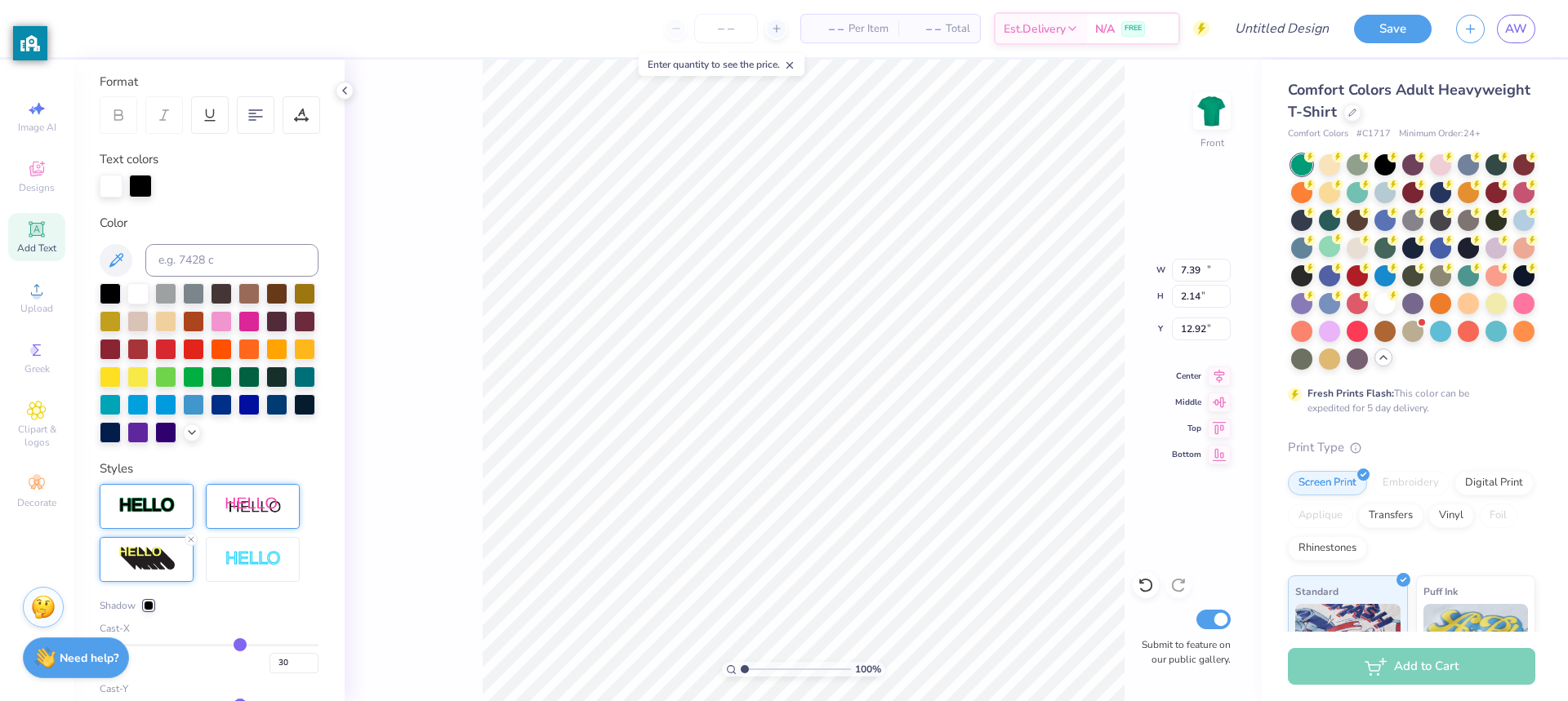
type input "10.89"
type input "2.15"
type input "15.23"
type input "10.05"
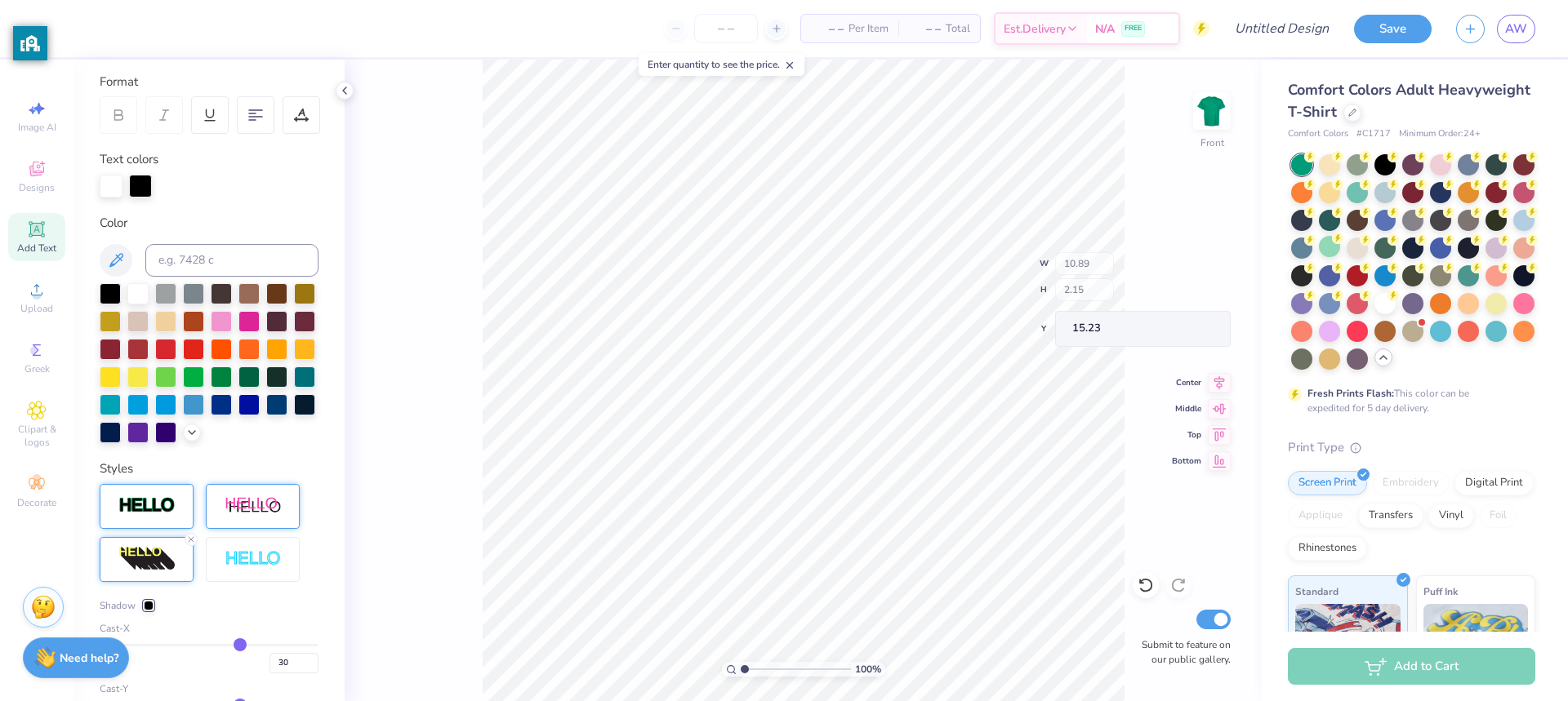
type input "1.98"
type input "15.40"
click at [40, 176] on icon at bounding box center [37, 169] width 20 height 20
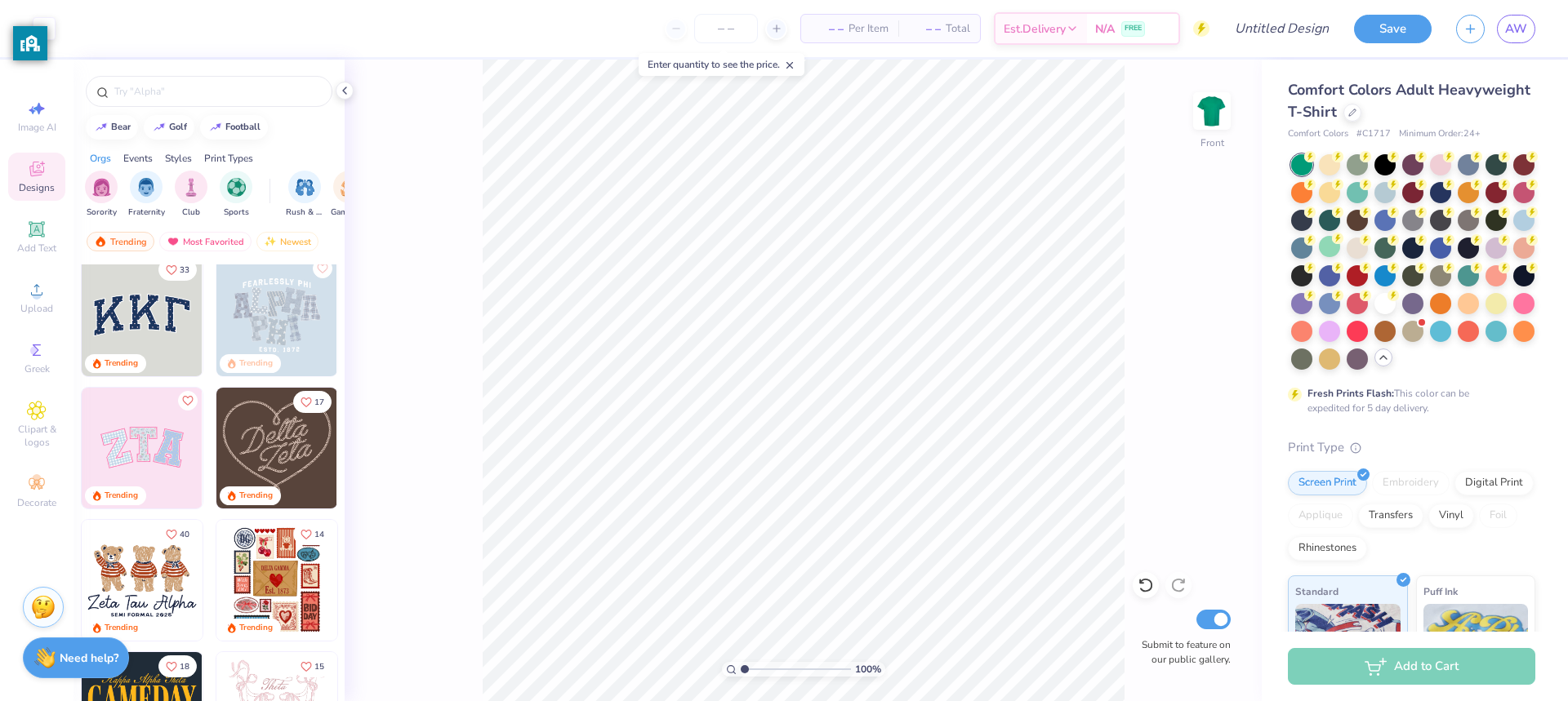
scroll to position [0, 0]
